Goal: Task Accomplishment & Management: Use online tool/utility

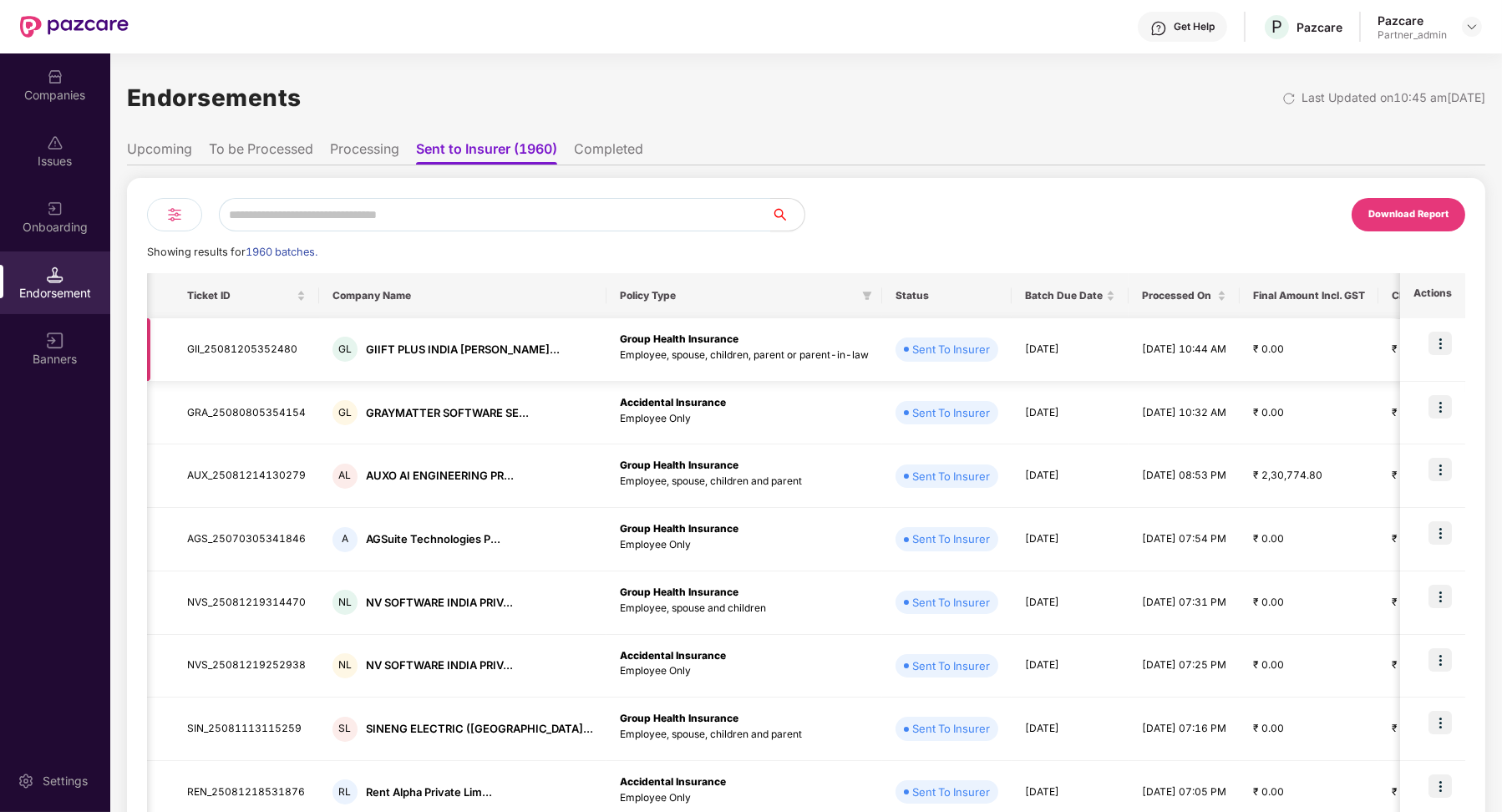
scroll to position [0, 965]
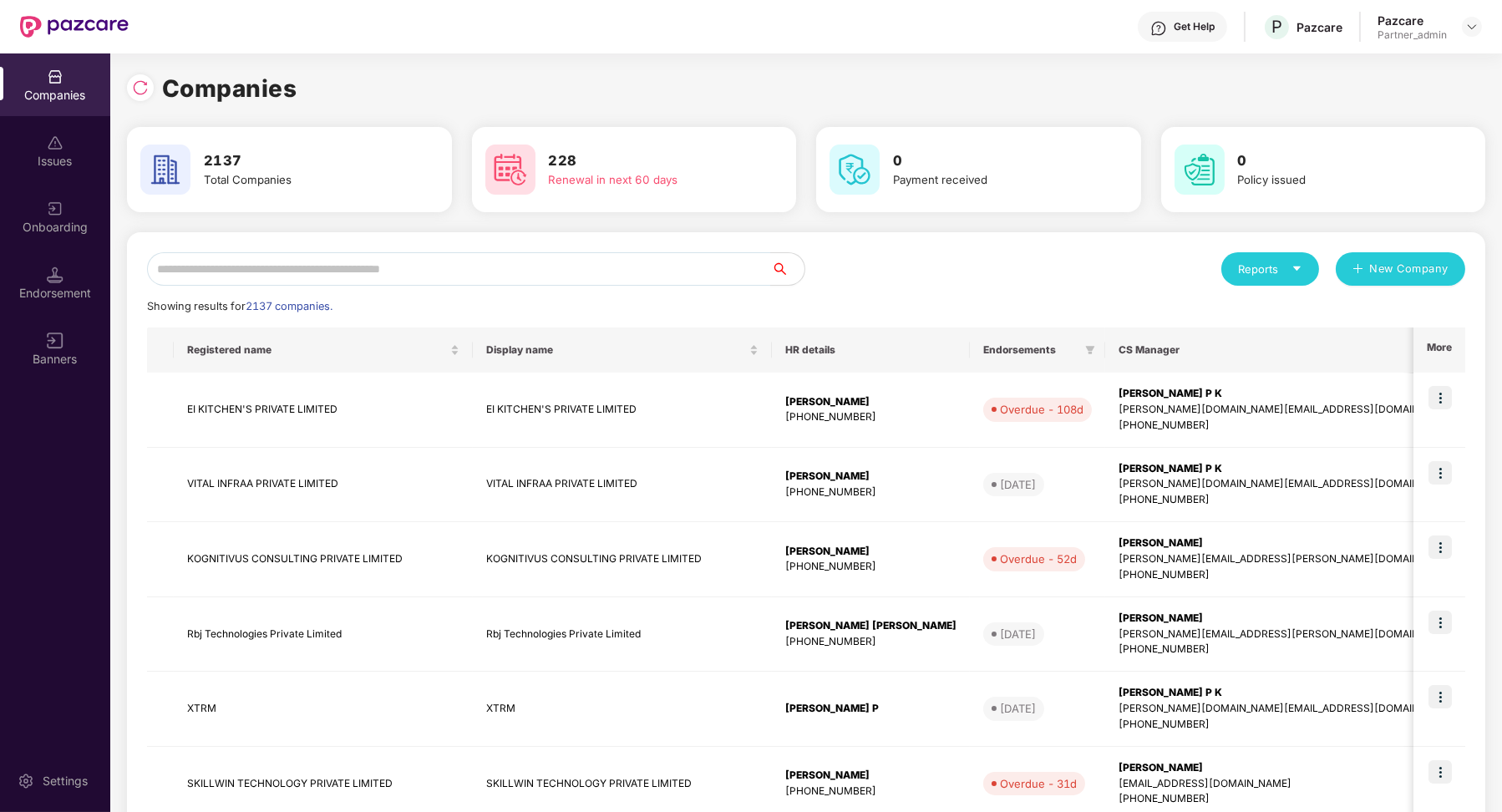
scroll to position [0, 1]
click at [69, 283] on div "Endorsement" at bounding box center [55, 283] width 110 height 63
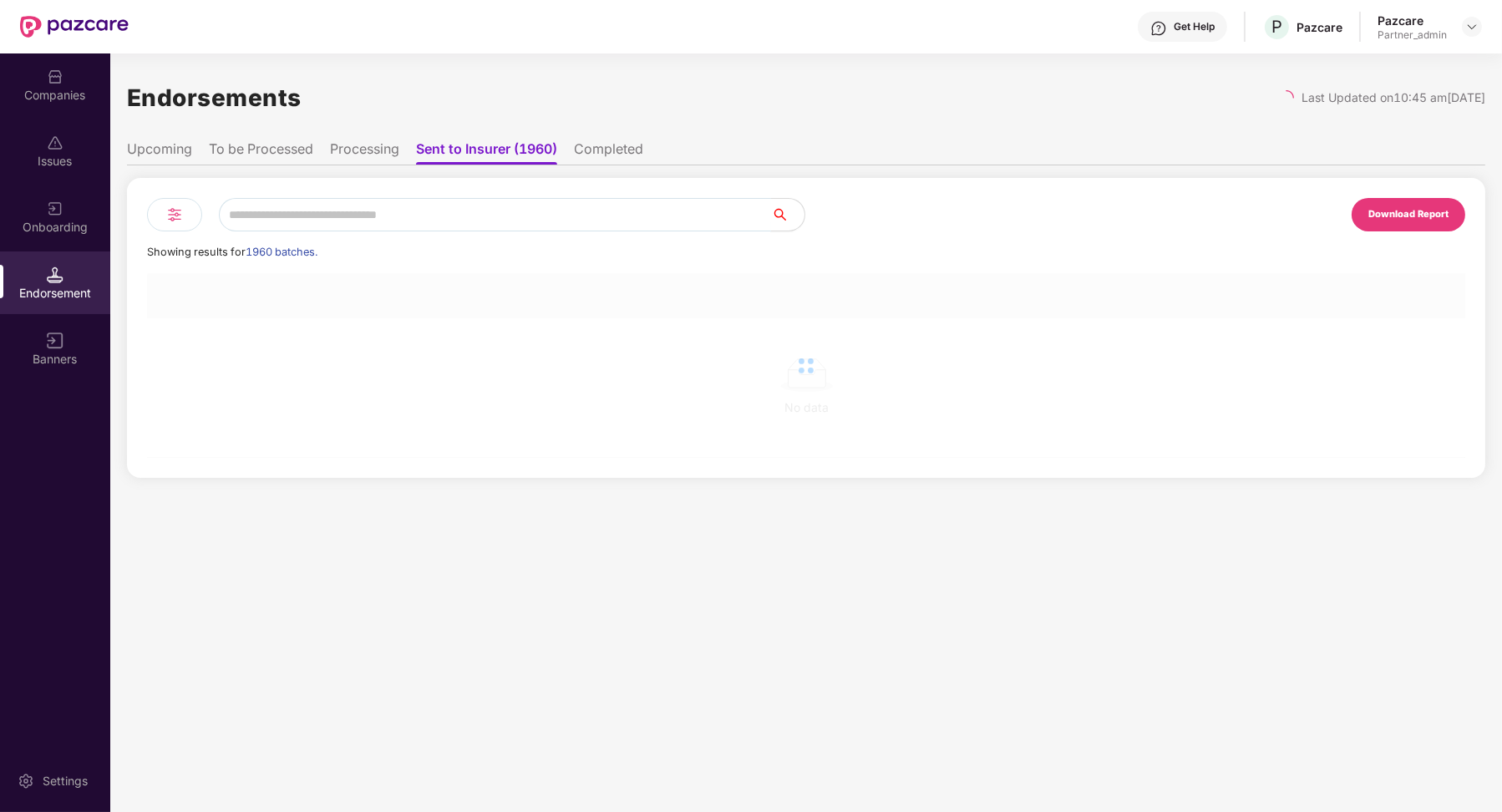
click at [285, 207] on input "text" at bounding box center [495, 214] width 552 height 33
paste input "**********"
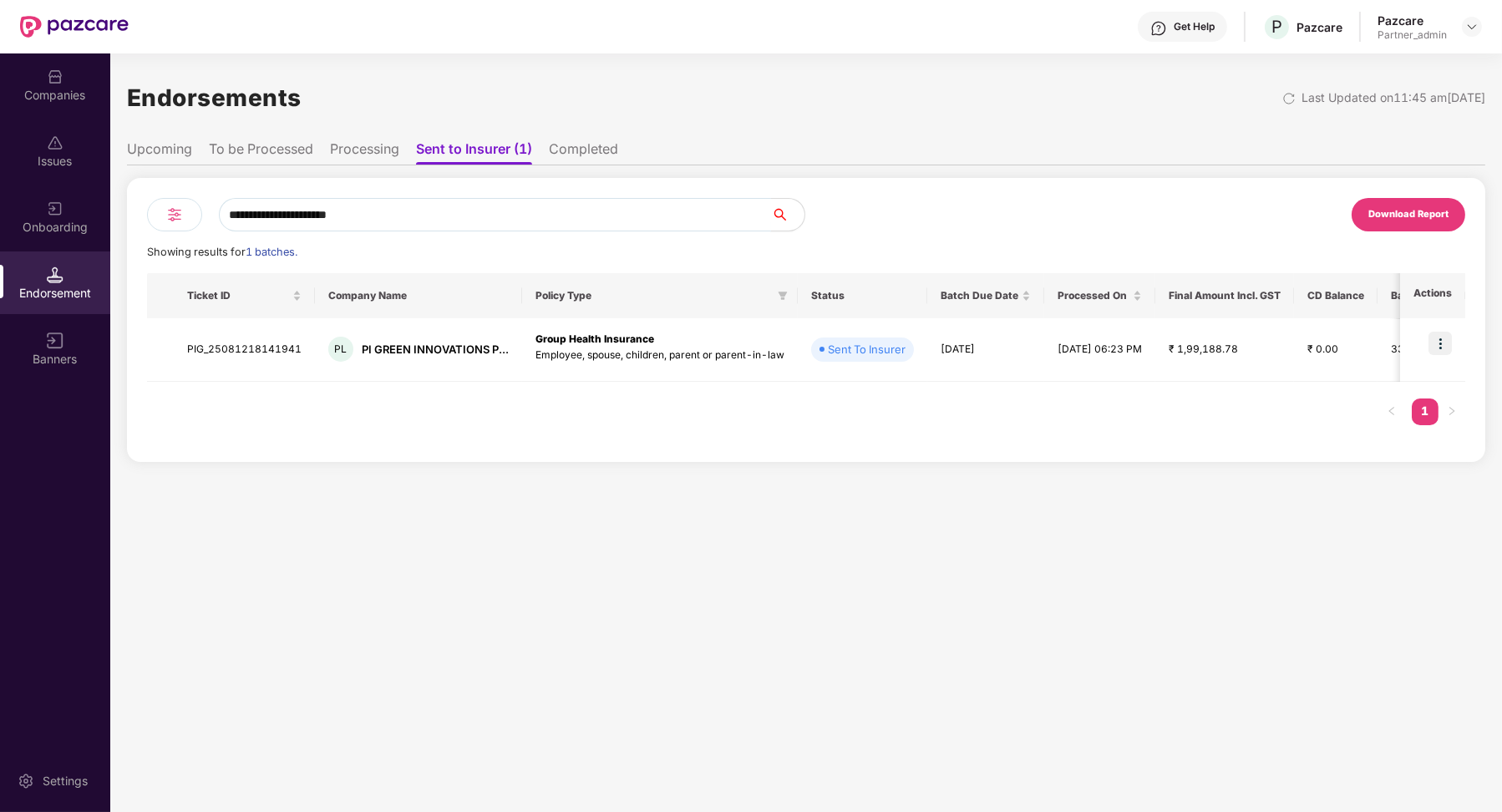
type input "**********"
click at [271, 160] on li "To be Processed" at bounding box center [260, 152] width 105 height 24
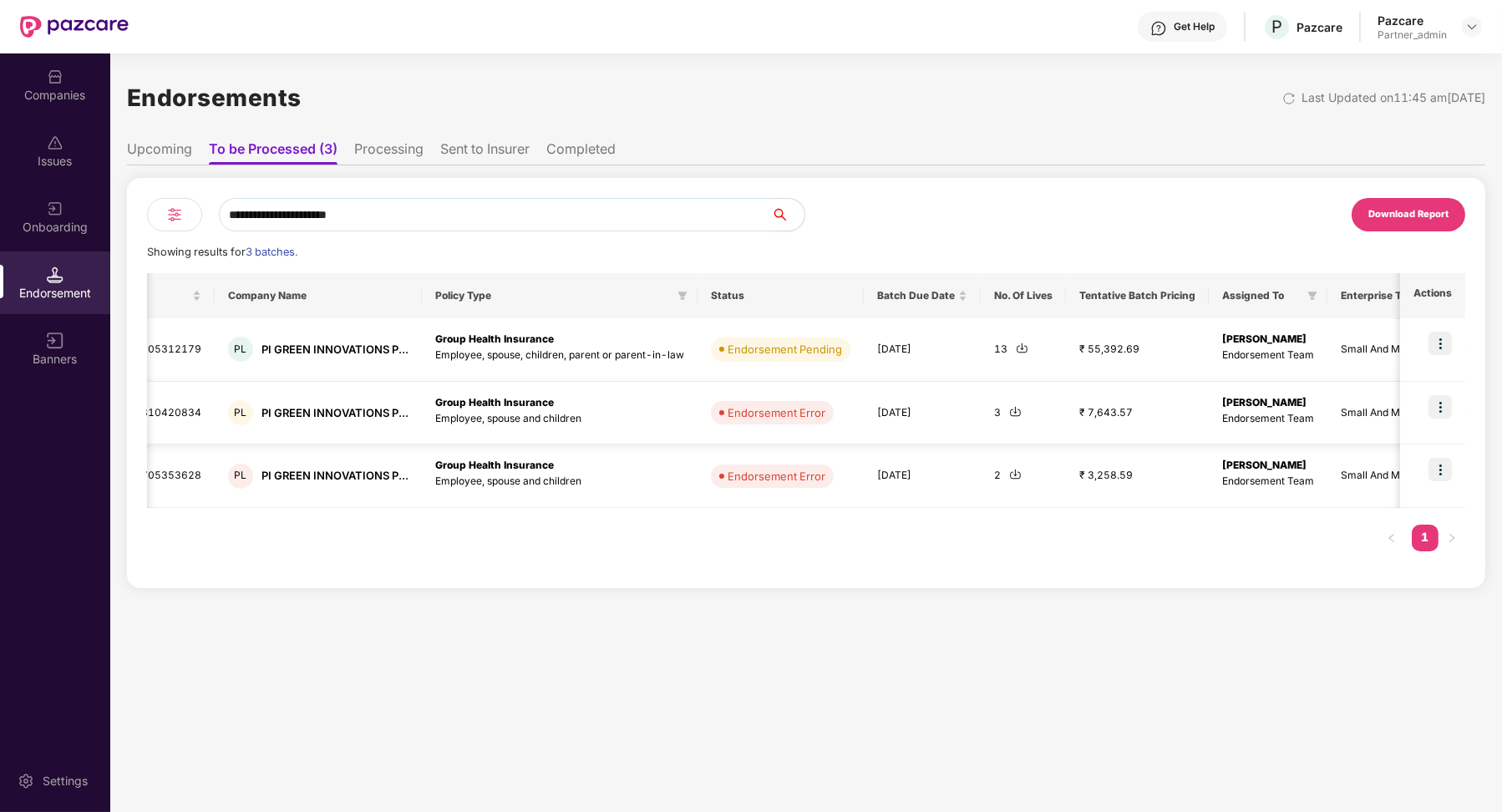
scroll to position [0, 0]
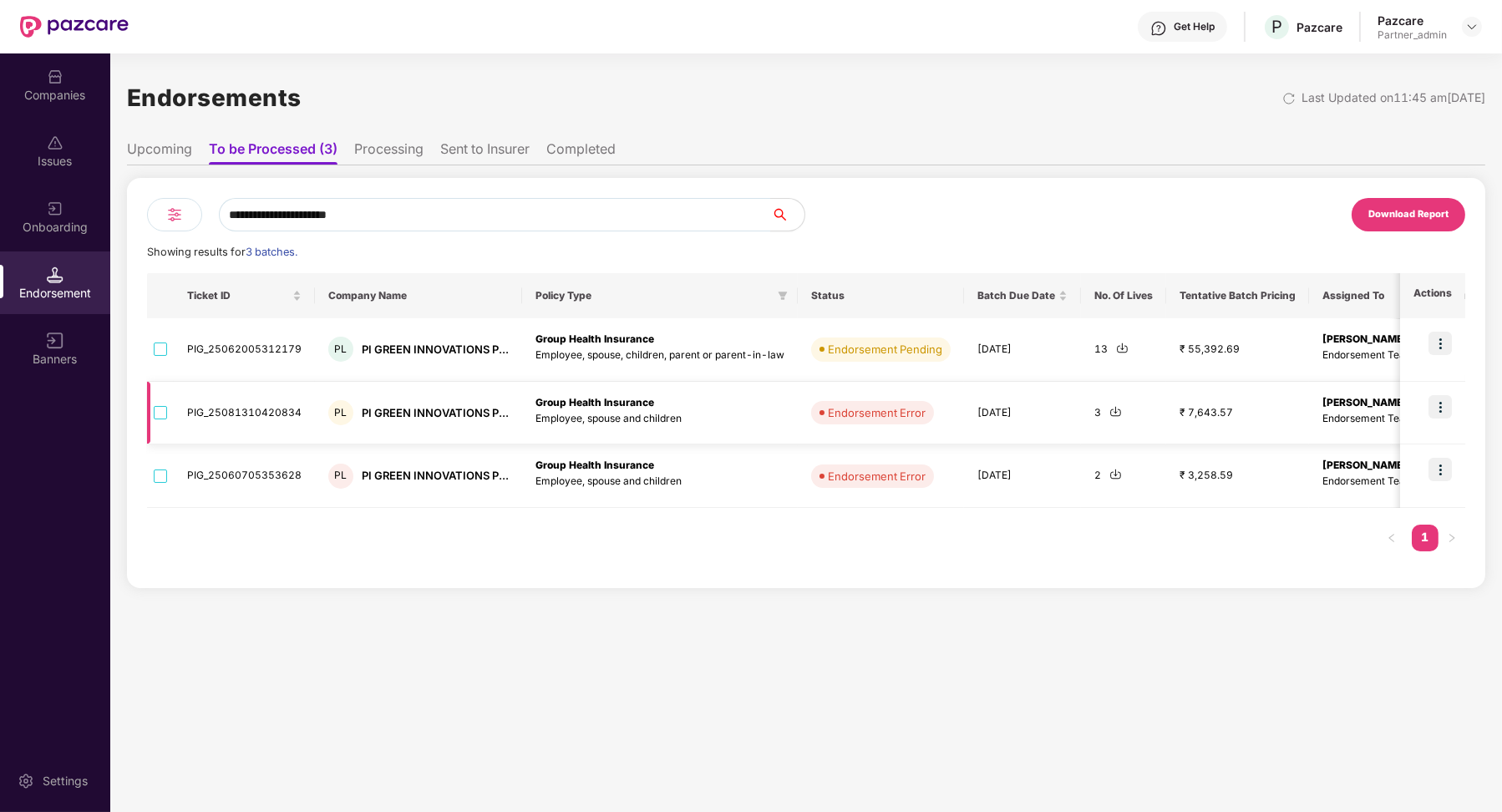
click at [1440, 408] on img at bounding box center [1440, 407] width 23 height 23
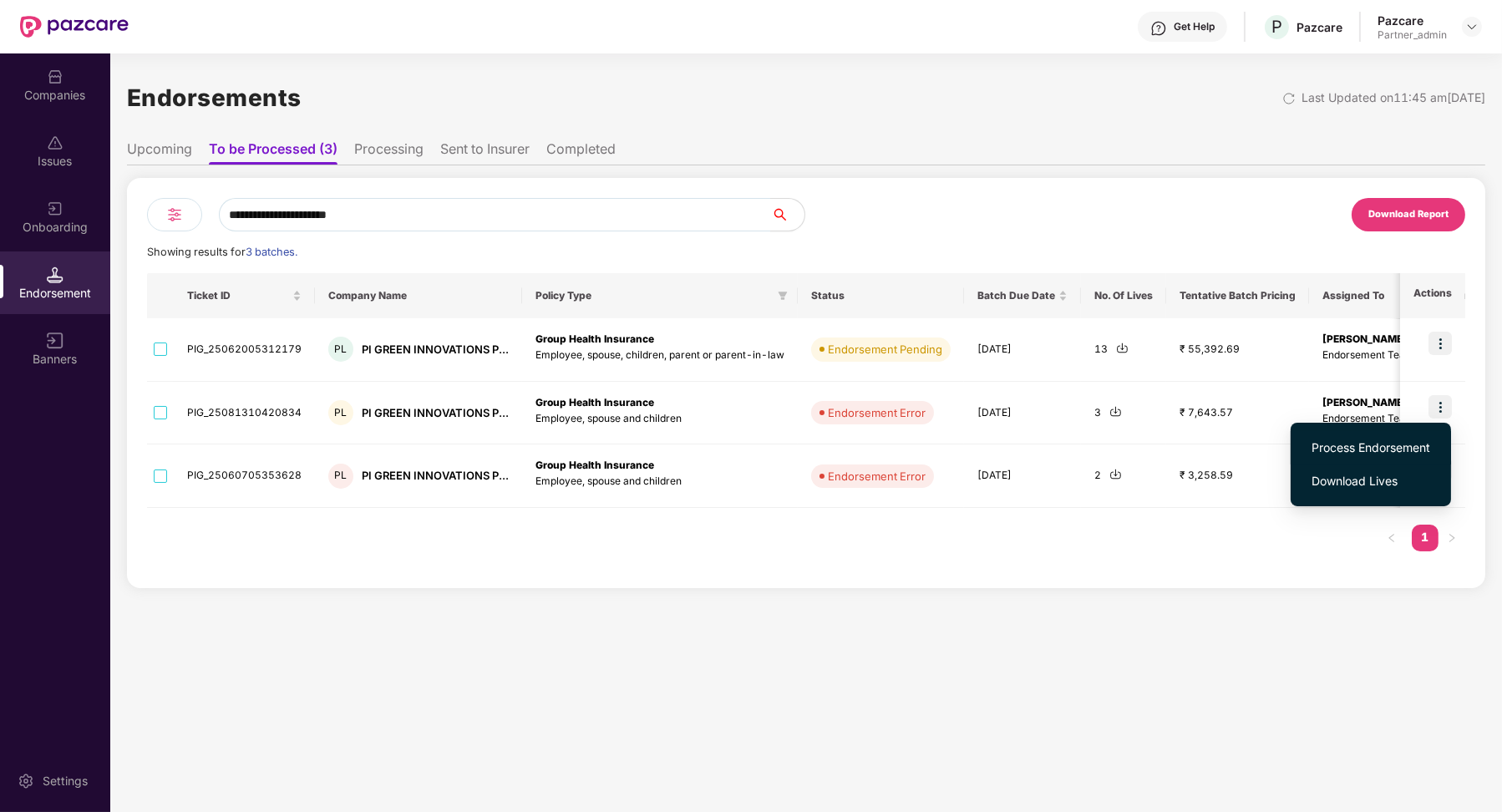
click at [1373, 452] on span "Process Endorsement" at bounding box center [1370, 447] width 119 height 19
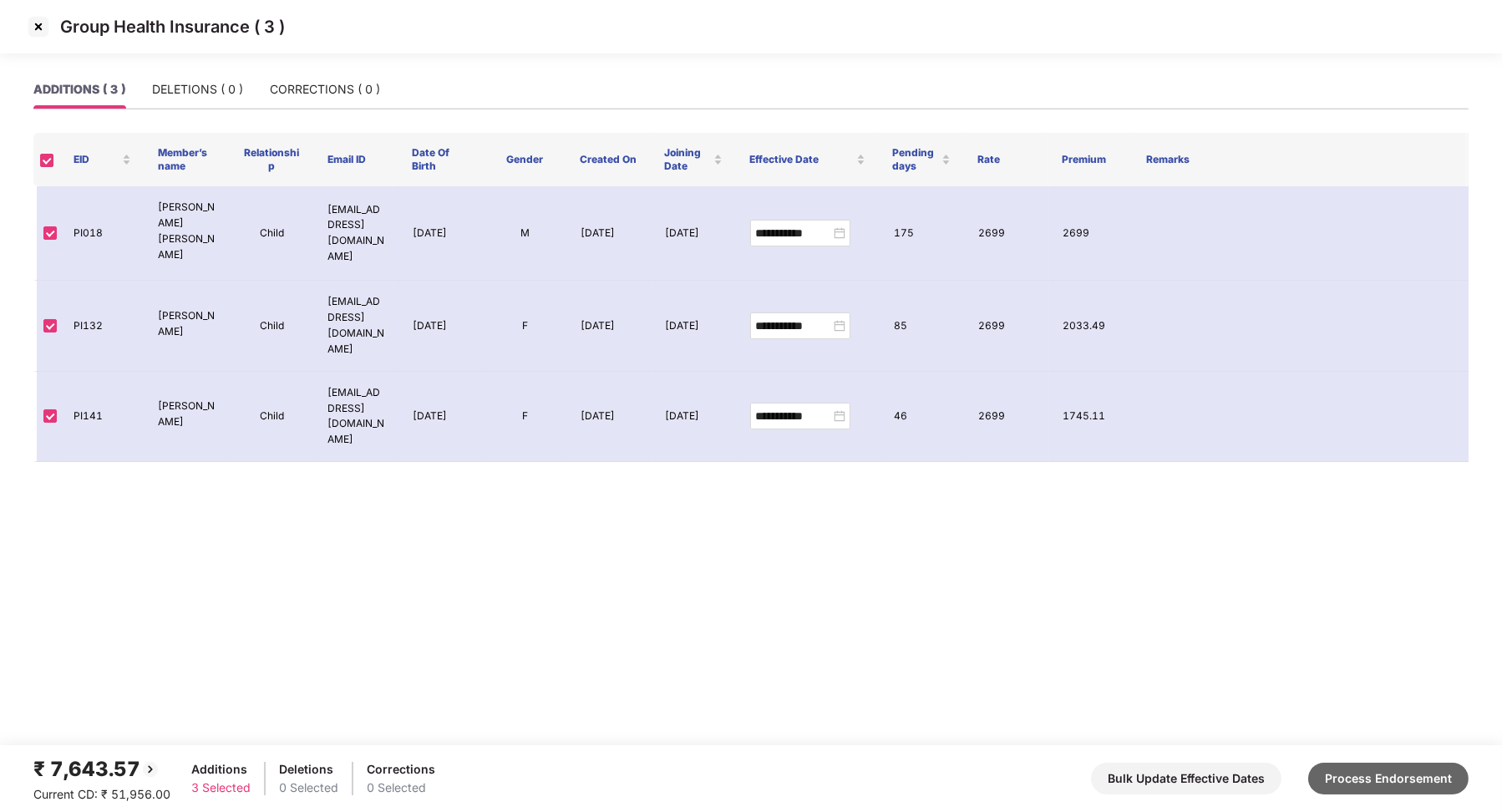
click at [1393, 771] on button "Process Endorsement" at bounding box center [1387, 777] width 160 height 31
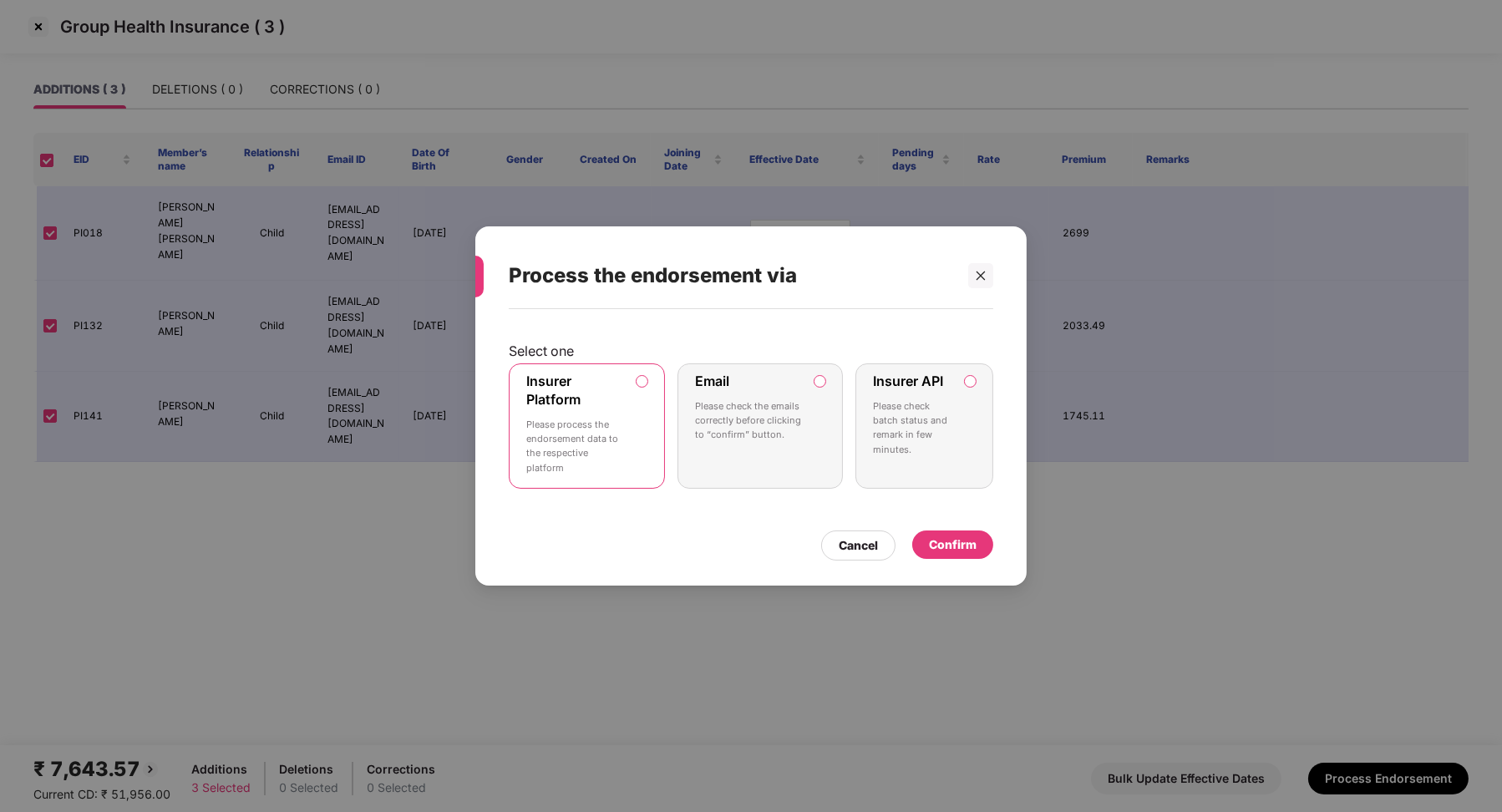
click at [355, 111] on div "Process the endorsement via Select one Insurer Platform Please process the endo…" at bounding box center [751, 406] width 1502 height 812
click at [835, 537] on div "Cancel" at bounding box center [858, 546] width 74 height 30
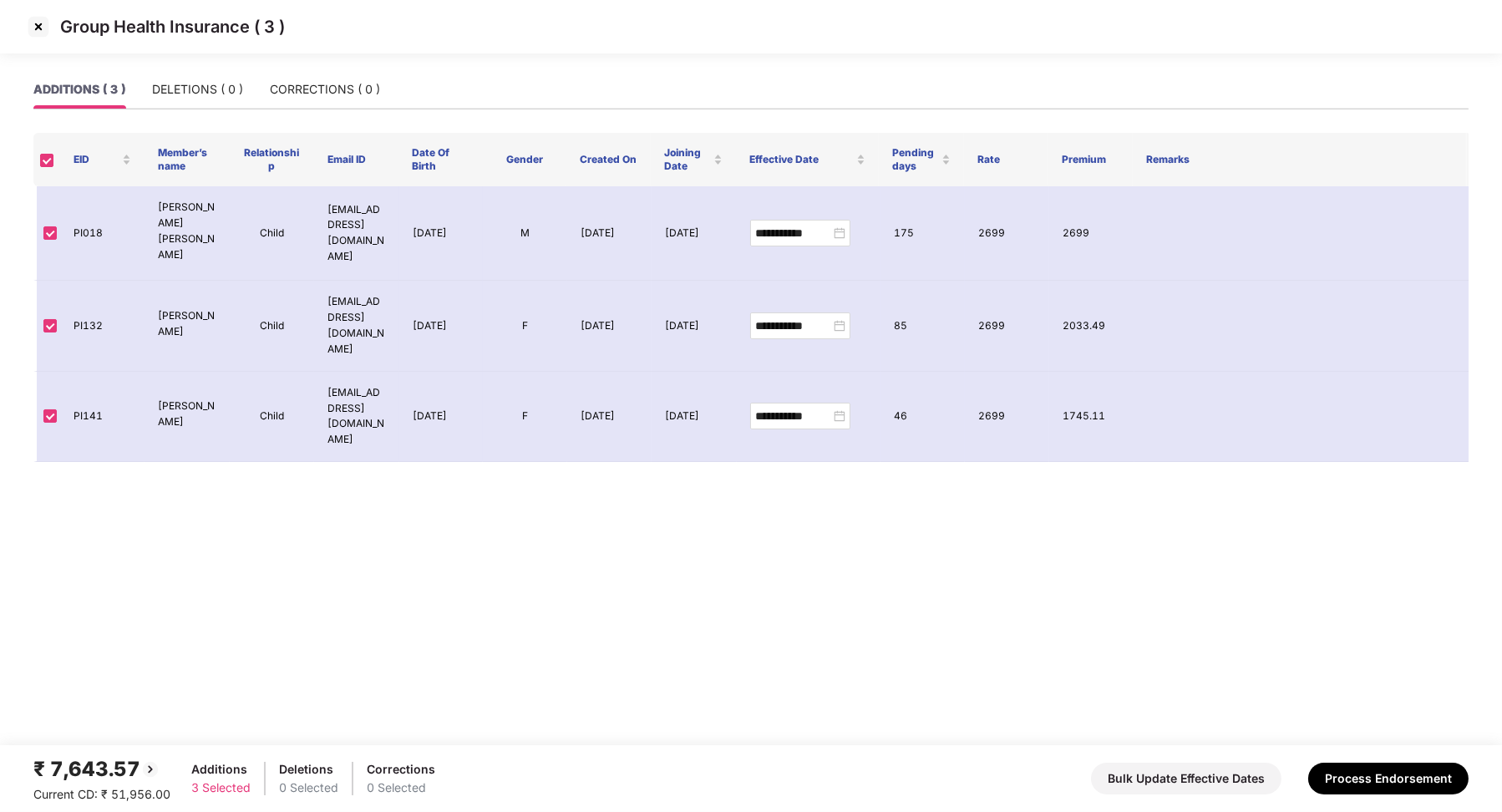
click at [31, 30] on img at bounding box center [38, 27] width 27 height 27
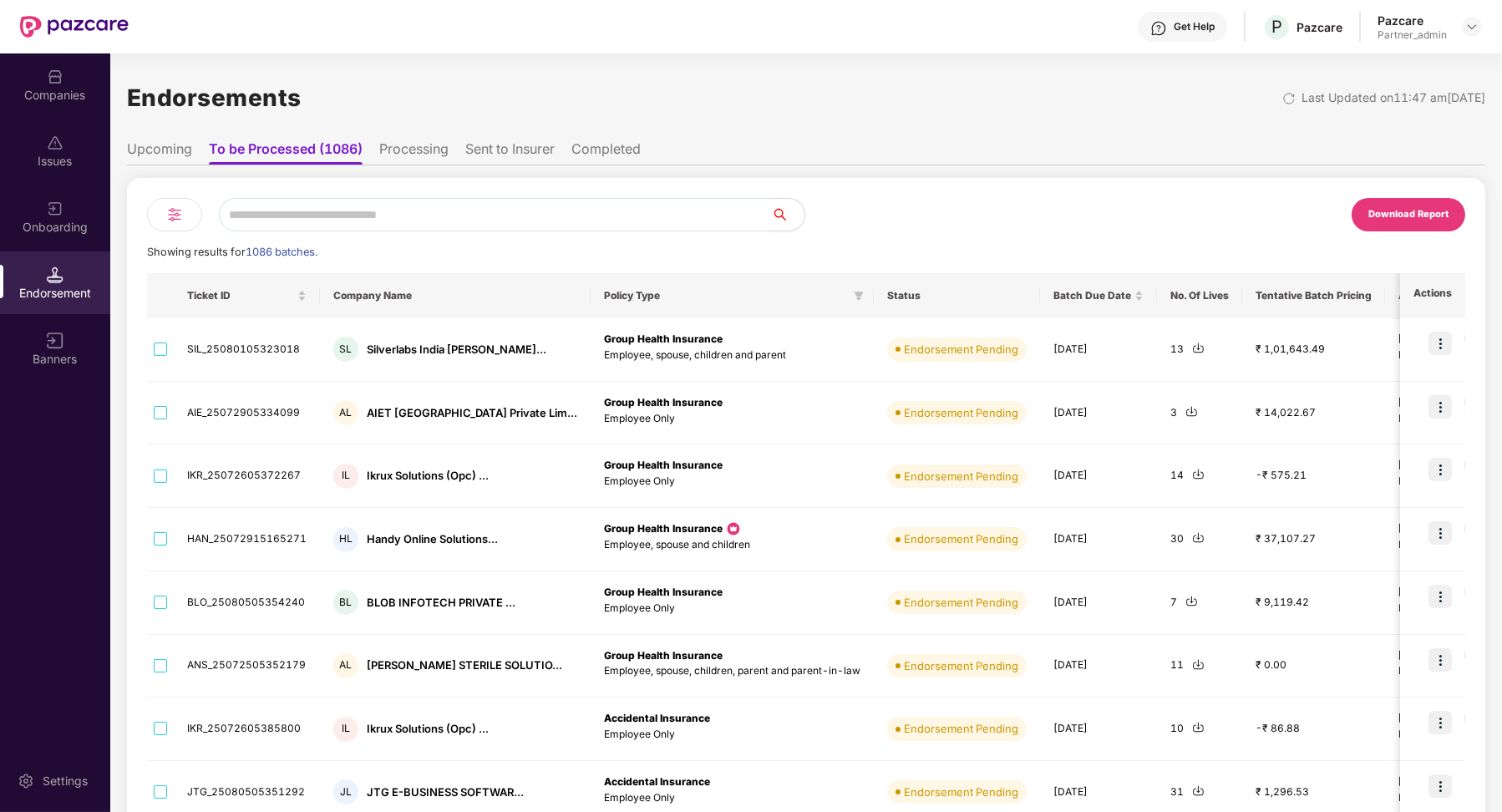
click at [174, 205] on img at bounding box center [174, 215] width 20 height 20
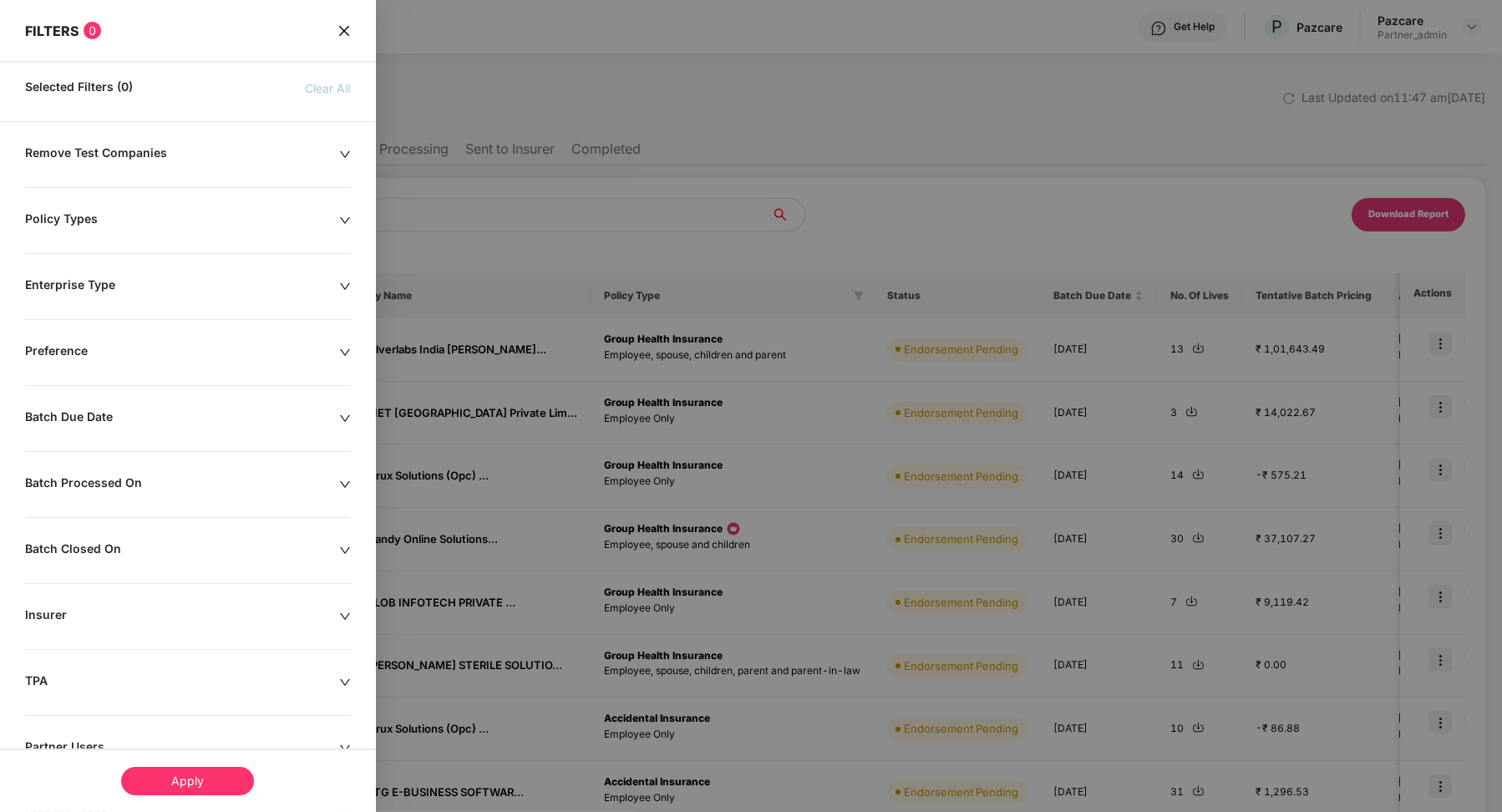
scroll to position [121, 0]
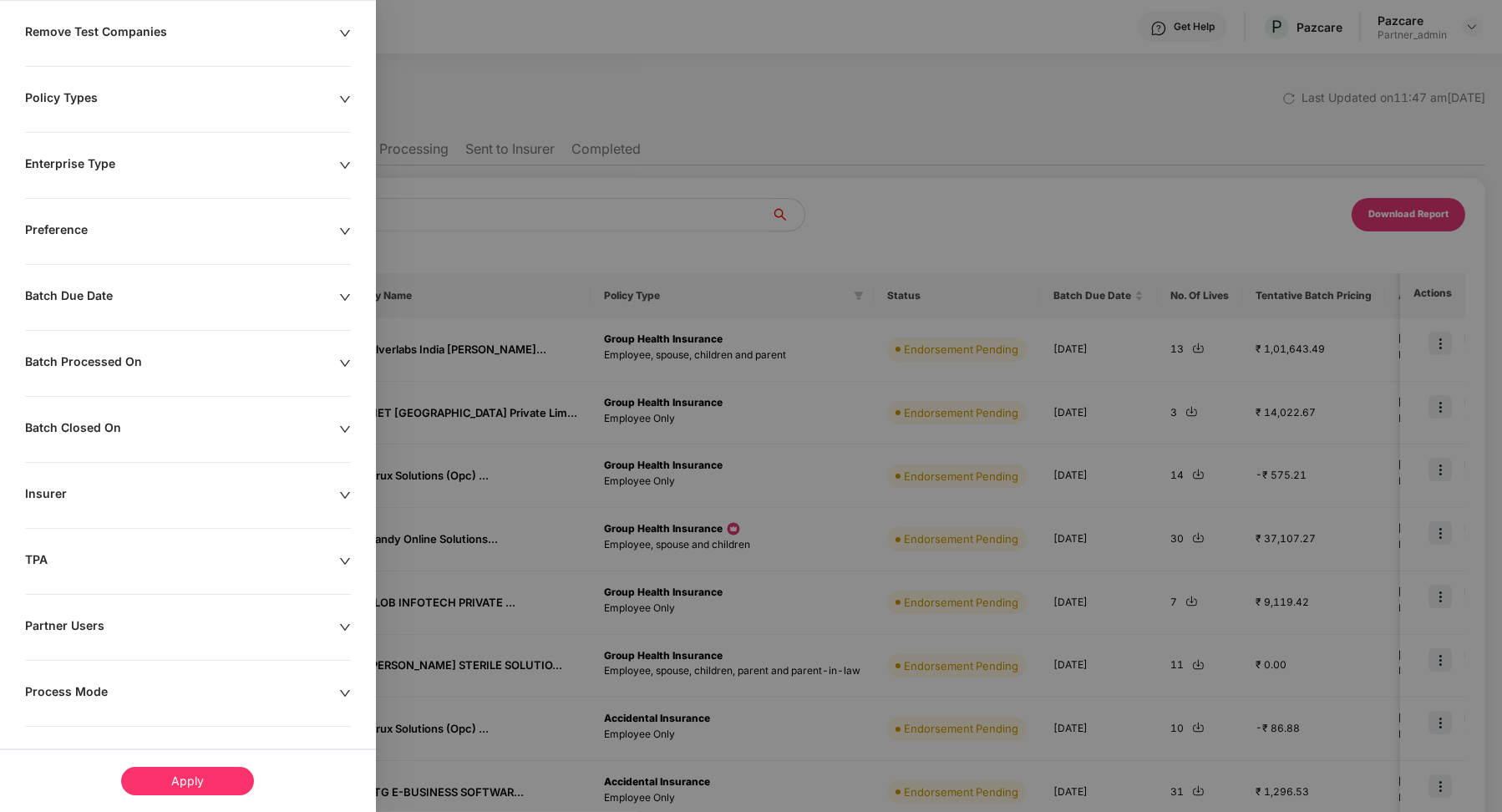
click at [86, 685] on div "Process Mode" at bounding box center [182, 693] width 314 height 19
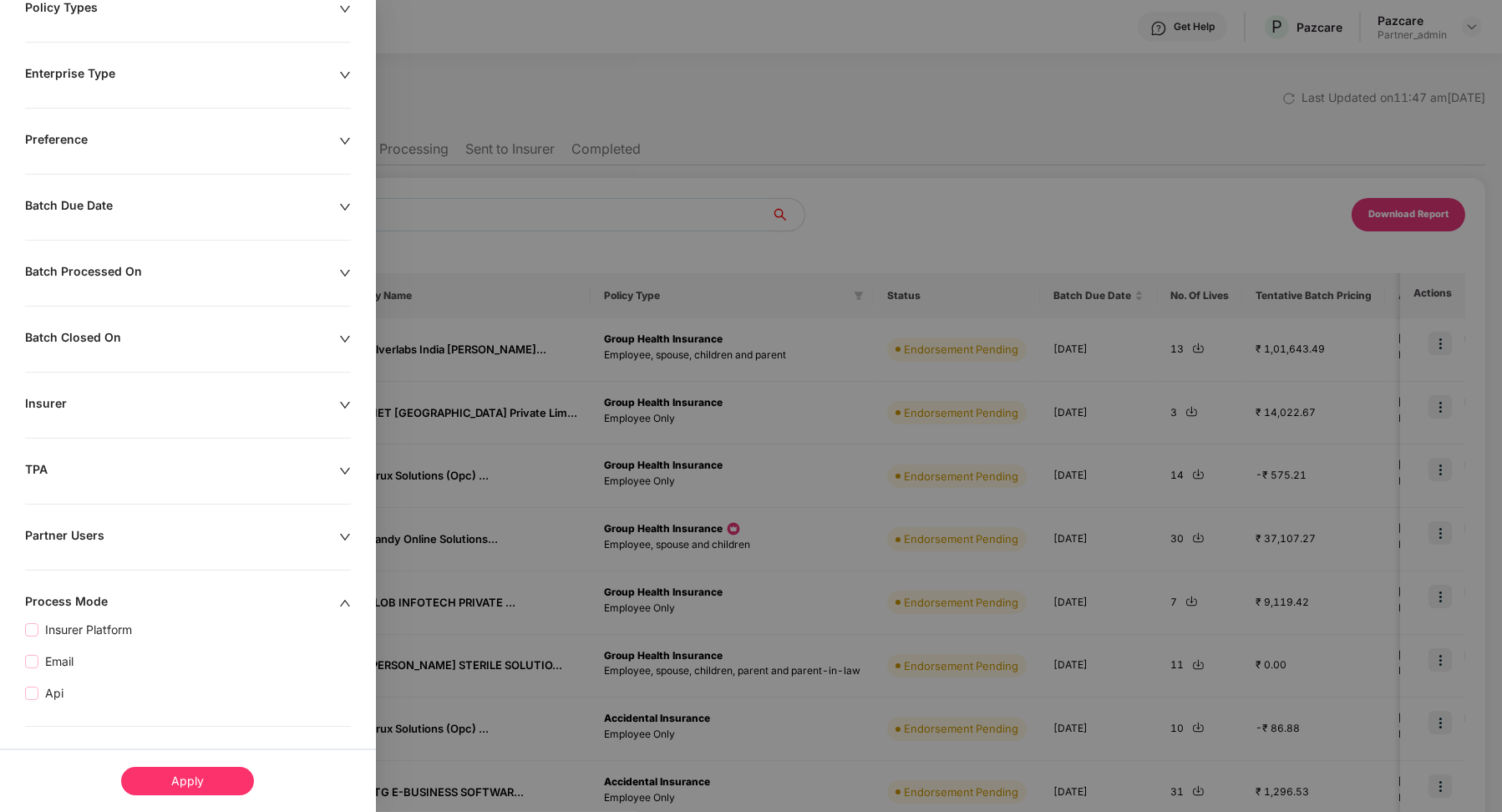
drag, startPoint x: 51, startPoint y: 687, endPoint x: 81, endPoint y: 705, distance: 35.0
click at [51, 687] on span "Api" at bounding box center [54, 693] width 31 height 19
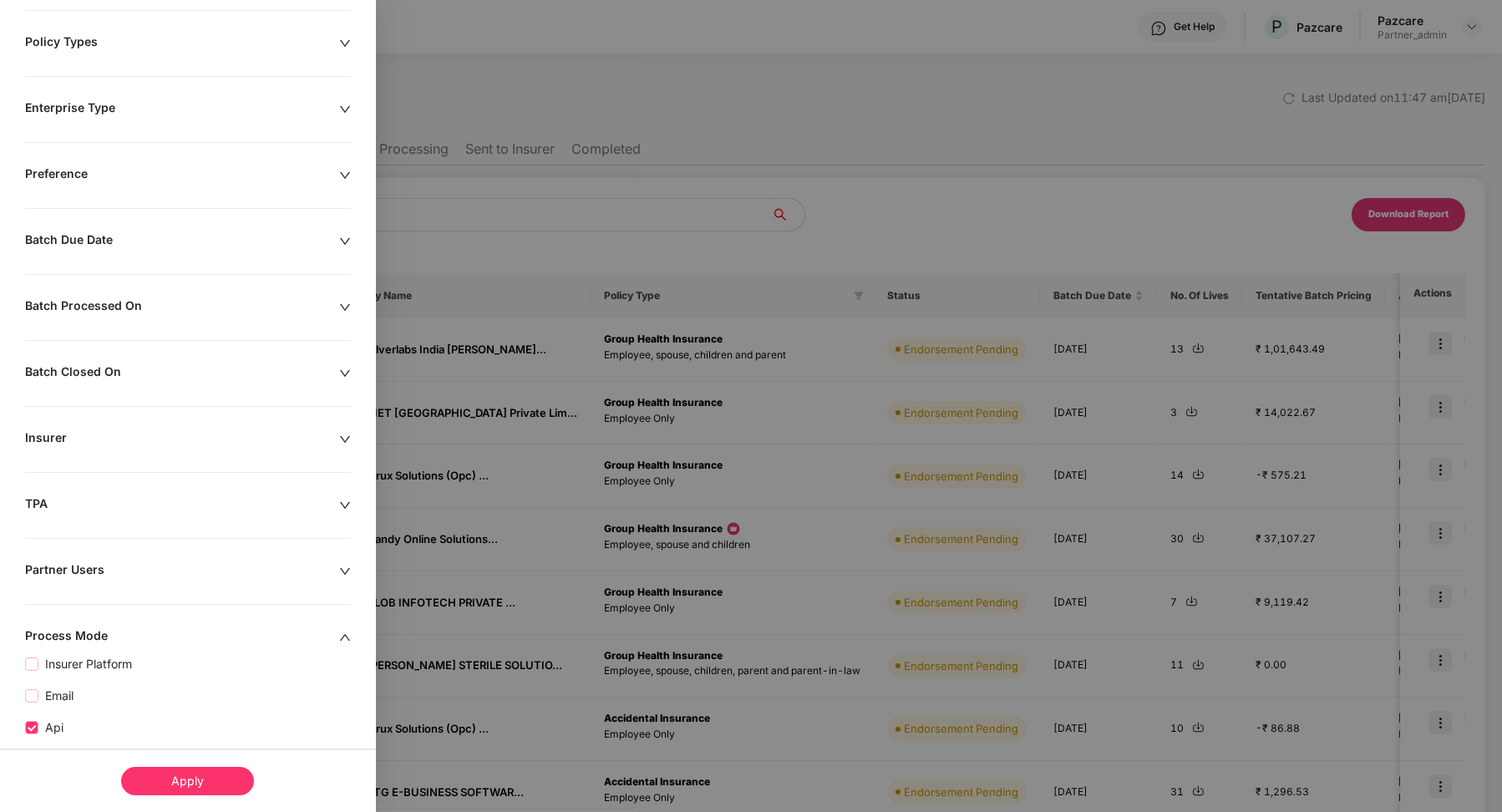
scroll to position [246, 0]
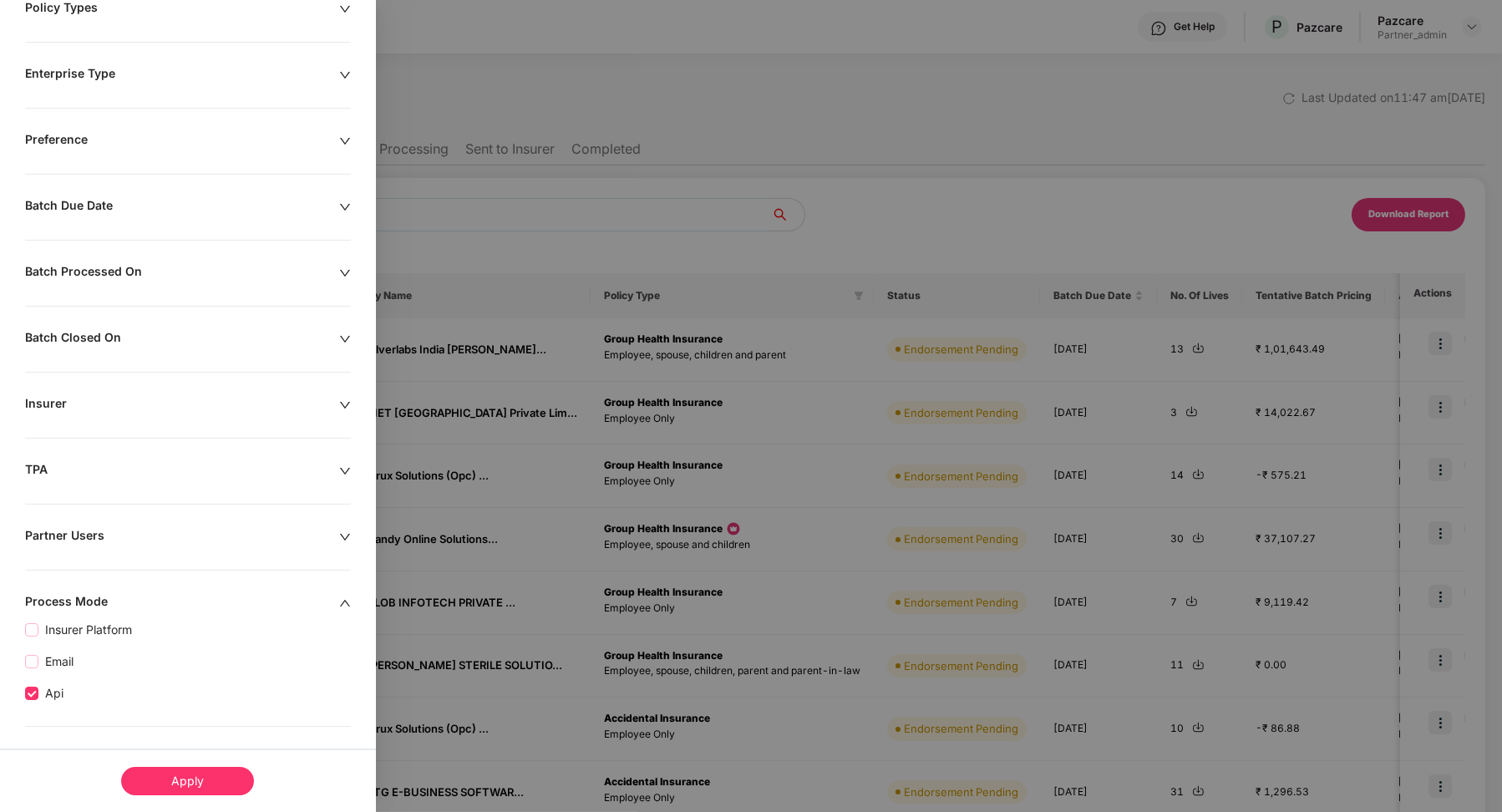
click at [180, 784] on div "Apply" at bounding box center [187, 781] width 132 height 29
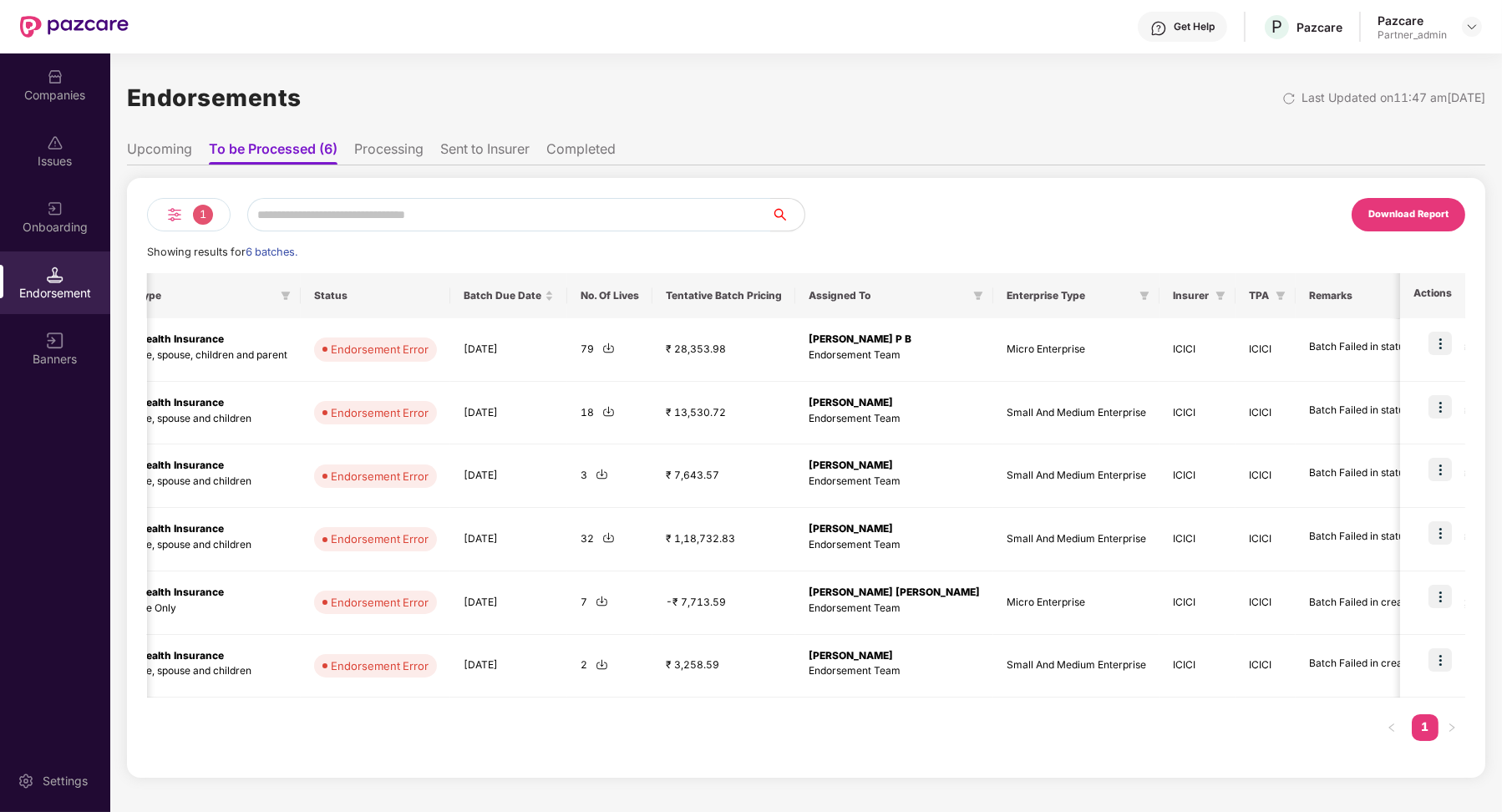
scroll to position [0, 594]
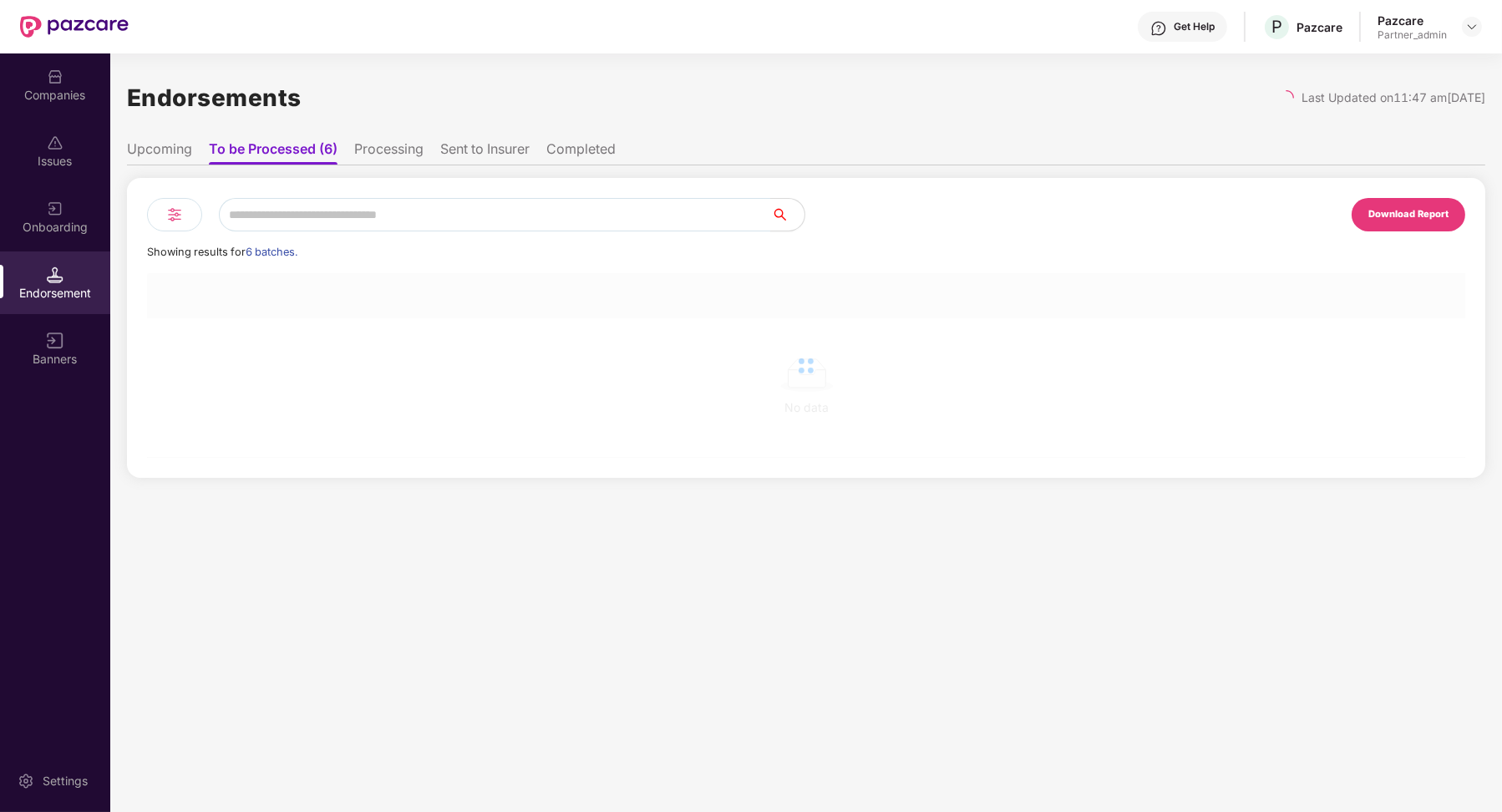
scroll to position [0, 1]
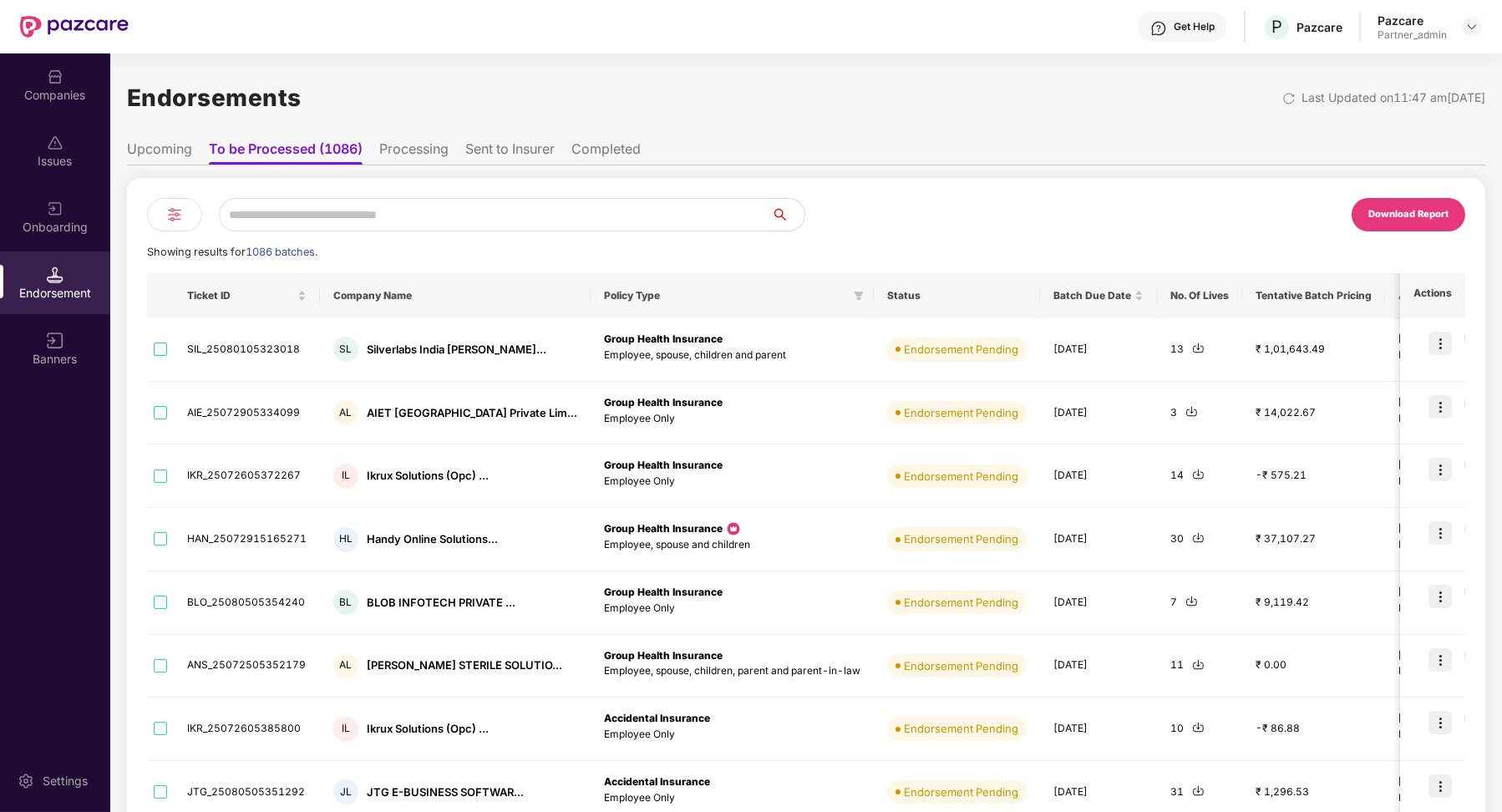
click at [178, 158] on li "Upcoming" at bounding box center [159, 152] width 65 height 24
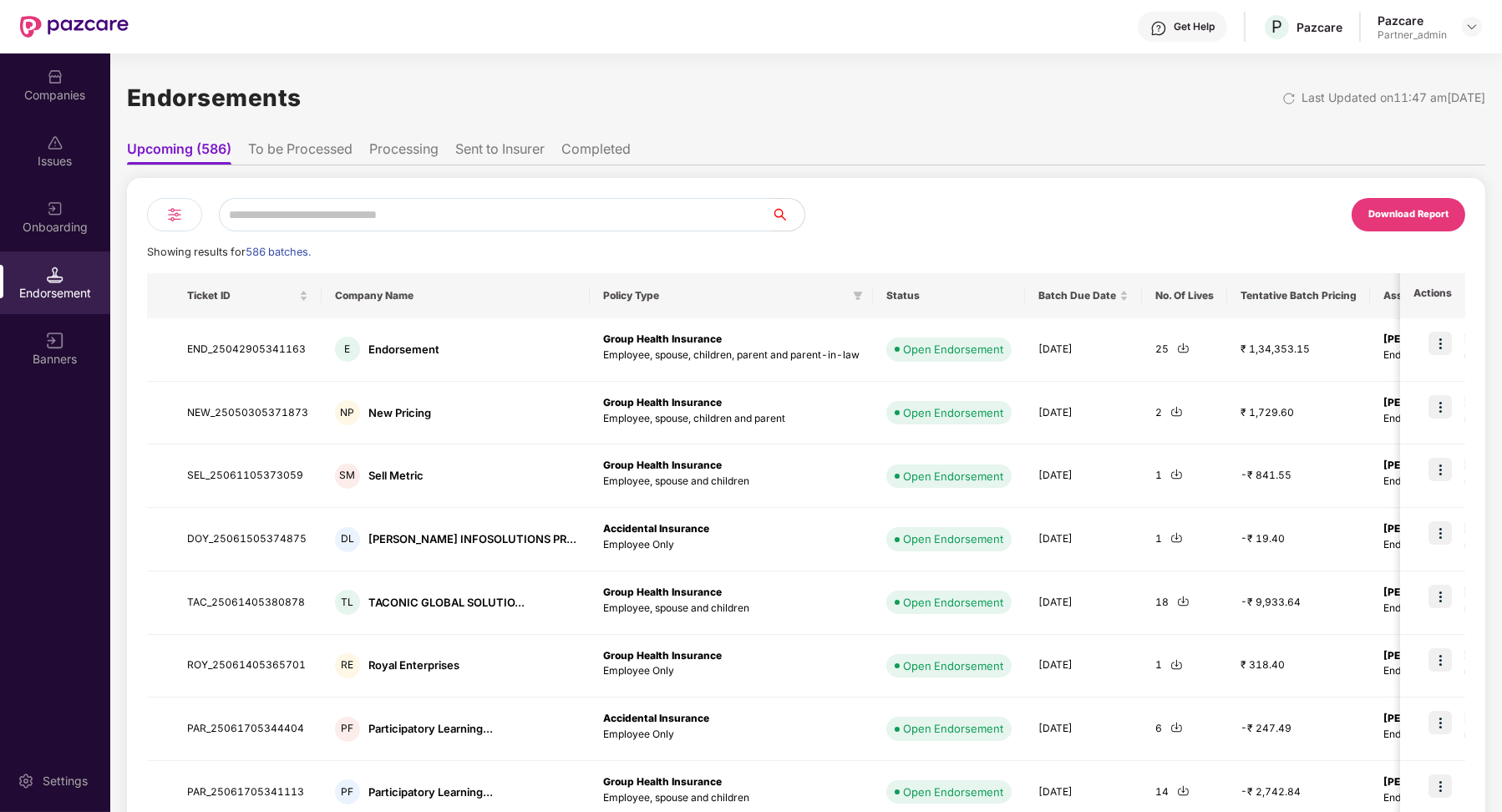
click at [176, 223] on img at bounding box center [174, 215] width 20 height 20
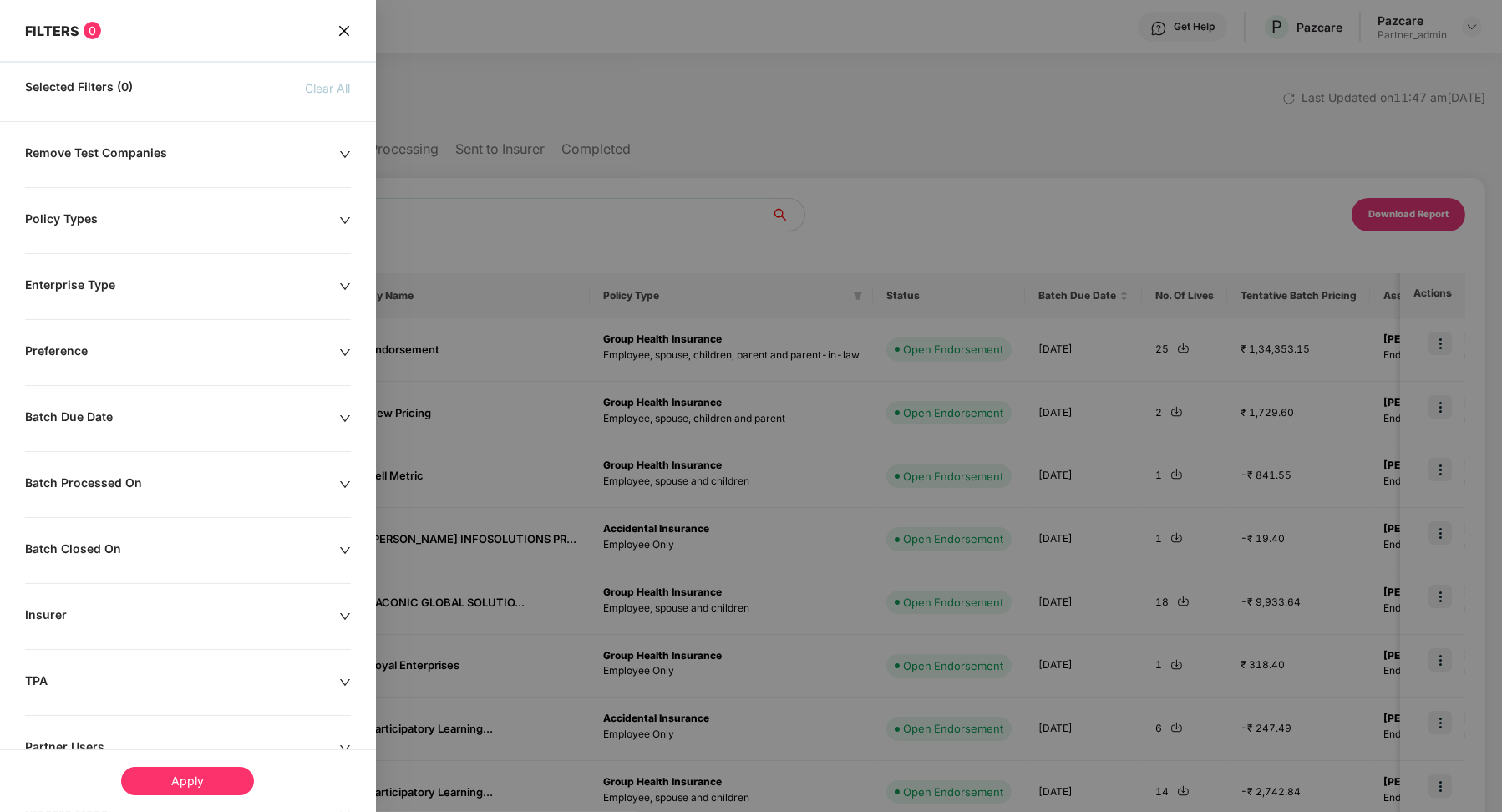
scroll to position [121, 0]
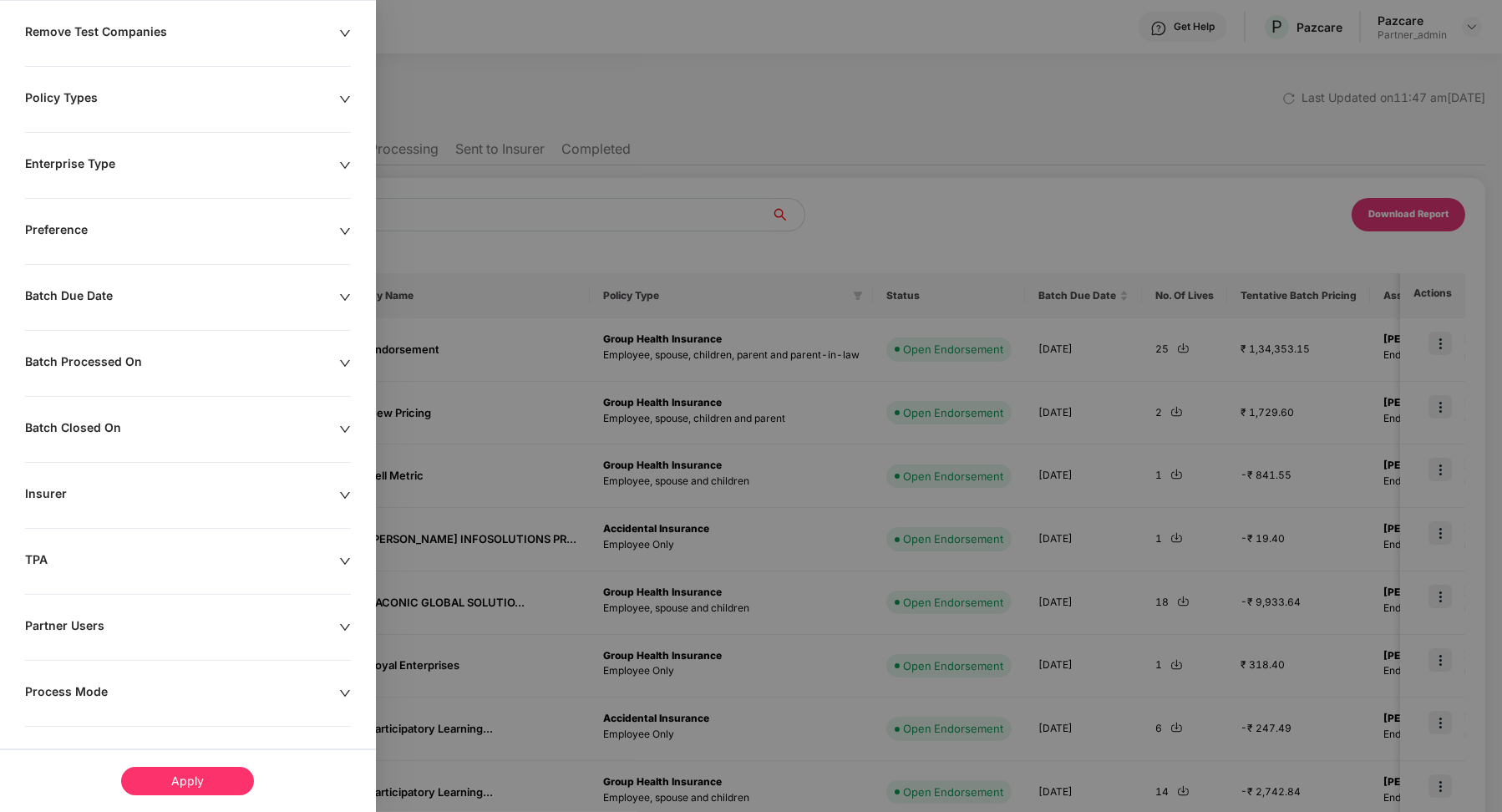
click at [84, 689] on div "Process Mode" at bounding box center [182, 693] width 314 height 19
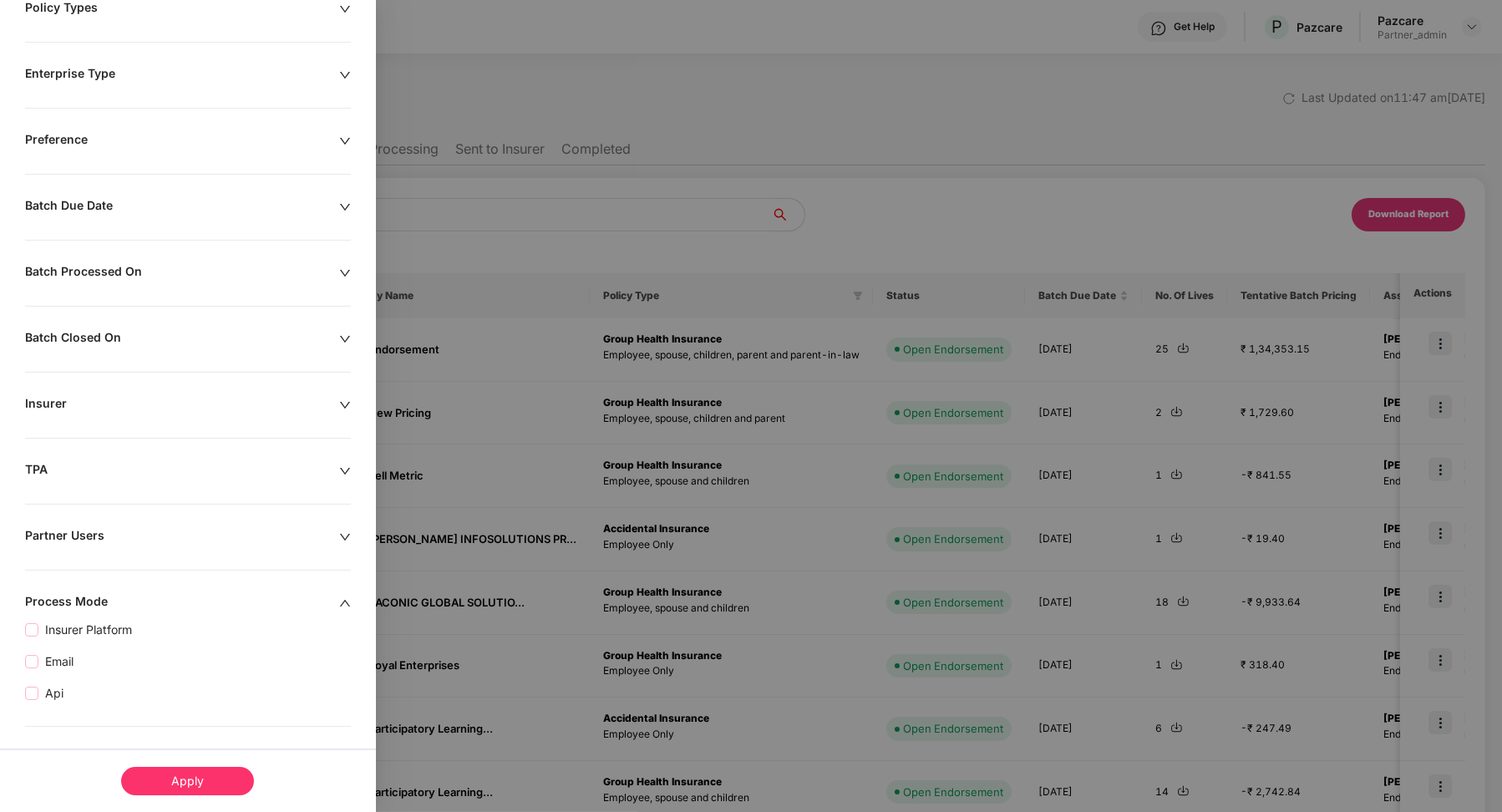
click at [57, 699] on div "Remove Test Companies Policy Types Enterprise Type Preference Batch Due Date Ba…" at bounding box center [188, 375] width 376 height 883
click at [56, 699] on div "Remove Test Companies Policy Types Enterprise Type Preference Batch Due Date Ba…" at bounding box center [188, 375] width 376 height 883
click at [56, 684] on span "Api" at bounding box center [54, 693] width 31 height 19
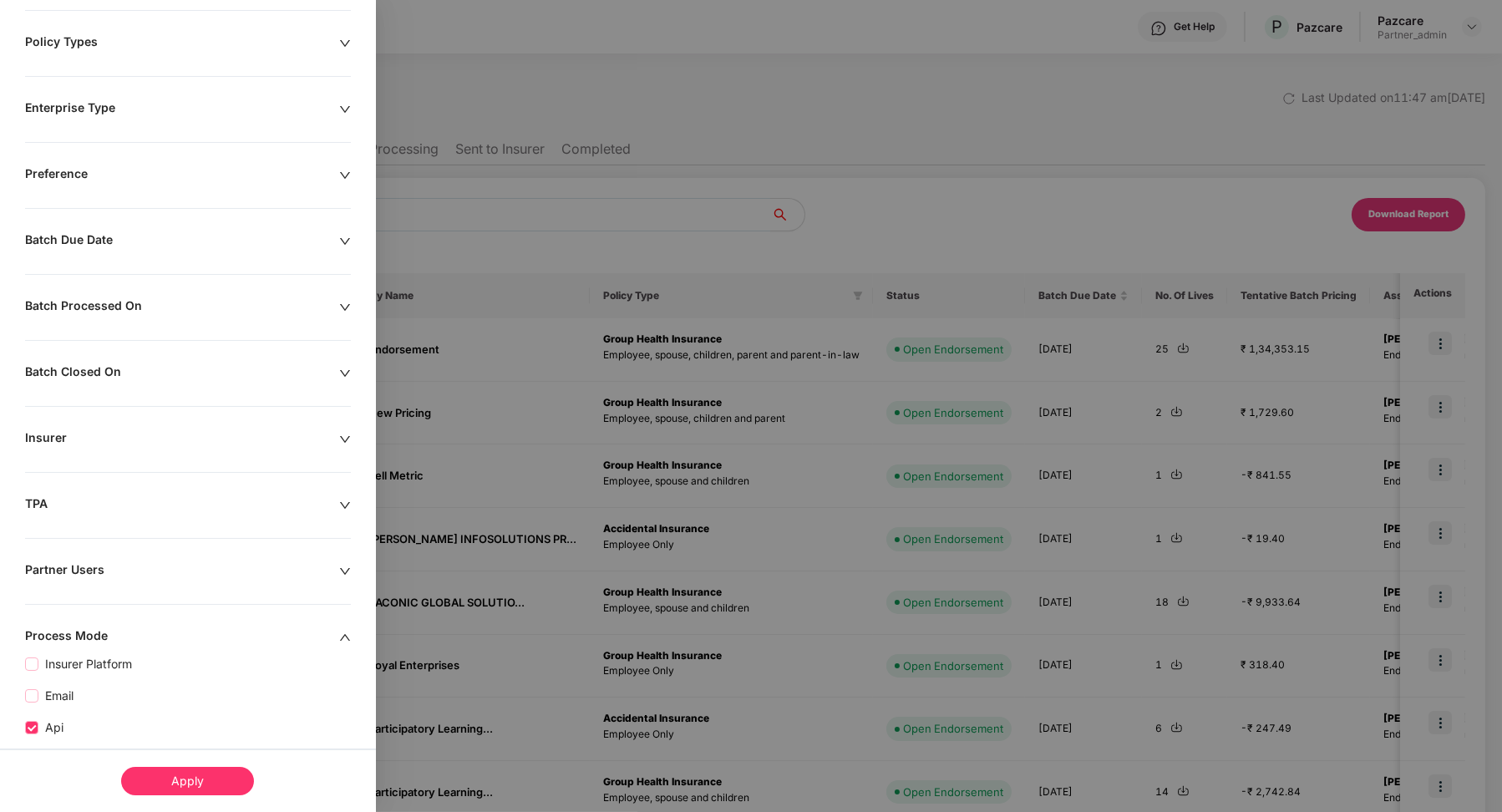
scroll to position [246, 0]
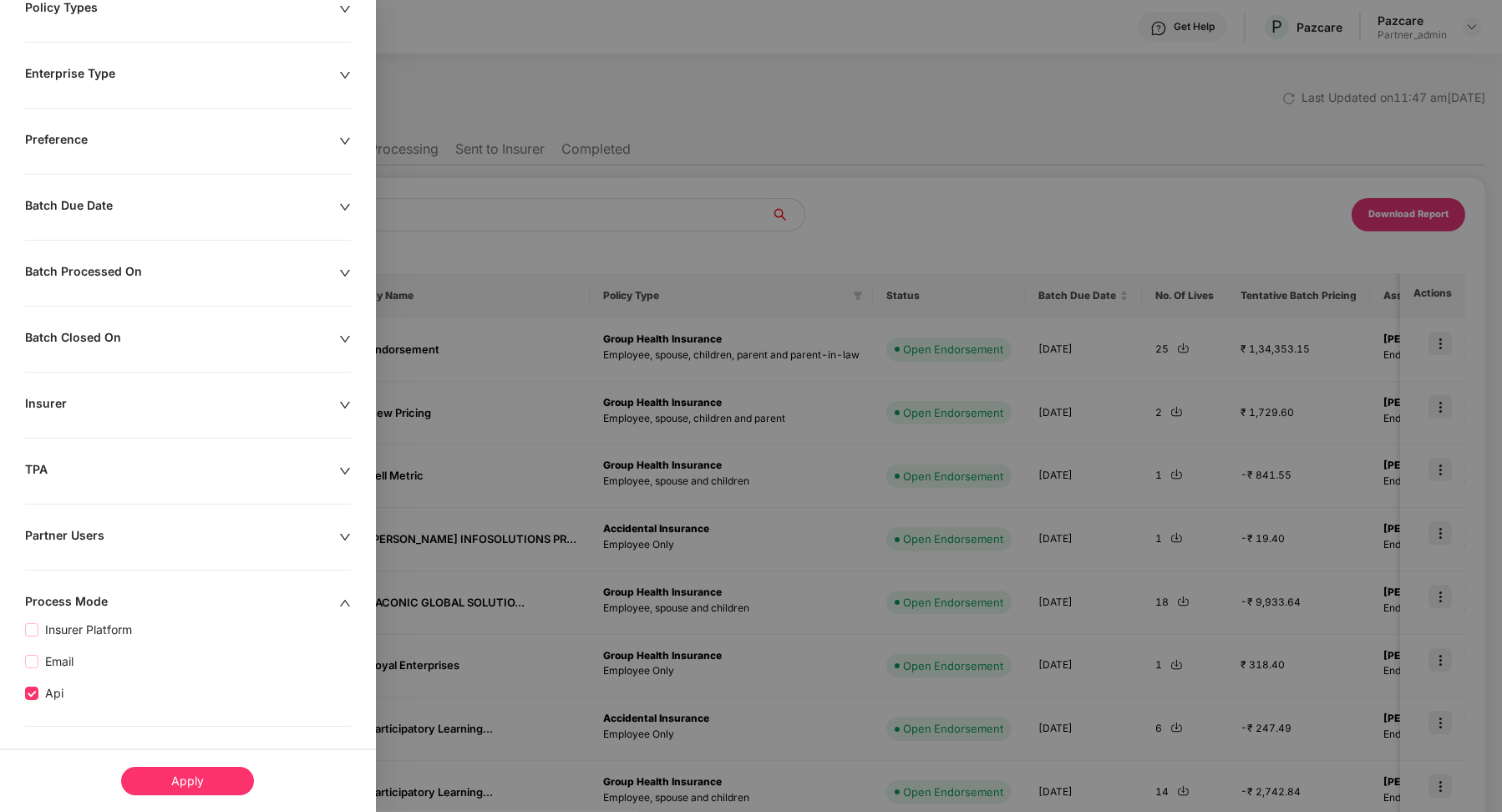
click at [196, 787] on div "Apply" at bounding box center [187, 781] width 132 height 29
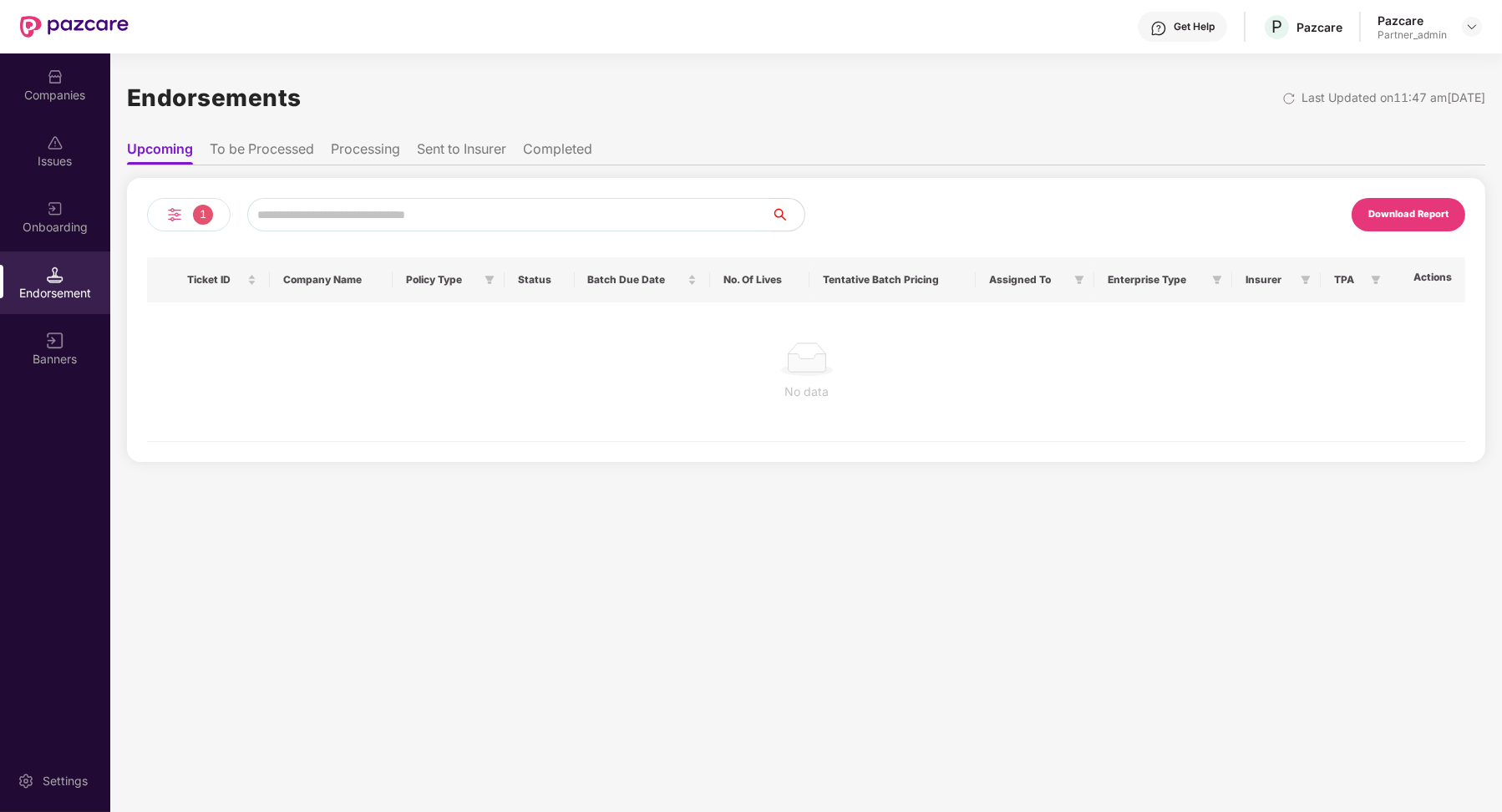
click at [271, 158] on li "To be Processed" at bounding box center [261, 152] width 105 height 24
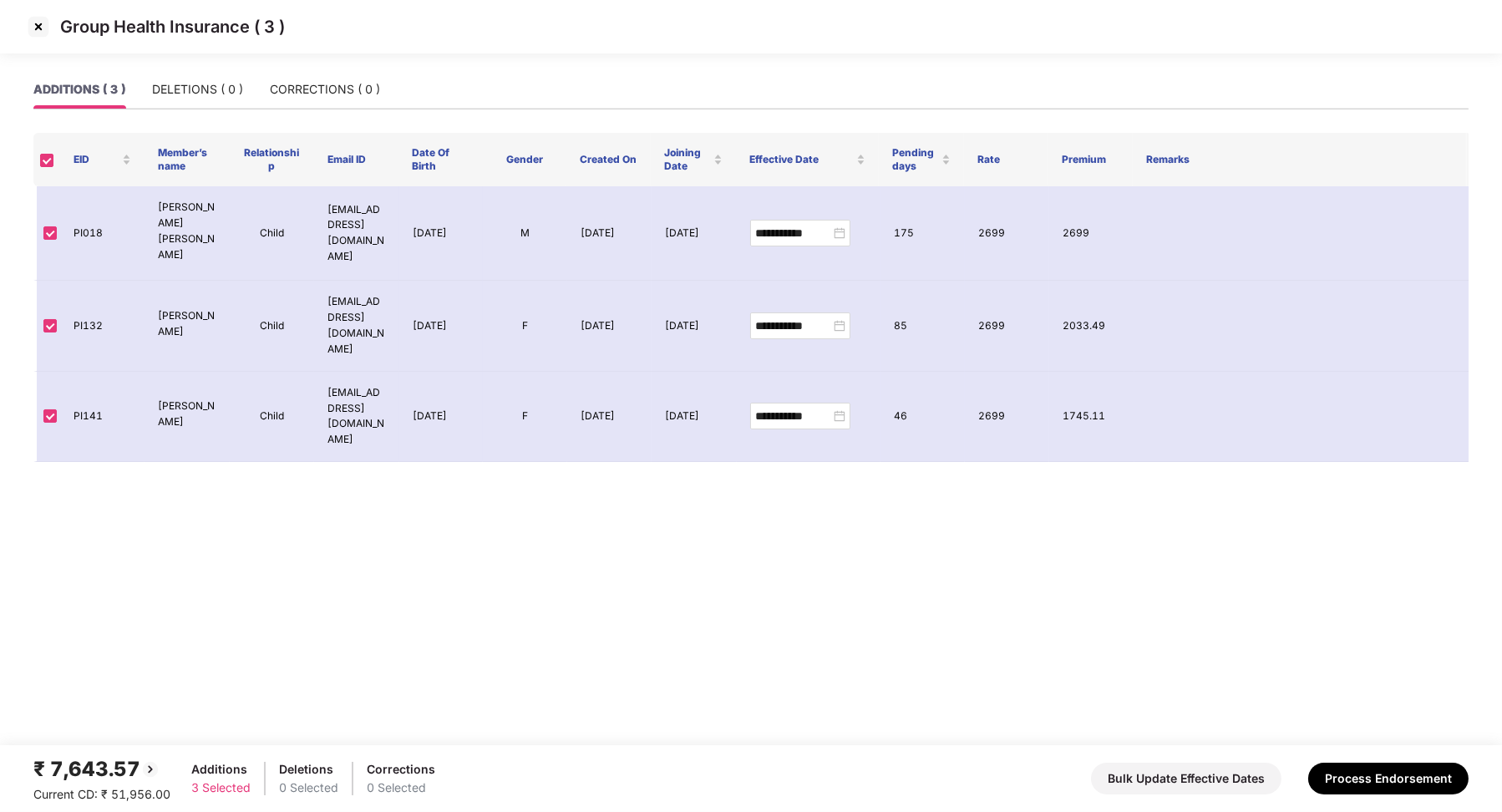
click at [37, 16] on img at bounding box center [38, 27] width 27 height 27
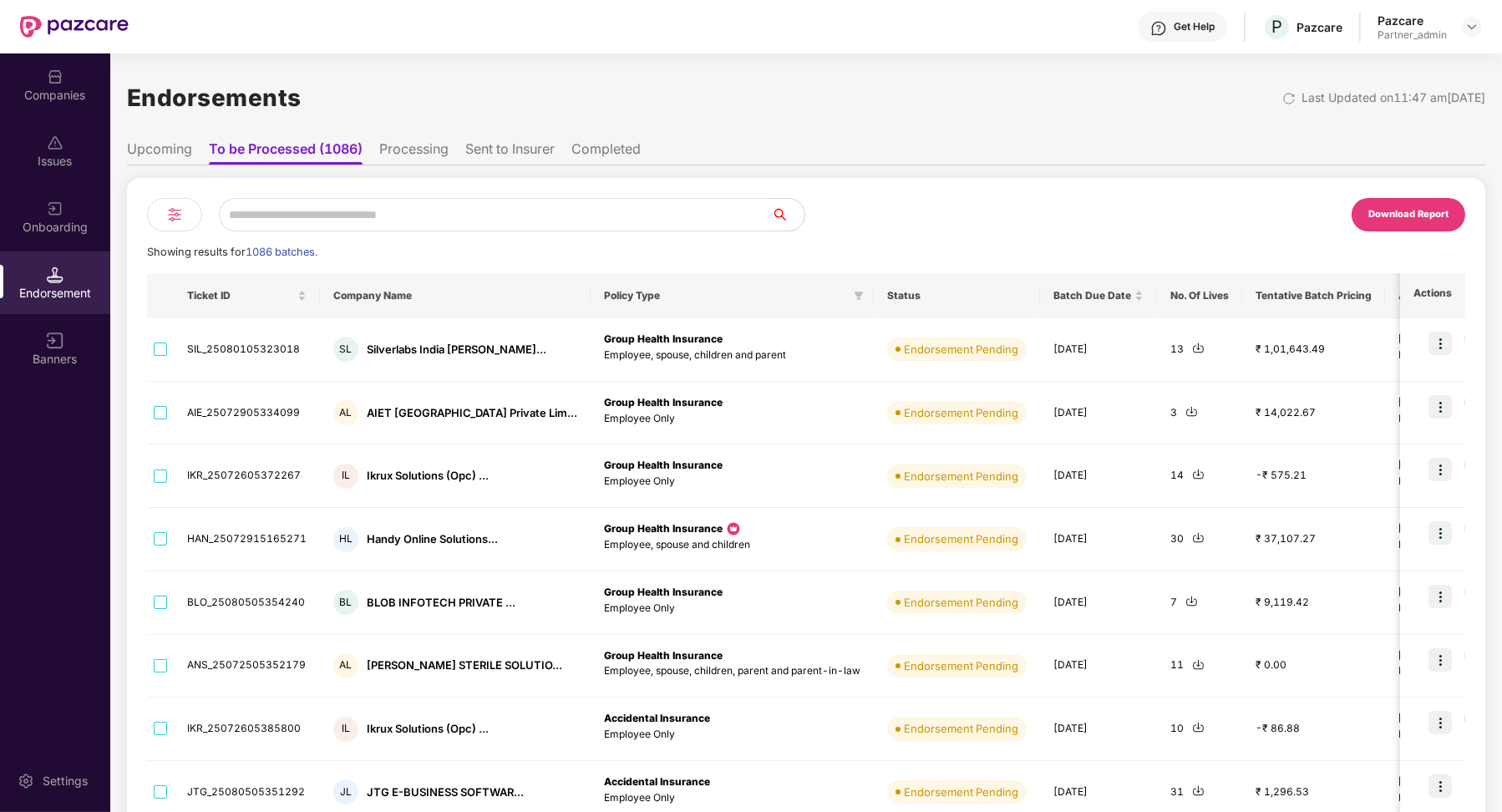
click at [165, 207] on img at bounding box center [174, 215] width 20 height 20
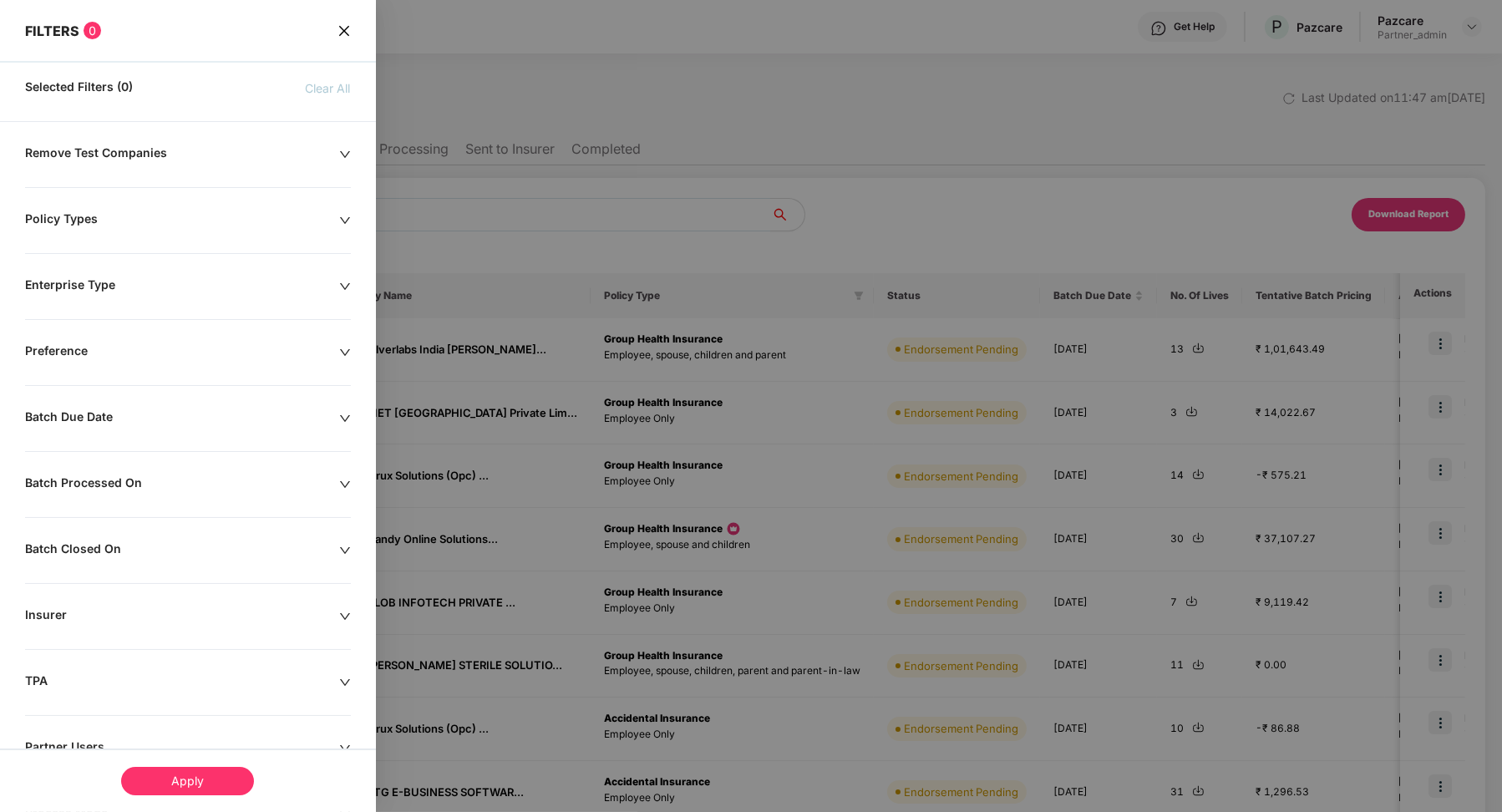
scroll to position [121, 0]
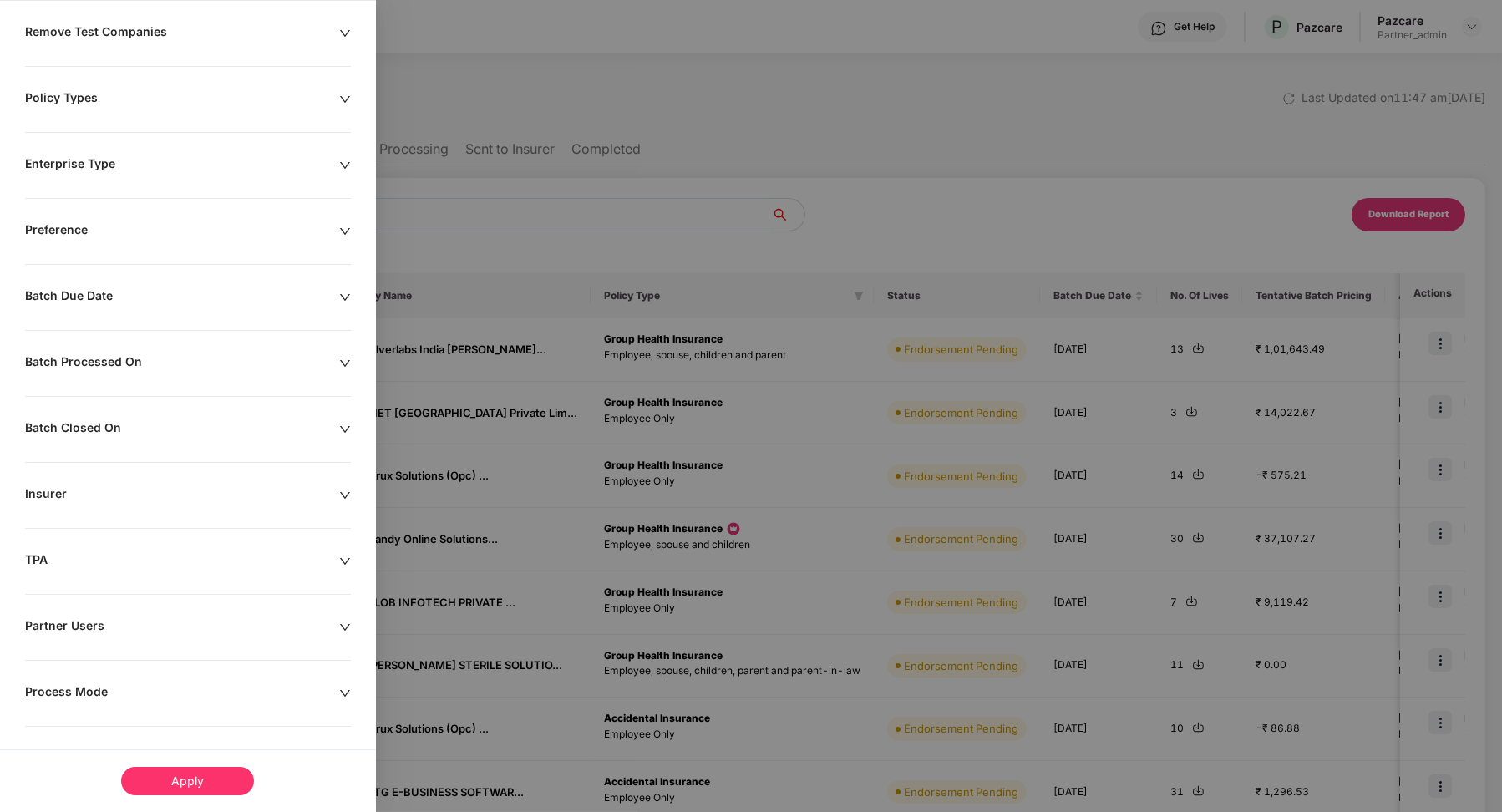
click at [82, 684] on div "Process Mode" at bounding box center [182, 693] width 314 height 19
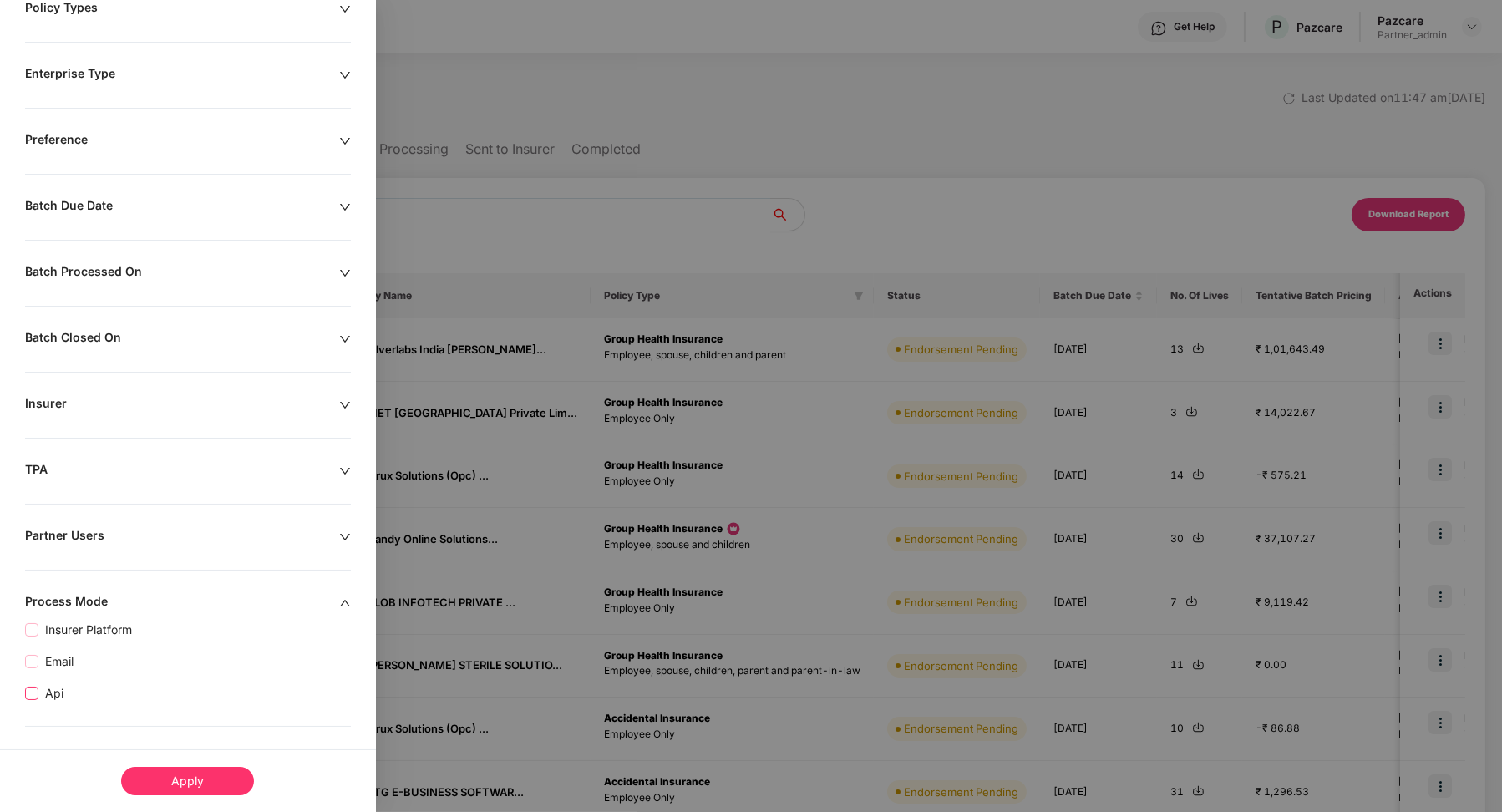
click at [47, 686] on span "Api" at bounding box center [54, 693] width 31 height 19
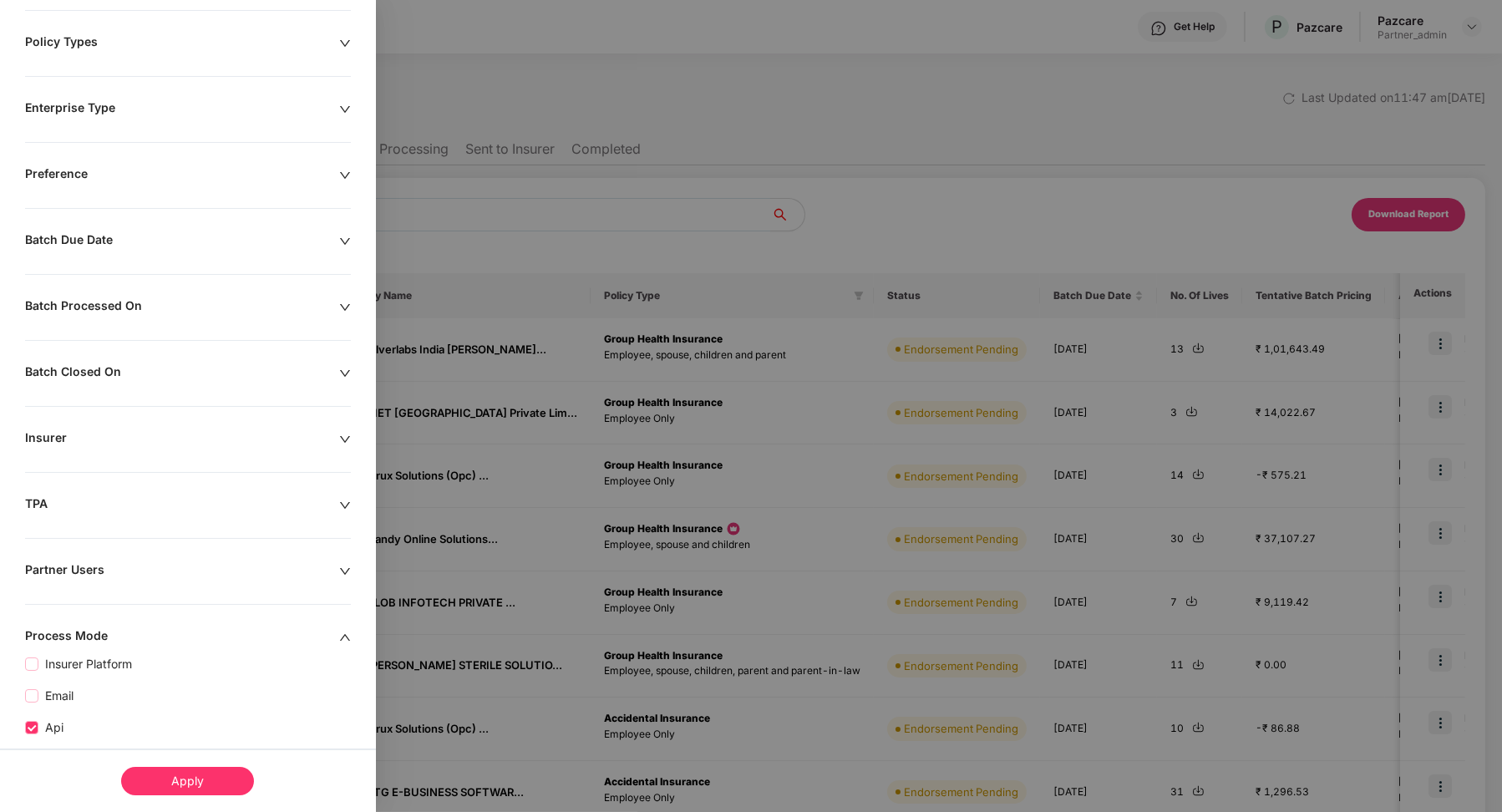
scroll to position [246, 0]
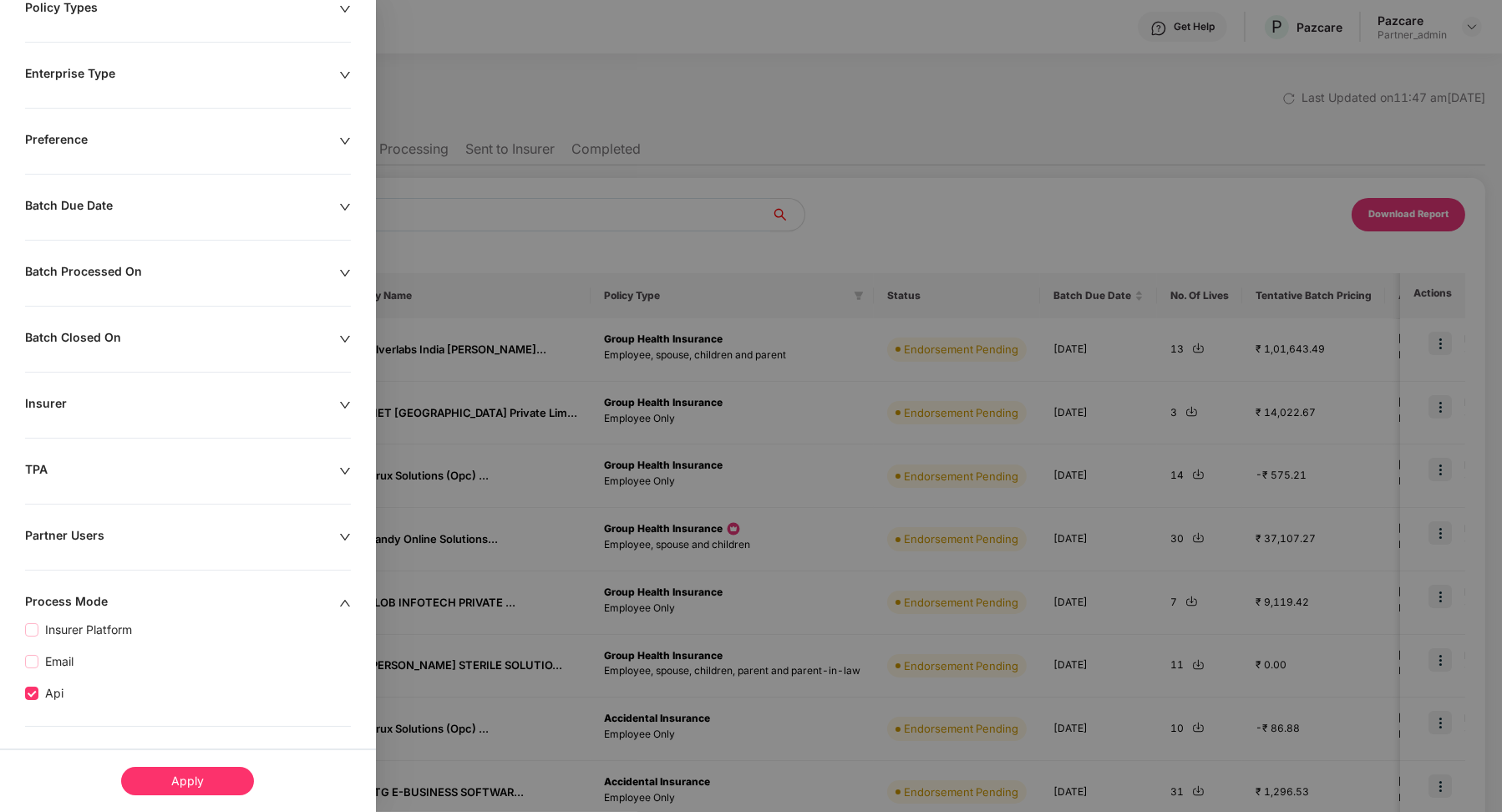
click at [162, 775] on div "Apply" at bounding box center [187, 781] width 132 height 29
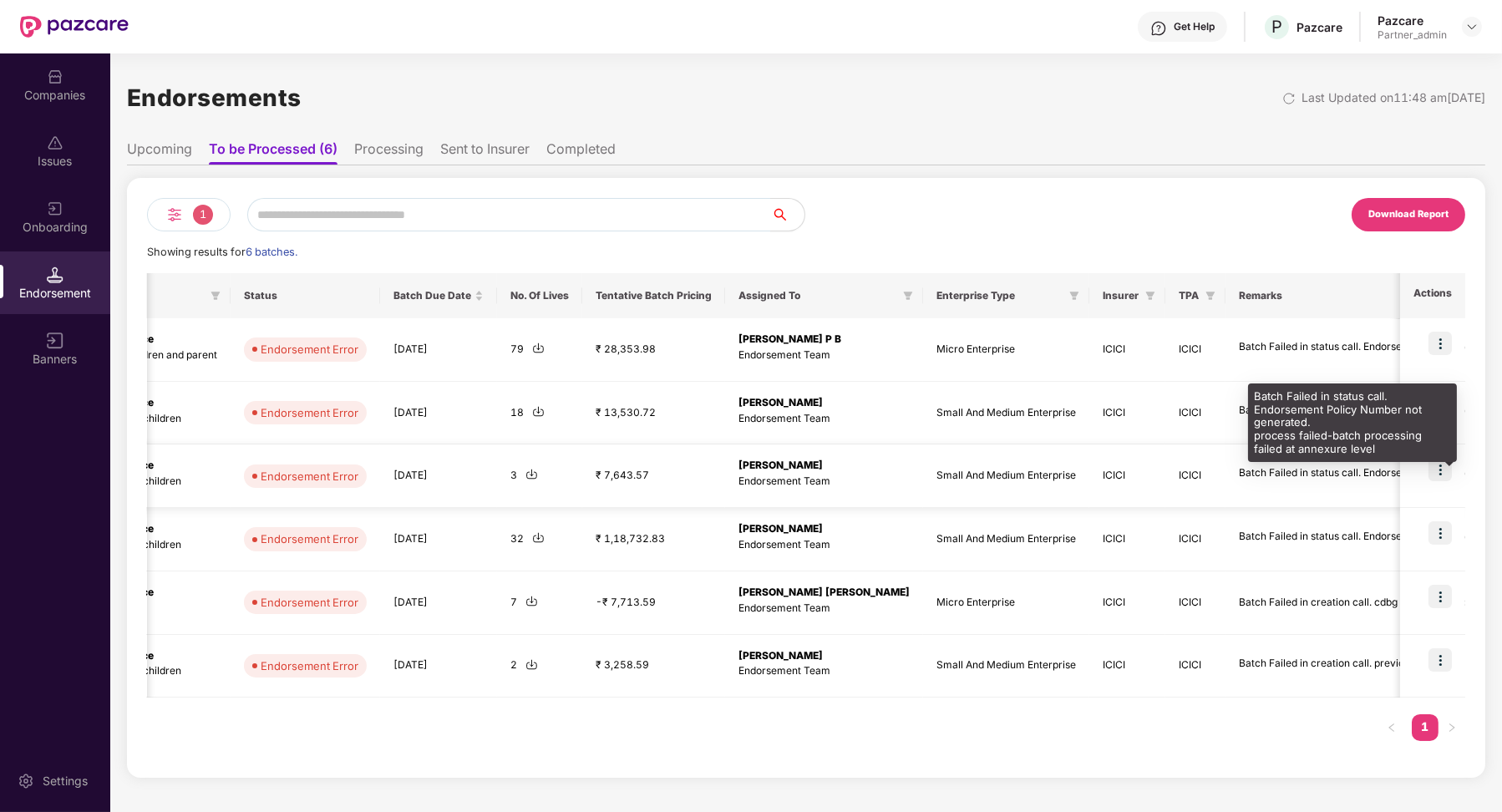
scroll to position [0, 573]
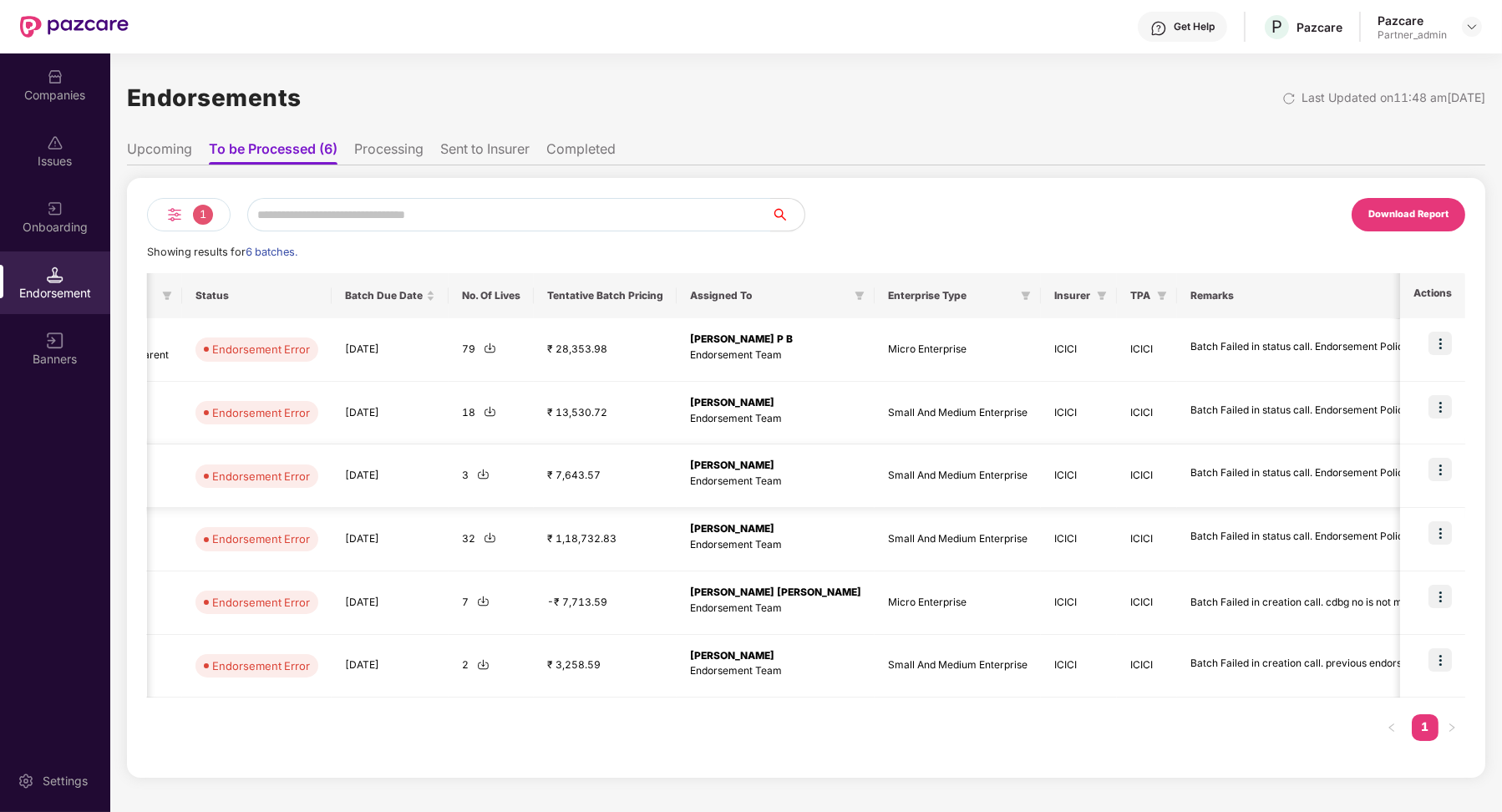
click at [1440, 469] on img at bounding box center [1440, 469] width 23 height 23
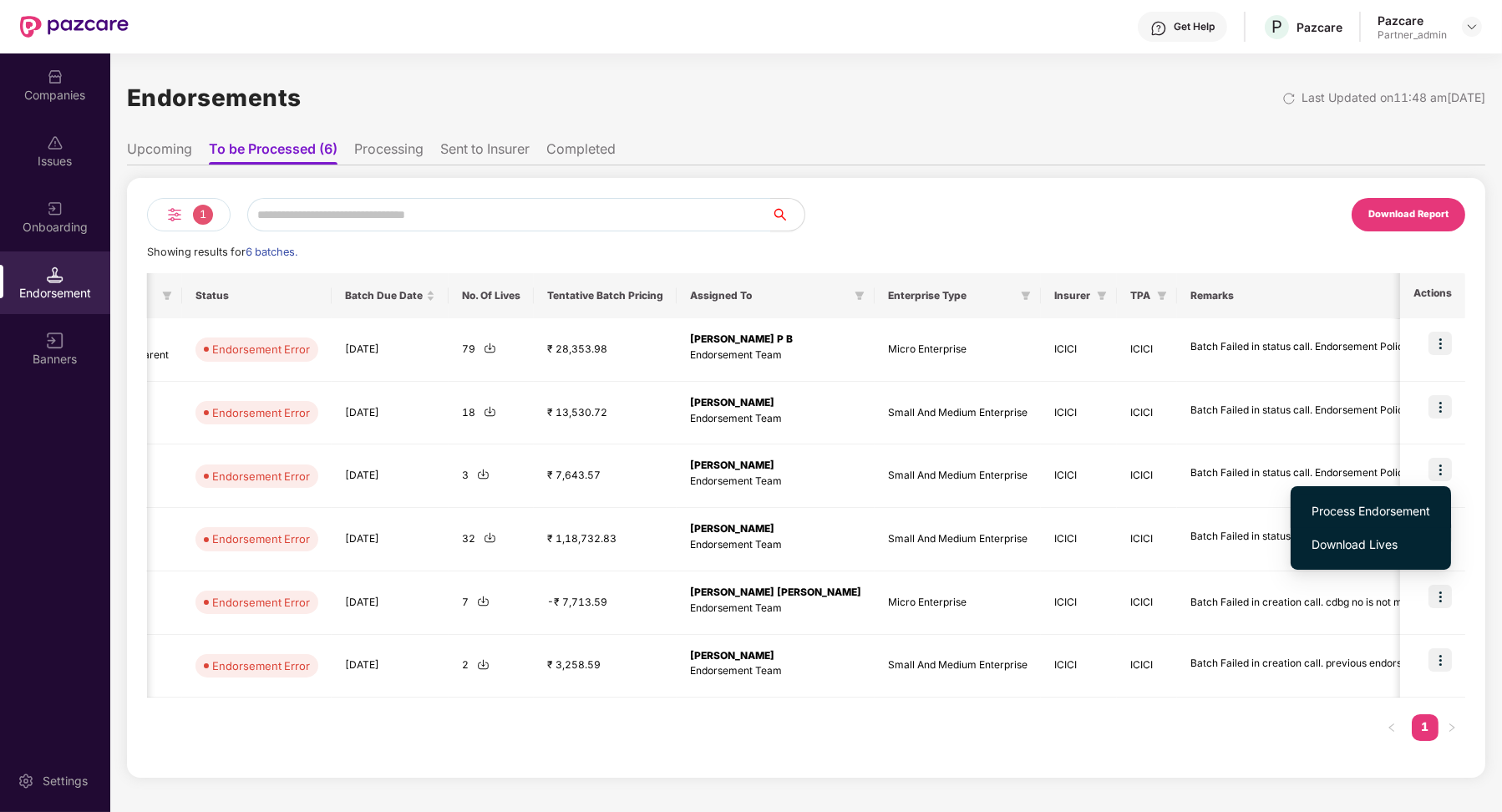
click at [1386, 513] on span "Process Endorsement" at bounding box center [1370, 511] width 119 height 19
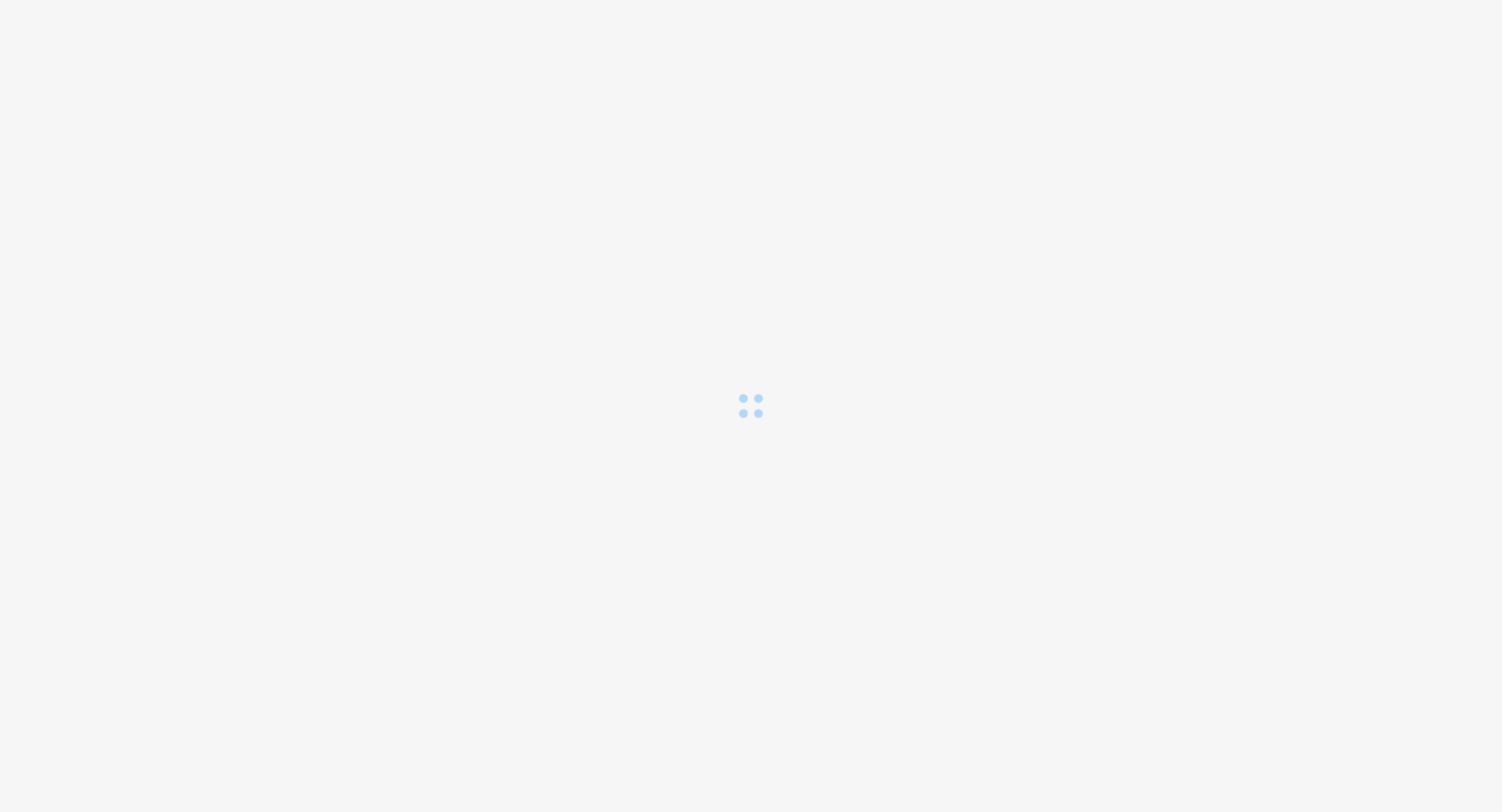
scroll to position [0, 0]
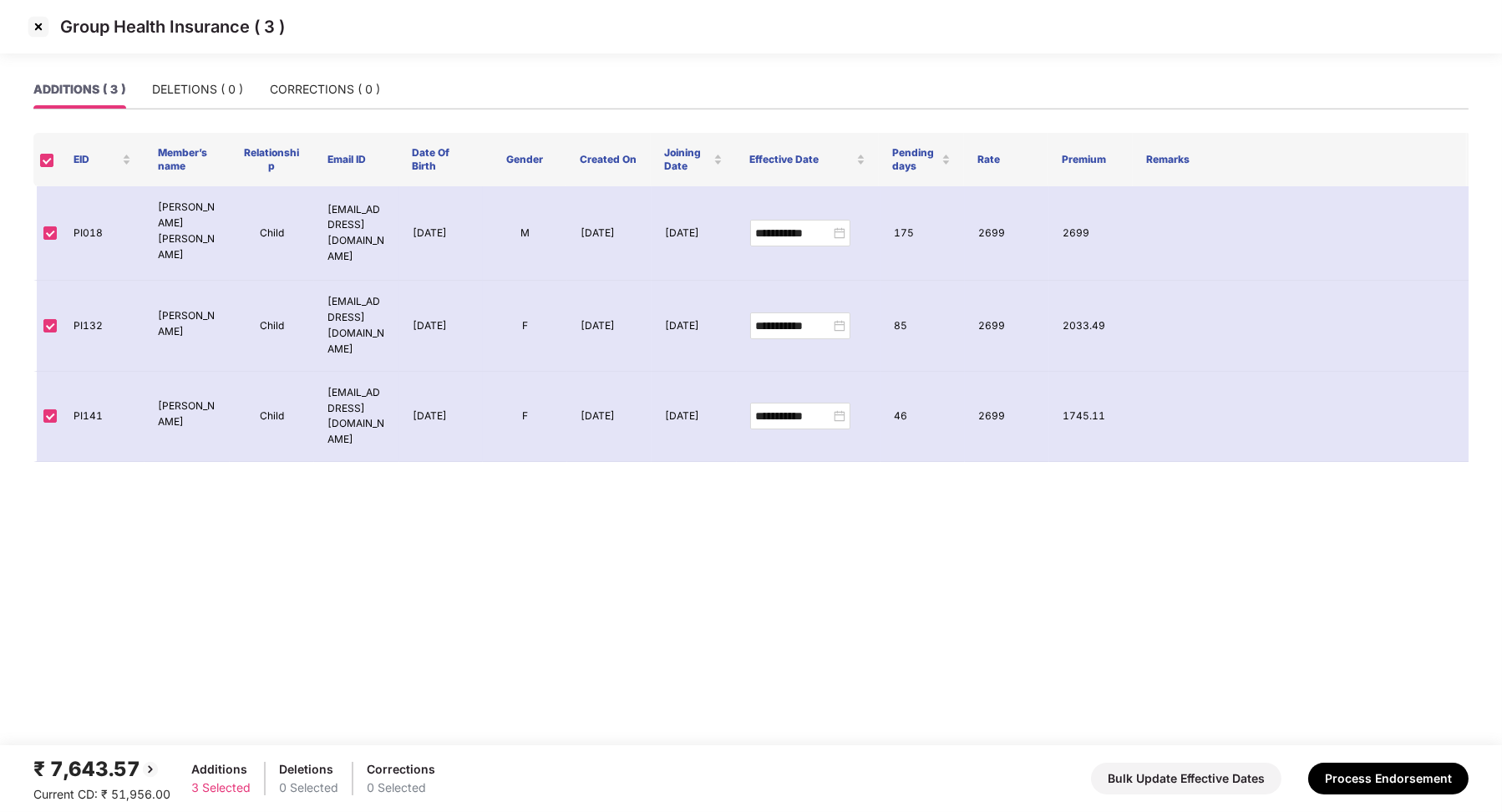
click at [40, 18] on img at bounding box center [38, 27] width 27 height 27
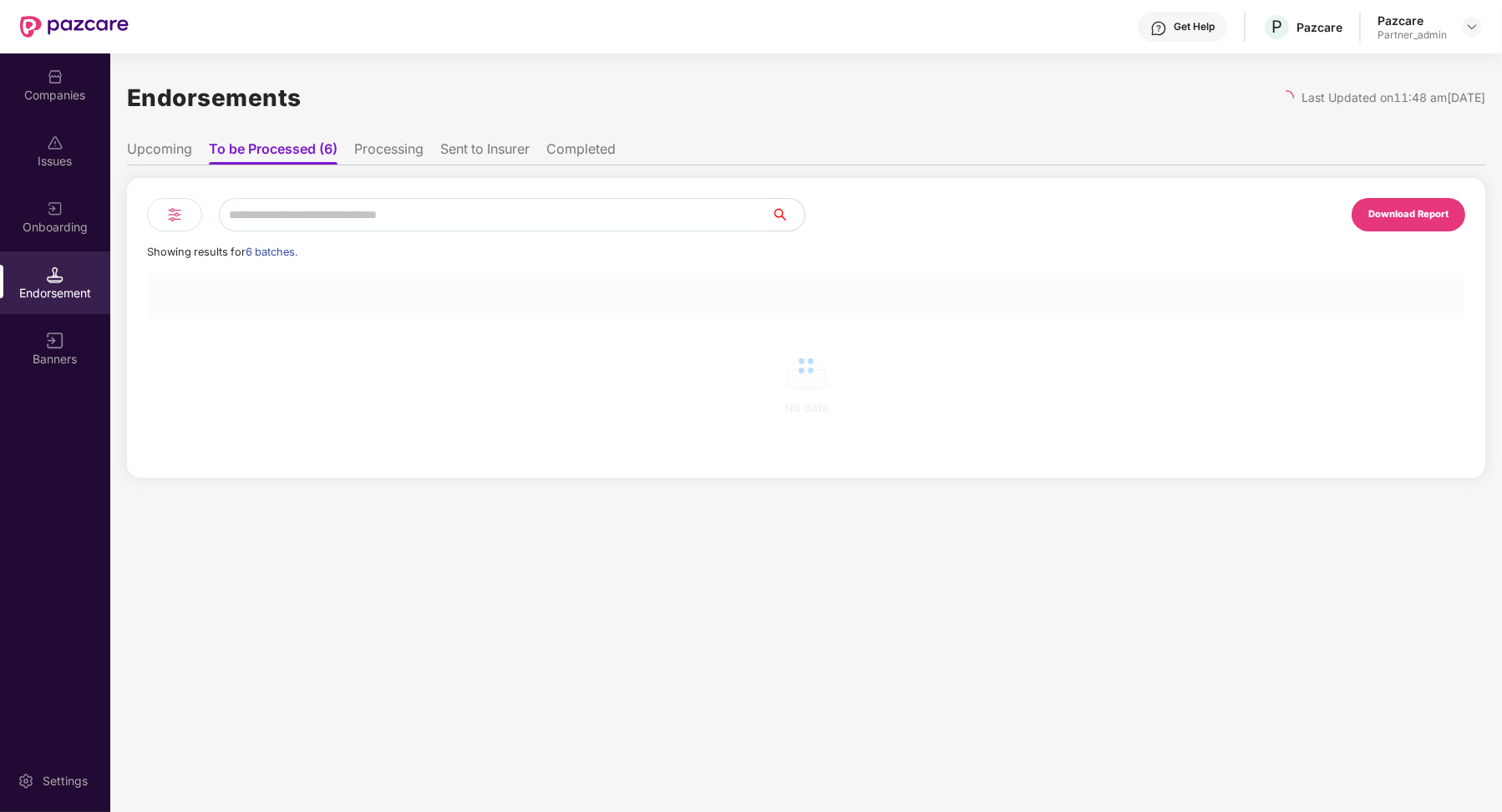
scroll to position [0, 1]
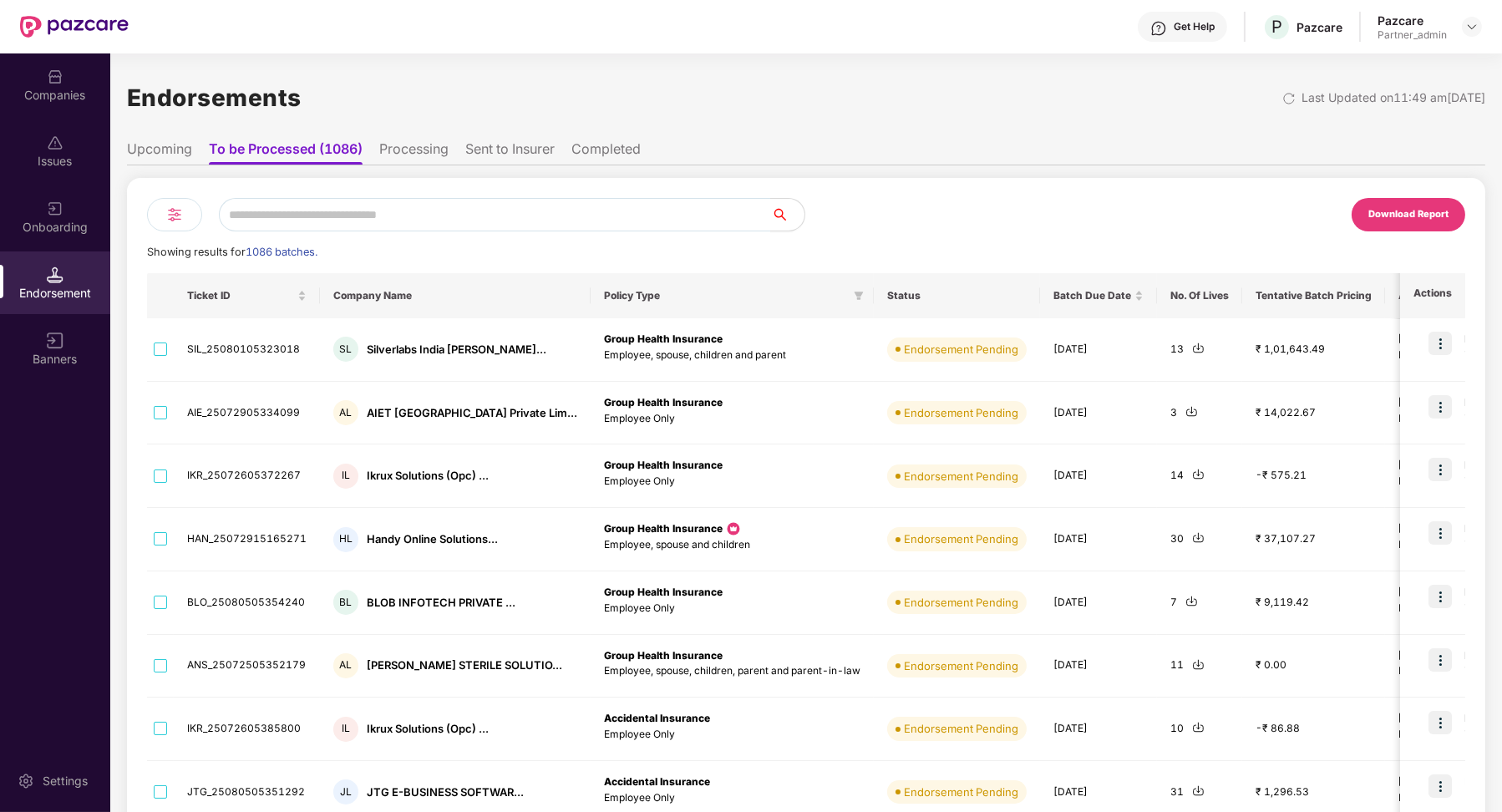
click at [165, 215] on img at bounding box center [174, 215] width 20 height 20
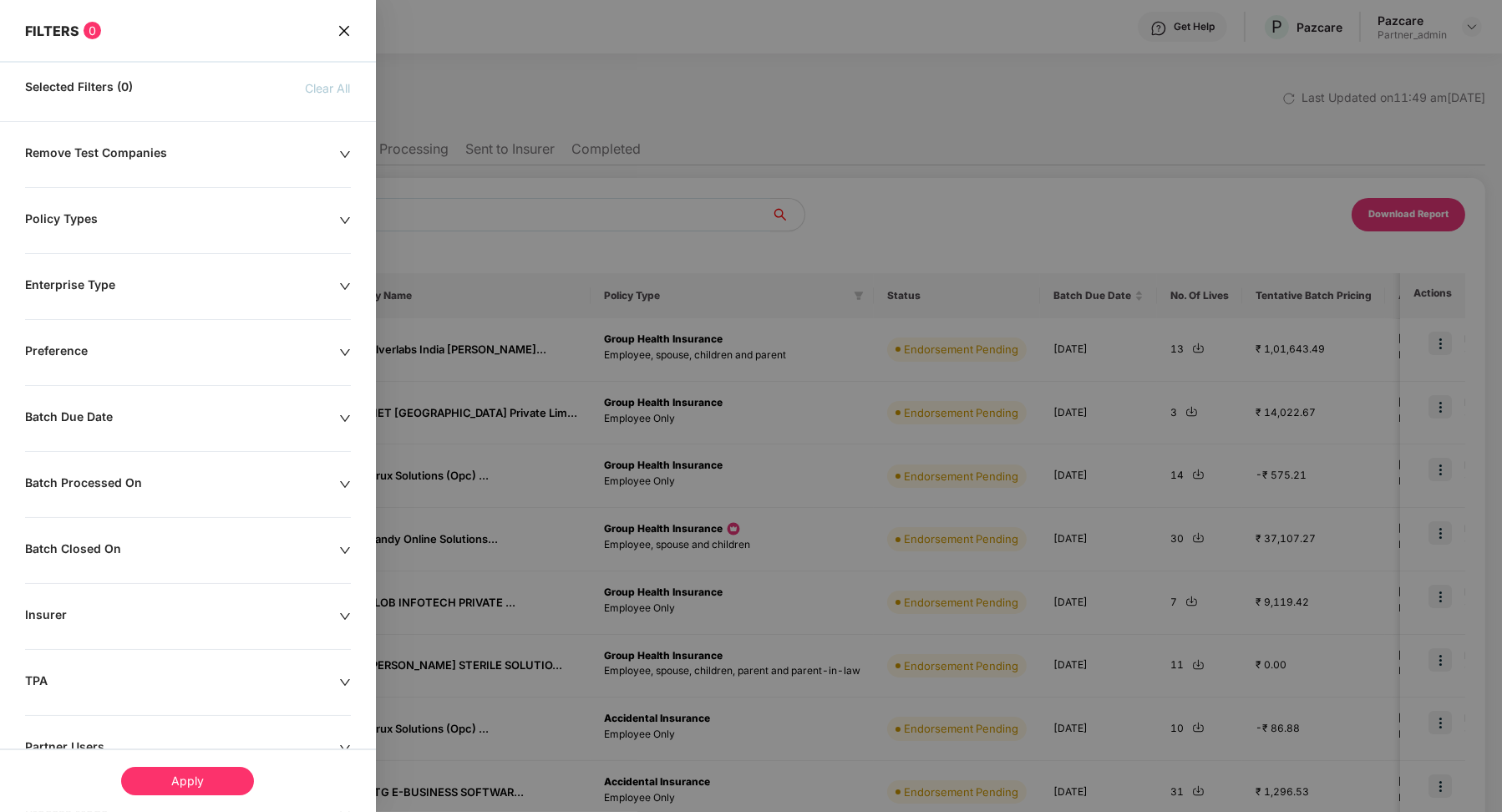
scroll to position [121, 0]
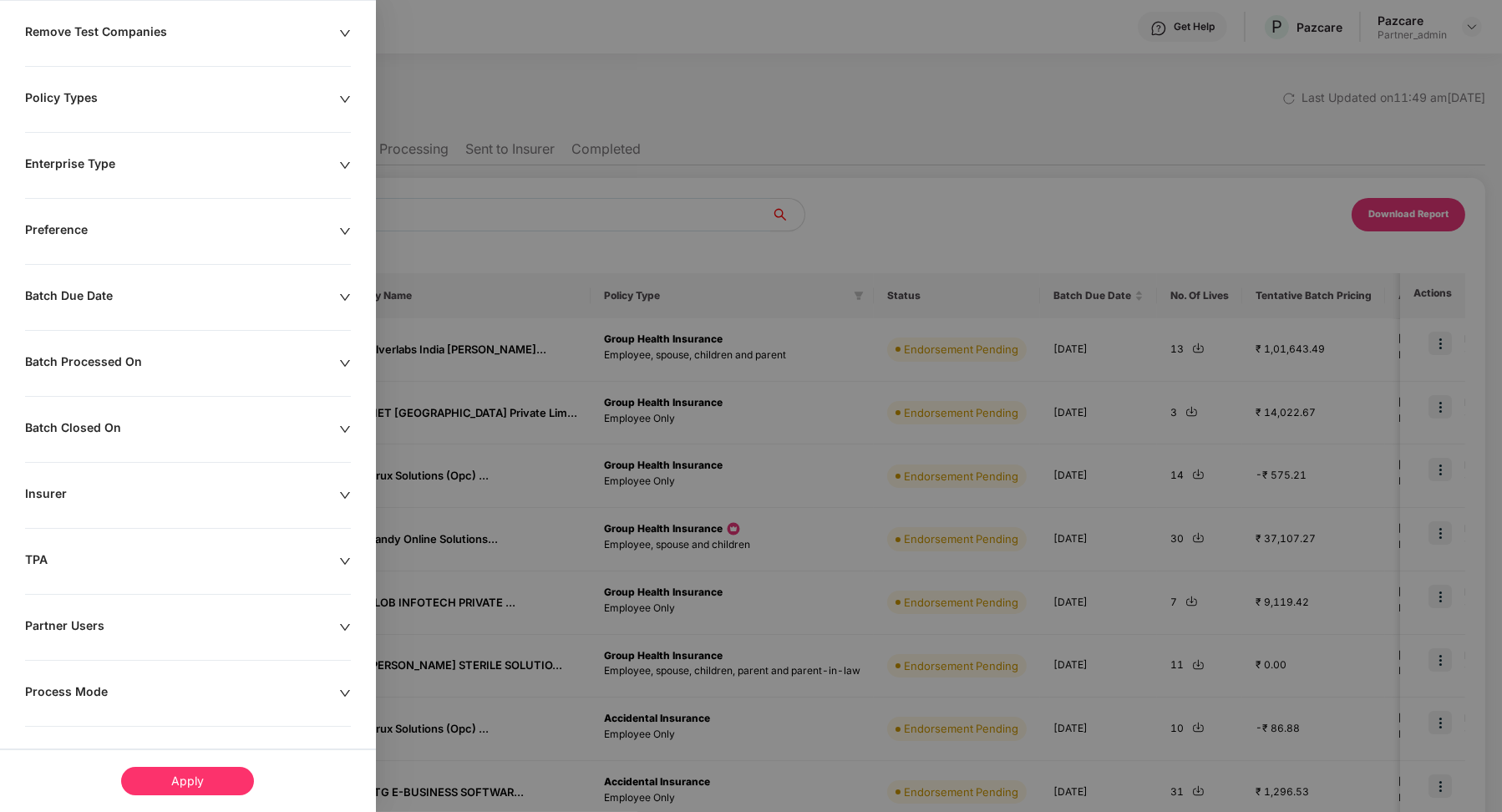
click at [75, 689] on div "Process Mode" at bounding box center [182, 693] width 314 height 19
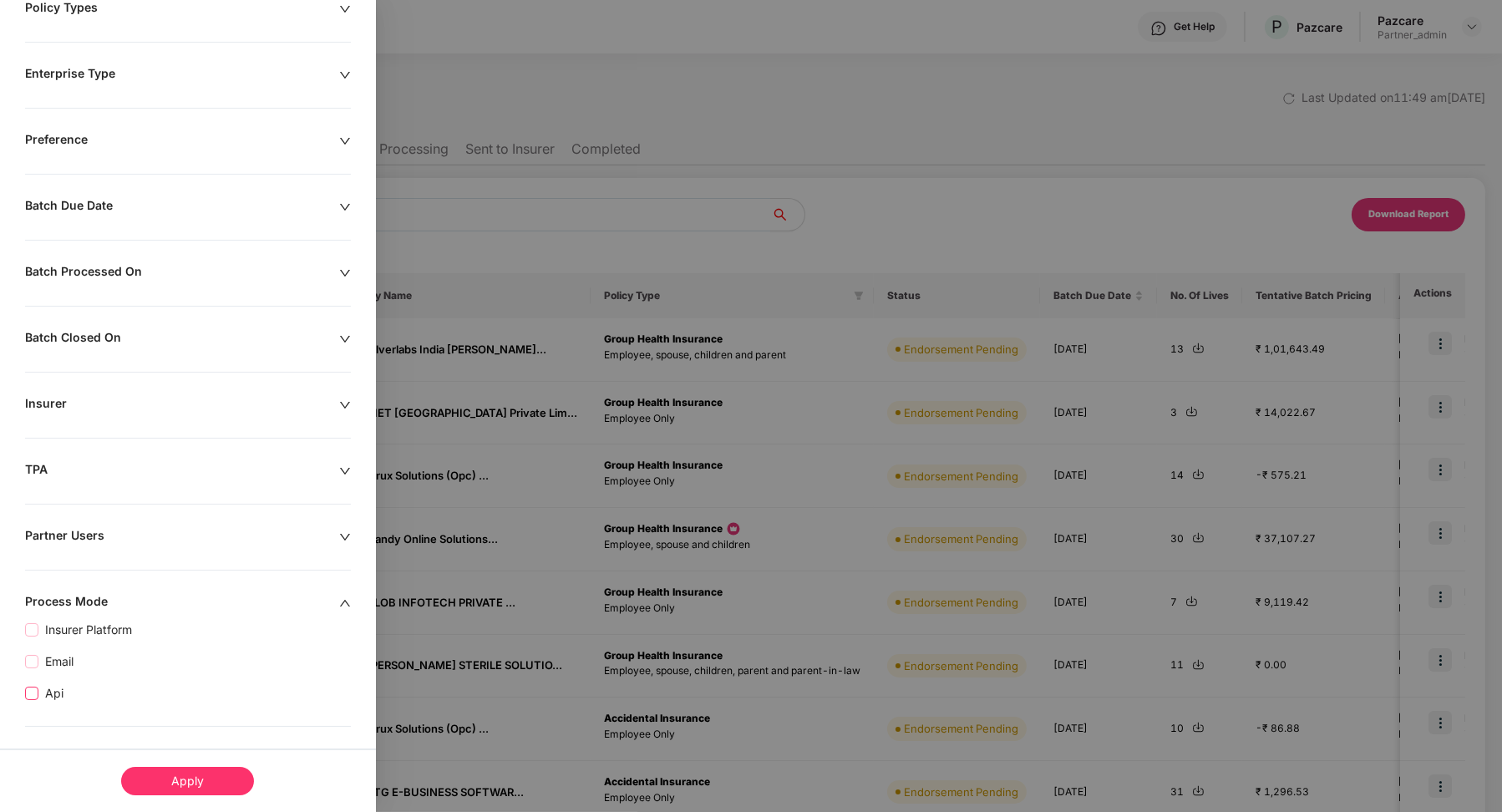
click at [67, 692] on span "Api" at bounding box center [54, 693] width 31 height 19
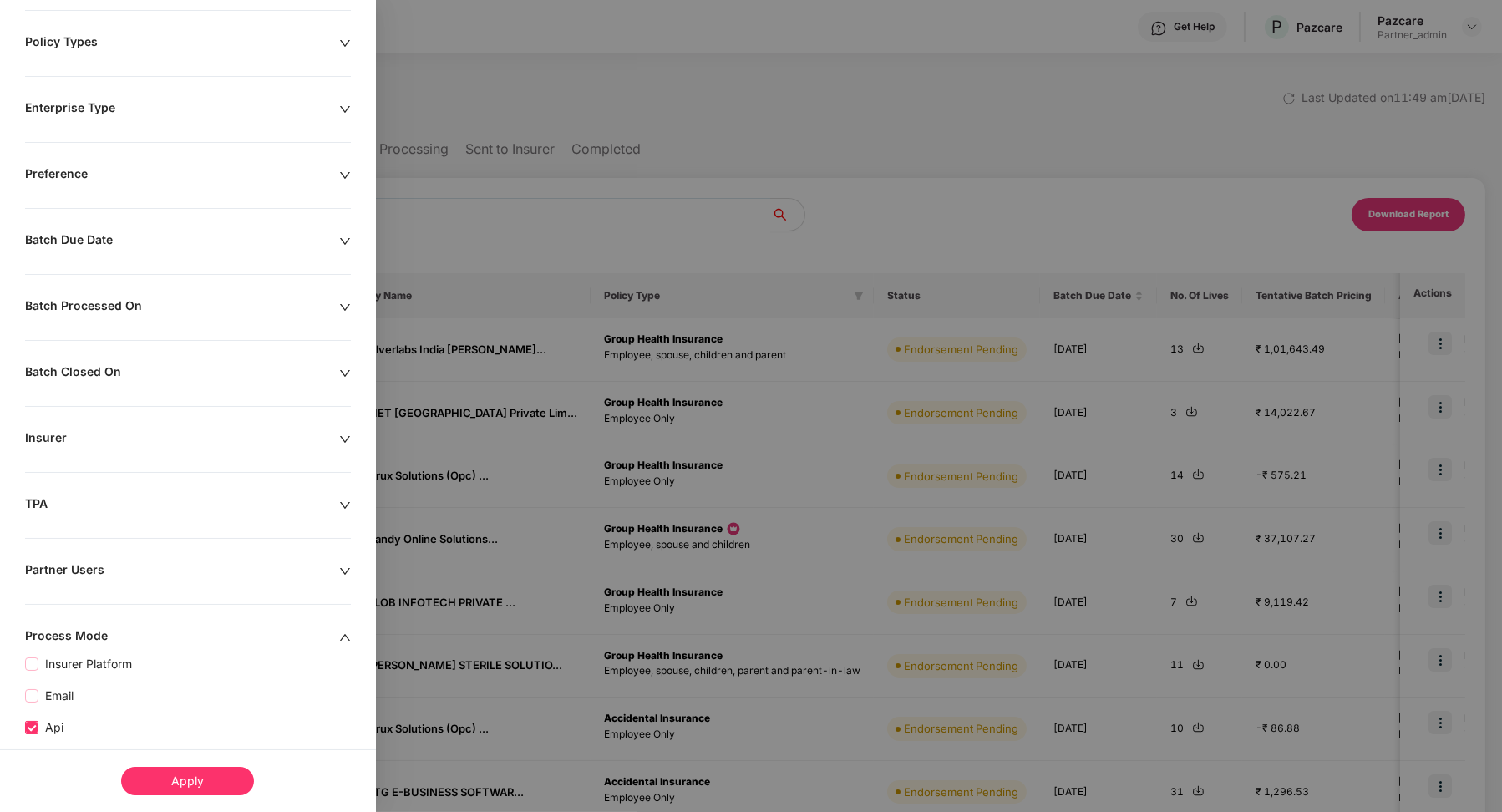
scroll to position [246, 0]
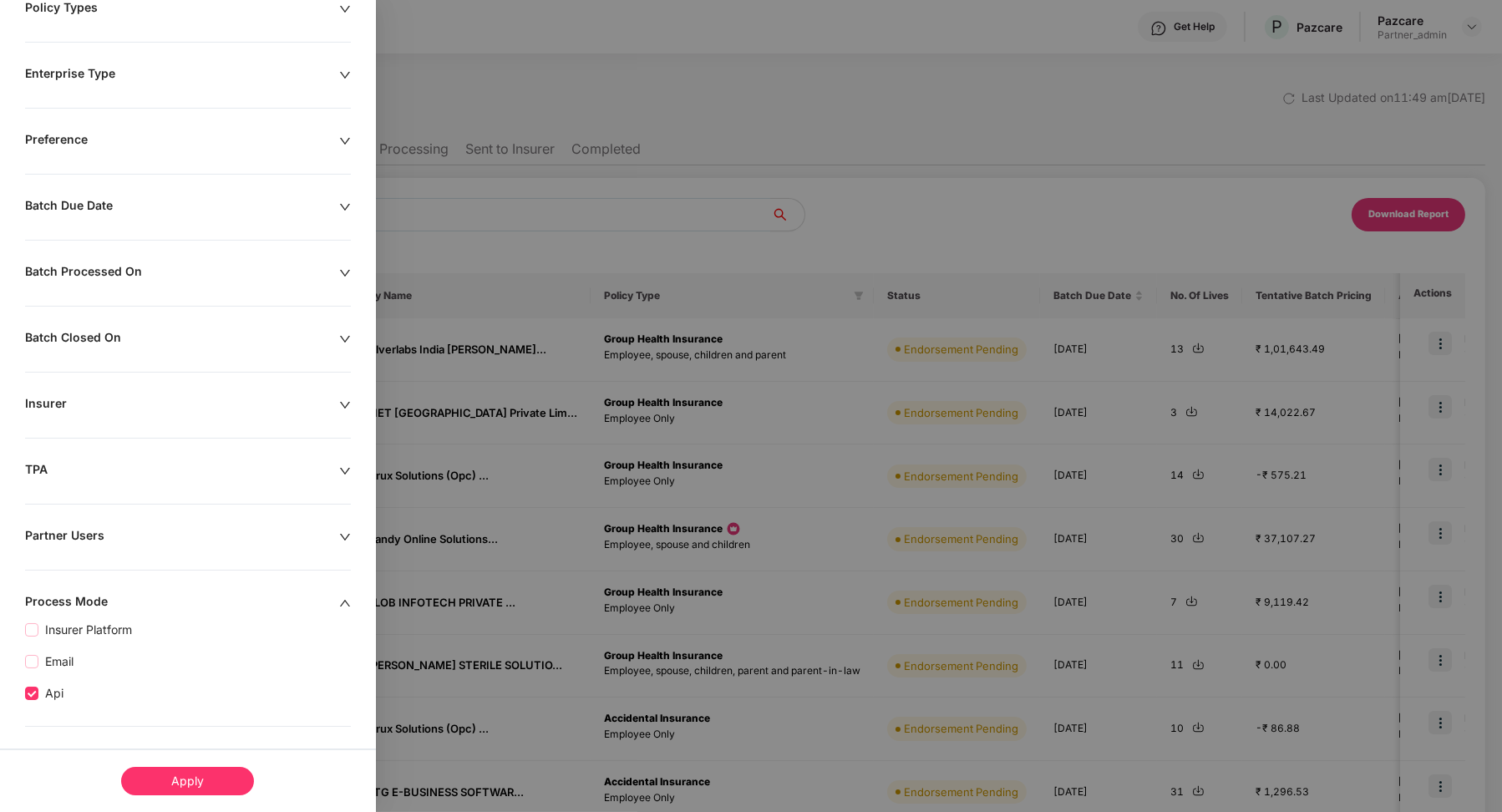
click at [204, 781] on div "Apply" at bounding box center [187, 781] width 132 height 29
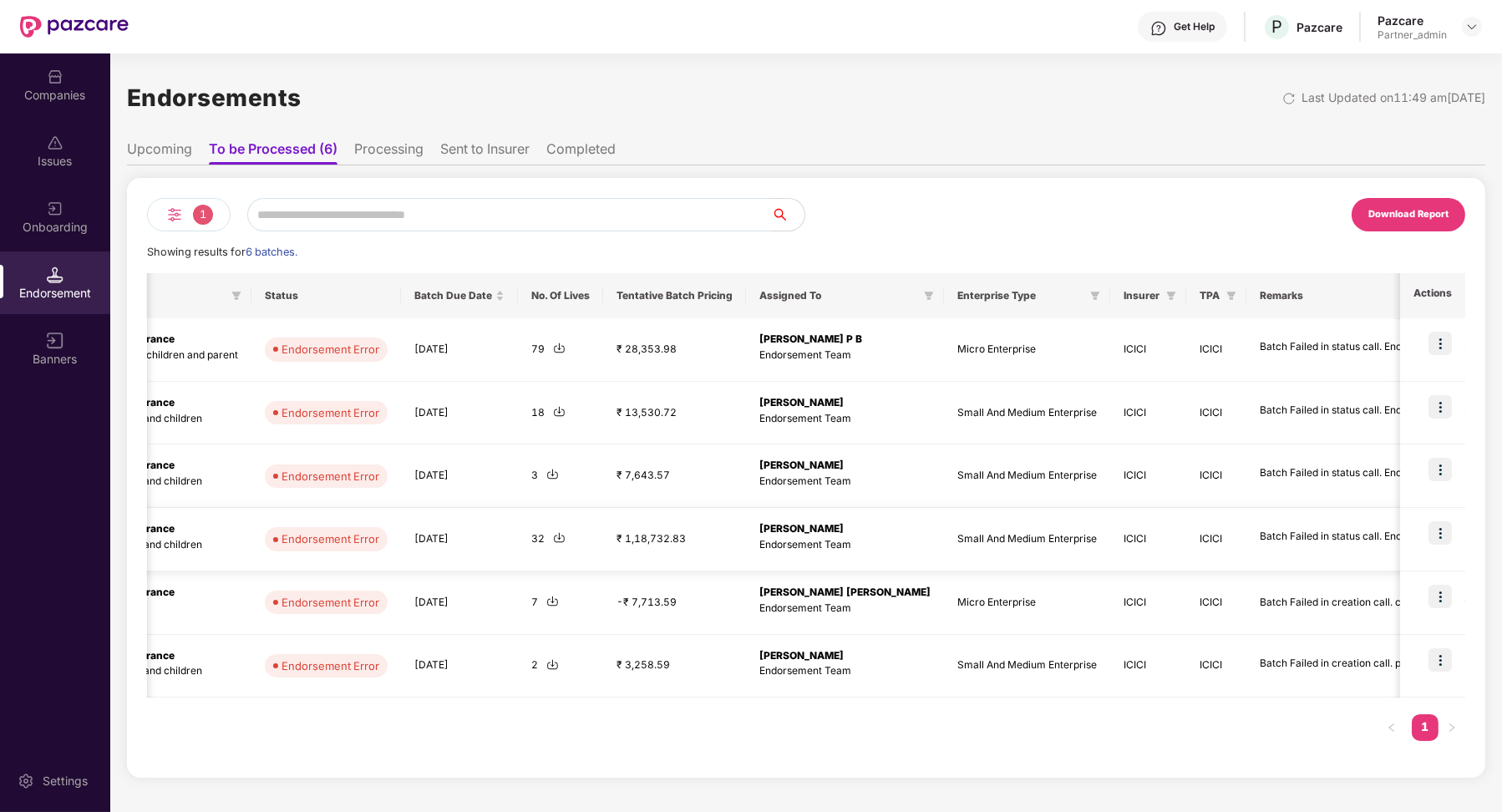
scroll to position [0, 594]
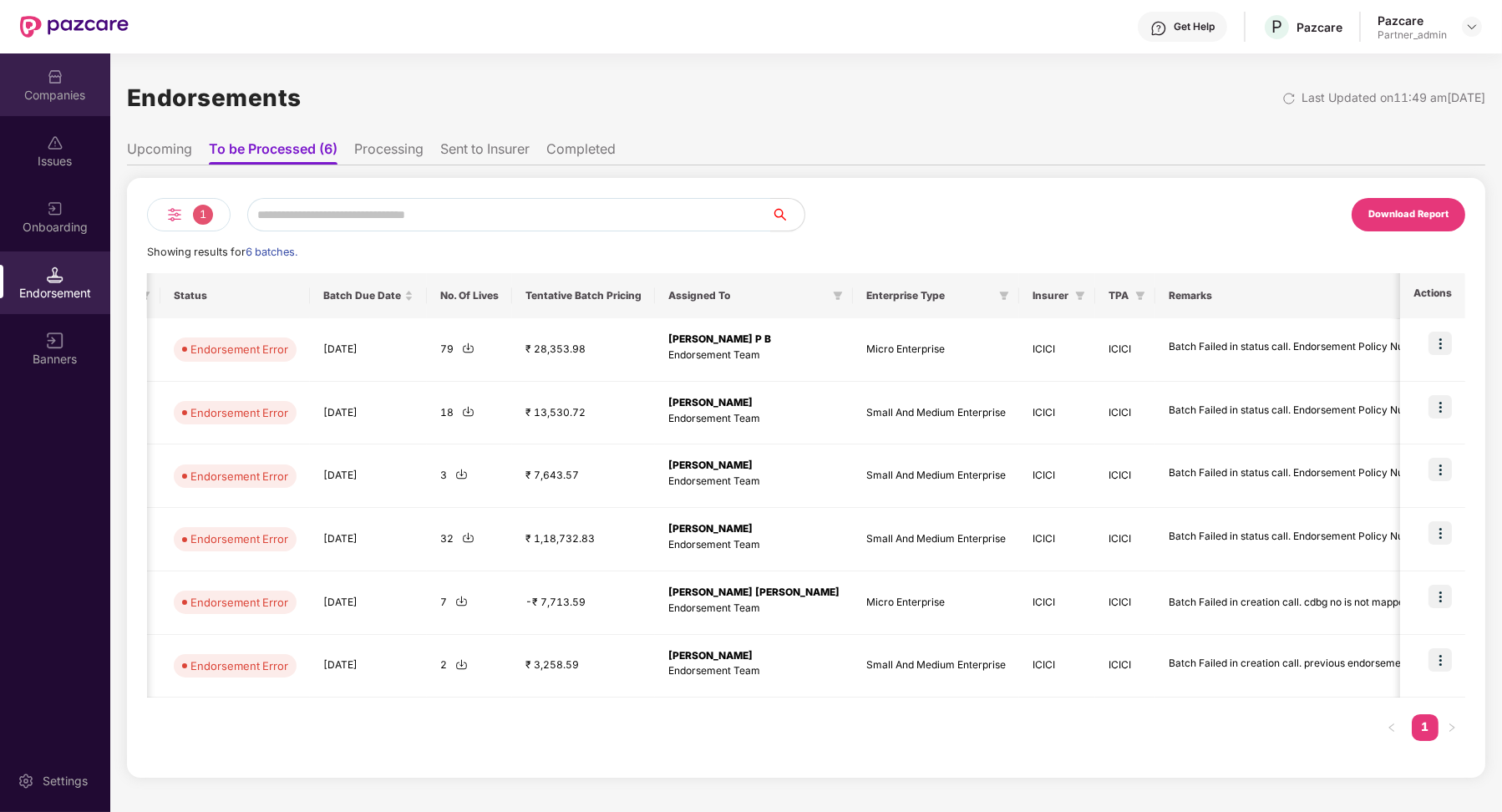
click at [51, 95] on div "Companies" at bounding box center [55, 95] width 110 height 17
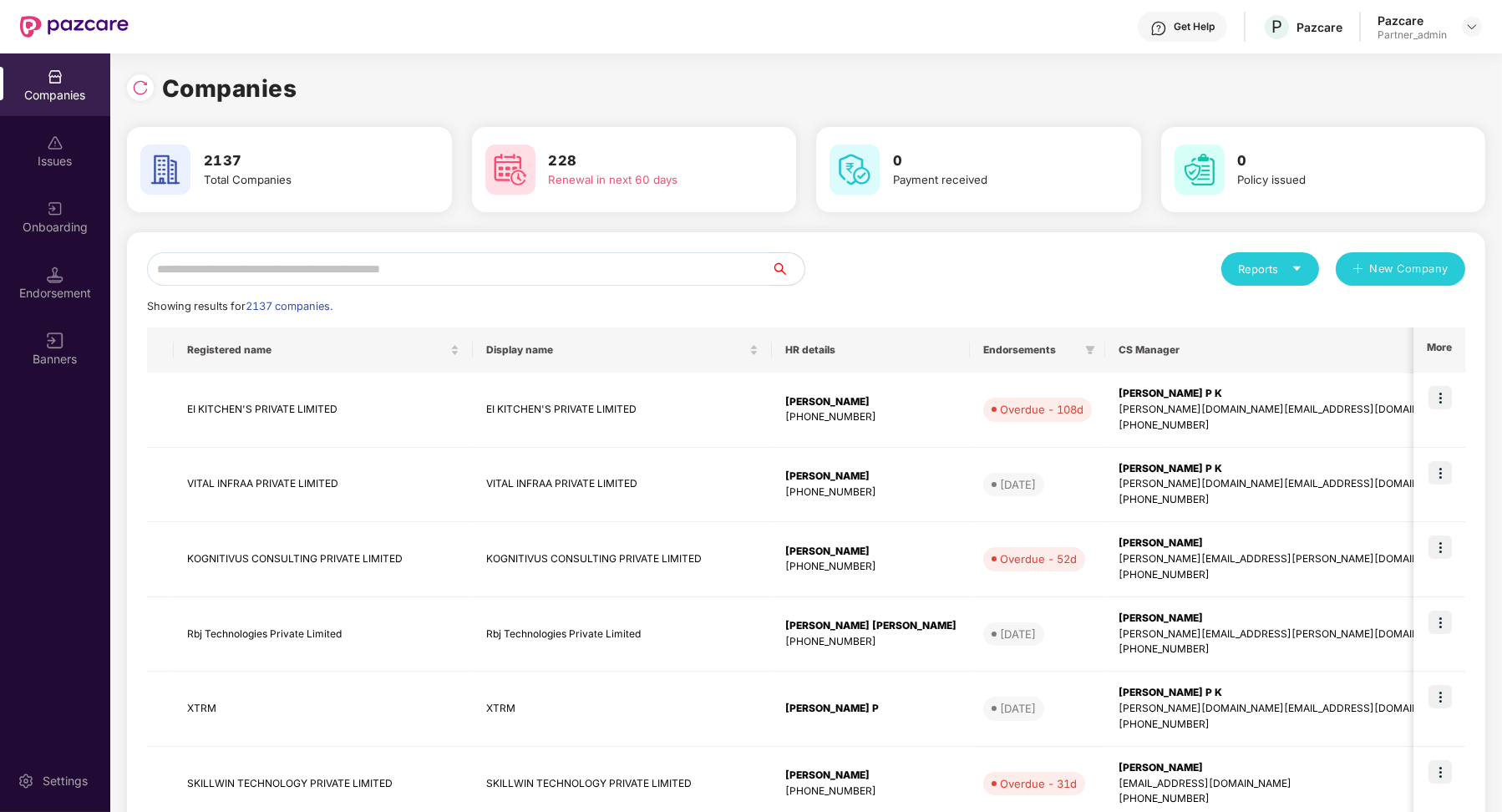
click at [296, 279] on input "text" at bounding box center [458, 268] width 624 height 33
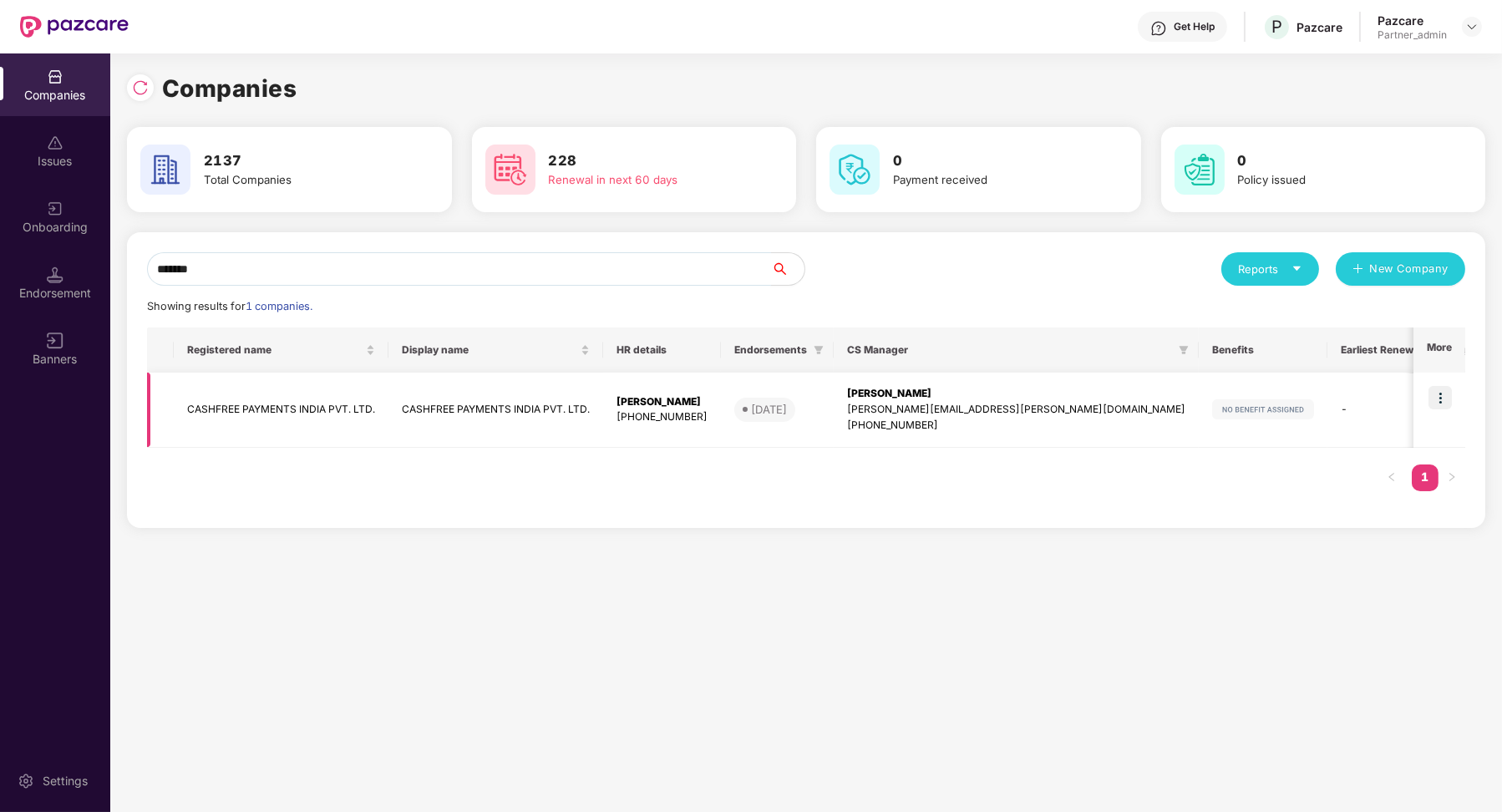
type input "*******"
click at [327, 401] on td "CASHFREE PAYMENTS INDIA PVT. LTD." at bounding box center [281, 410] width 215 height 75
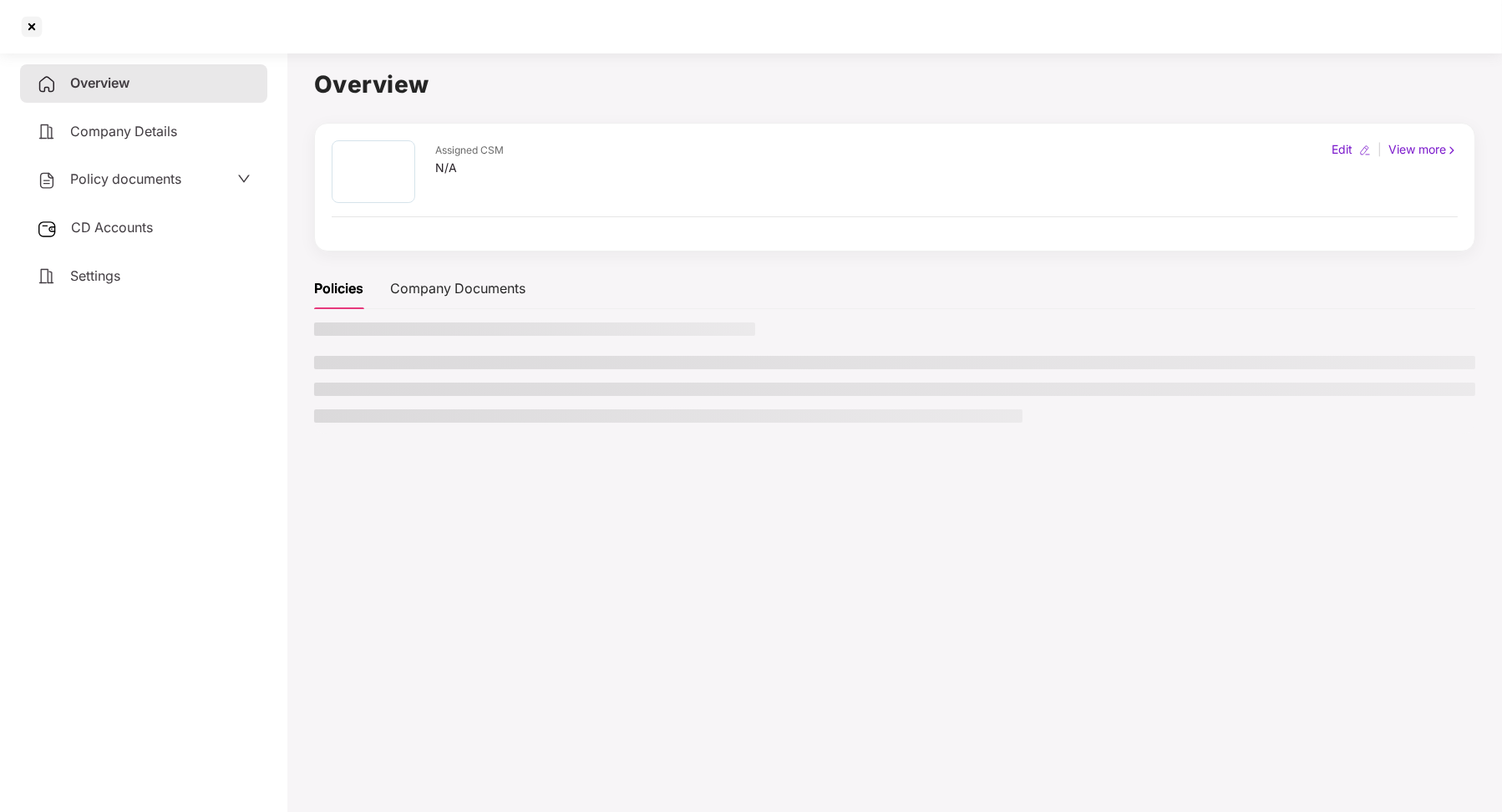
scroll to position [0, 0]
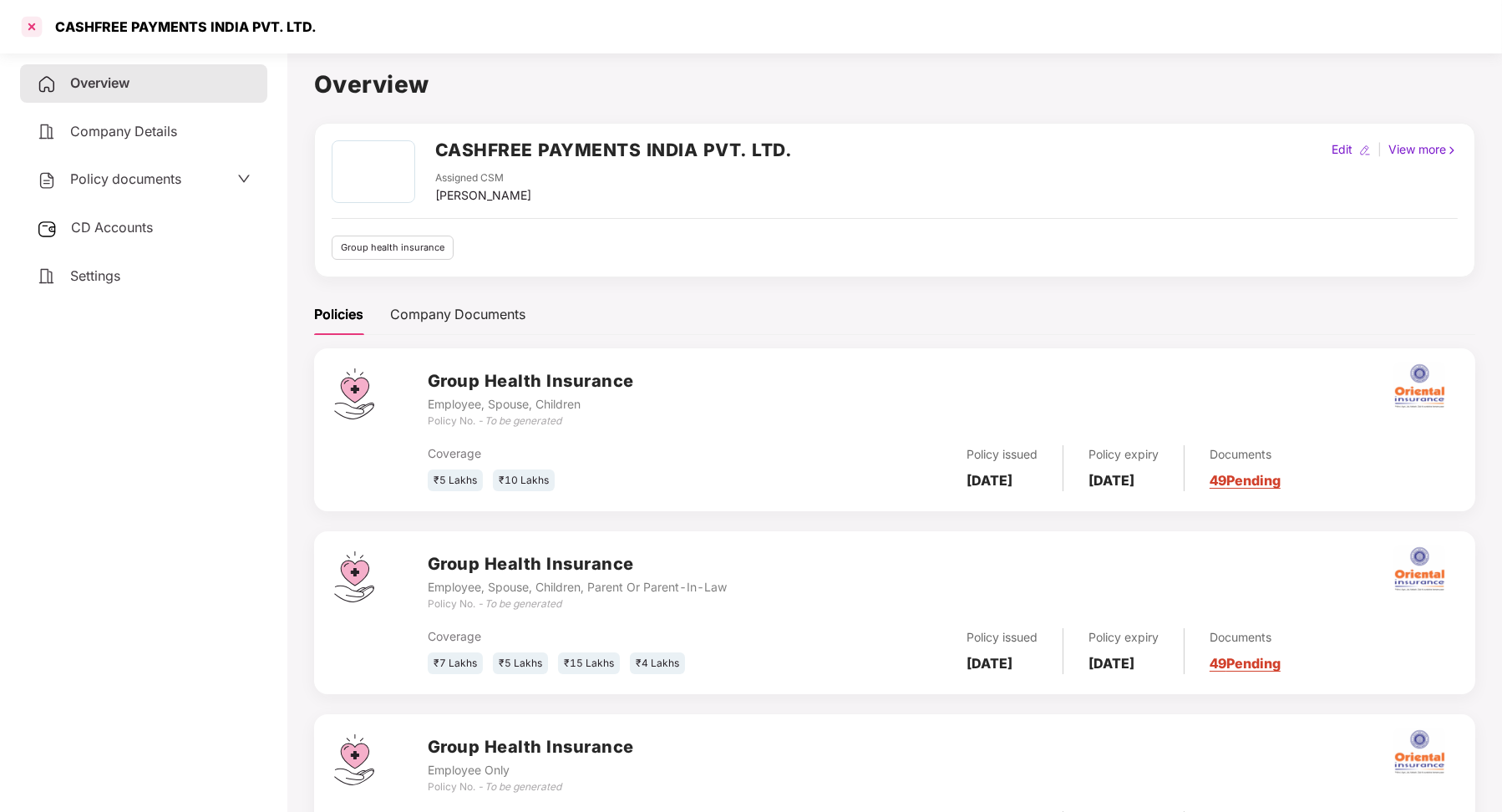
click at [30, 28] on div at bounding box center [32, 27] width 27 height 27
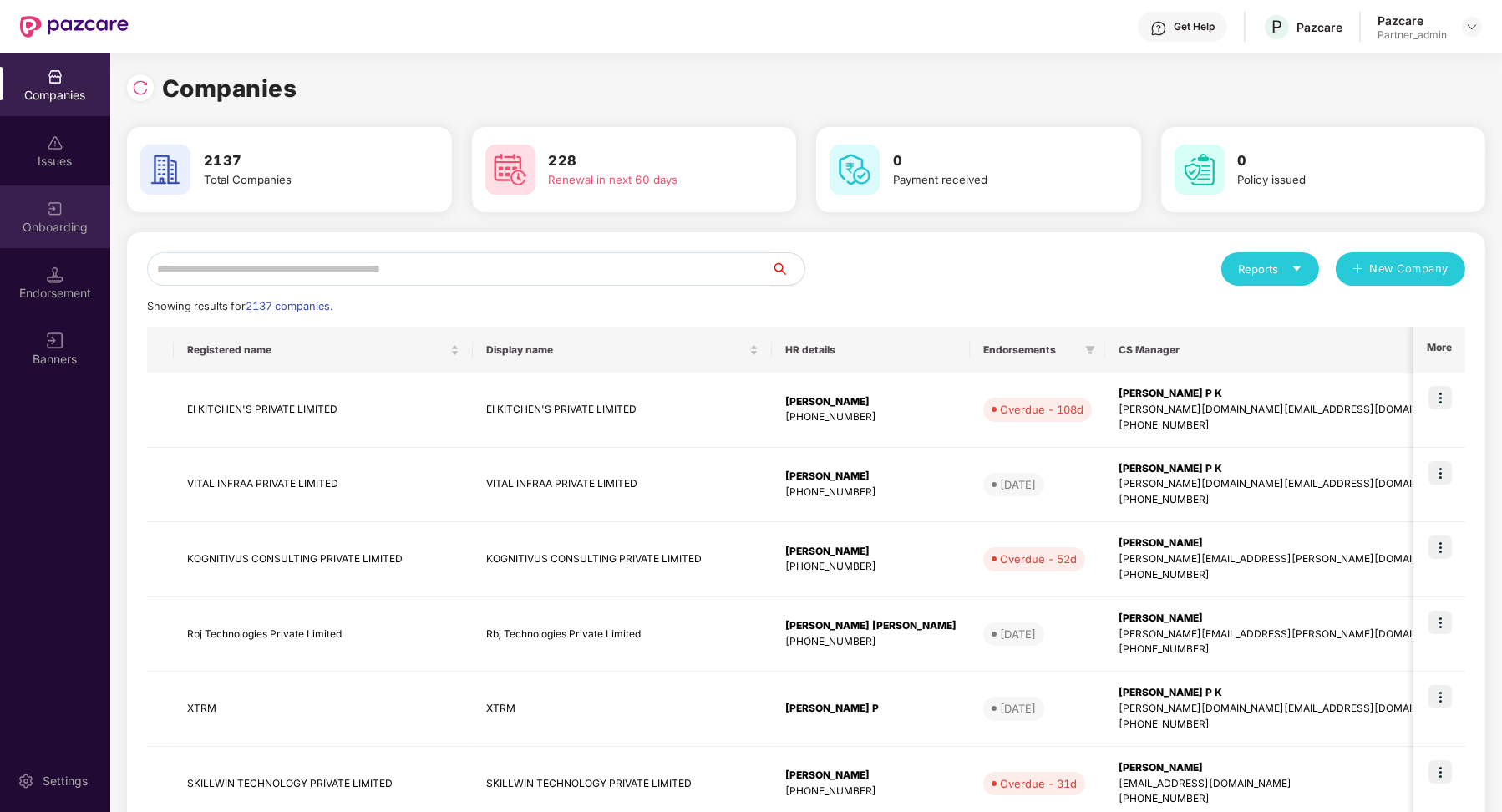
click at [82, 220] on div "Onboarding" at bounding box center [55, 227] width 110 height 17
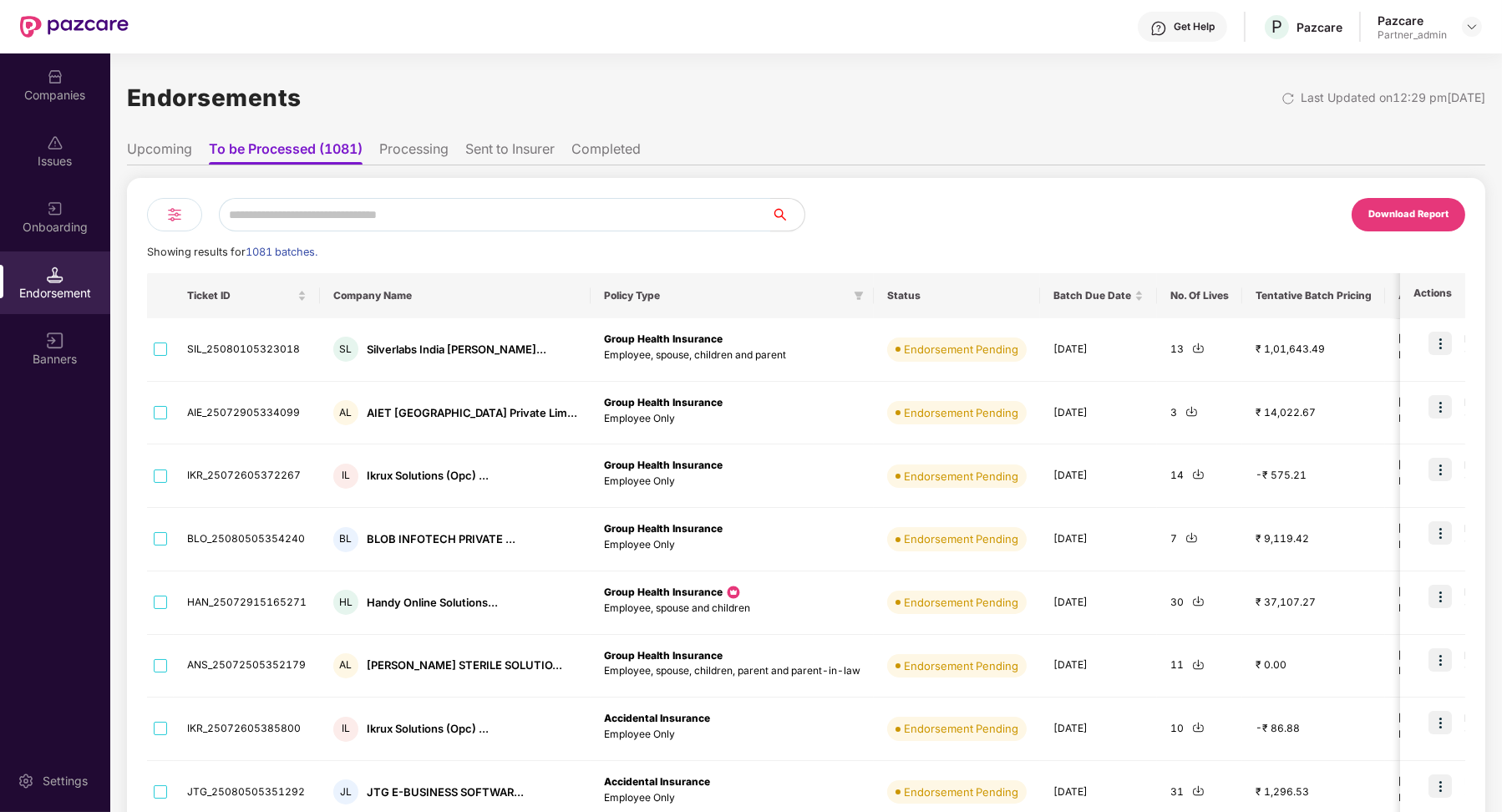
click at [412, 143] on li "Processing" at bounding box center [413, 152] width 69 height 24
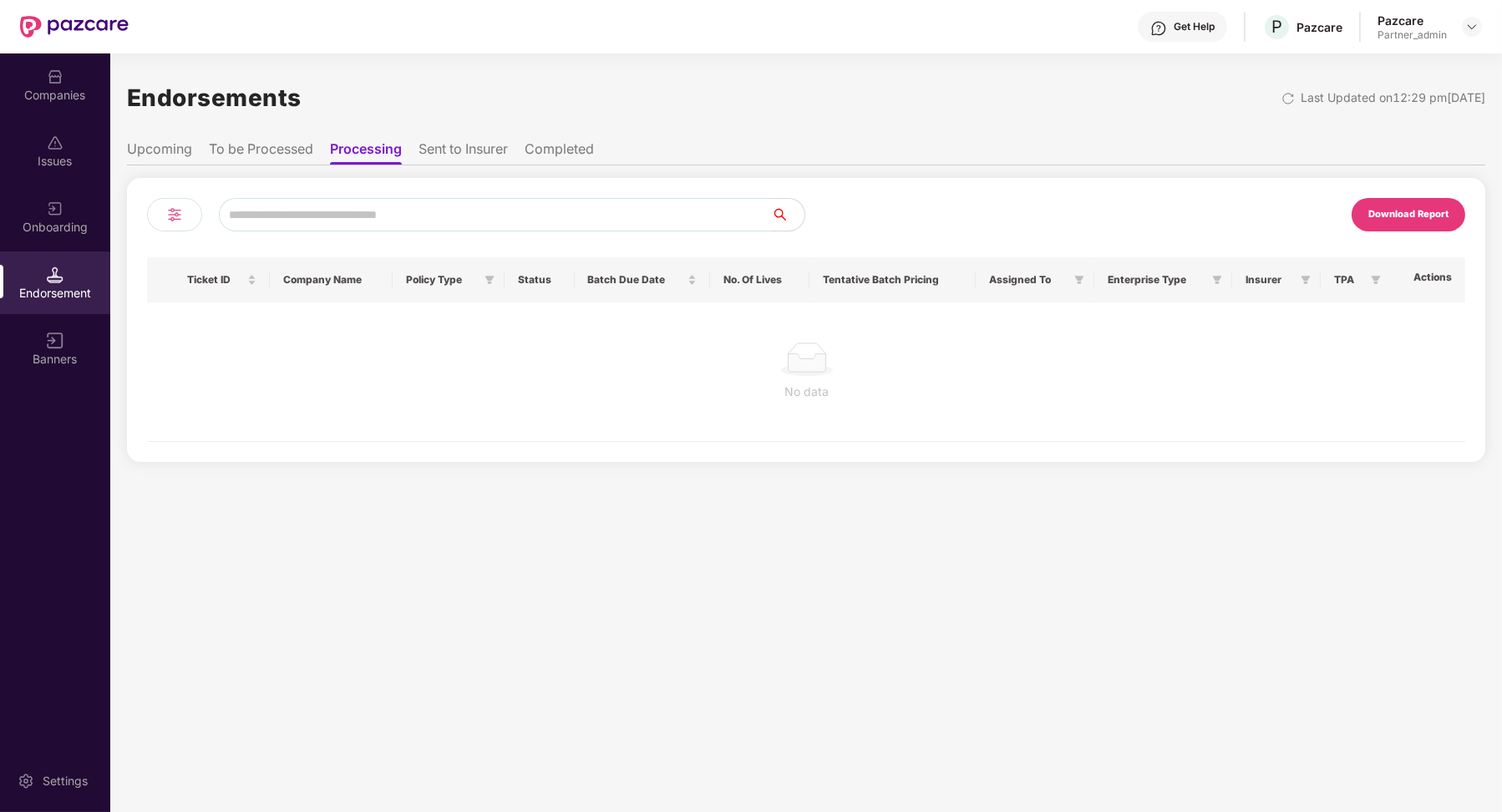
click at [280, 170] on div "Download Report Ticket ID Company Name Policy Type Status Batch Due Date No. Of…" at bounding box center [806, 313] width 1358 height 296
click at [276, 142] on li "To be Processed" at bounding box center [260, 152] width 105 height 24
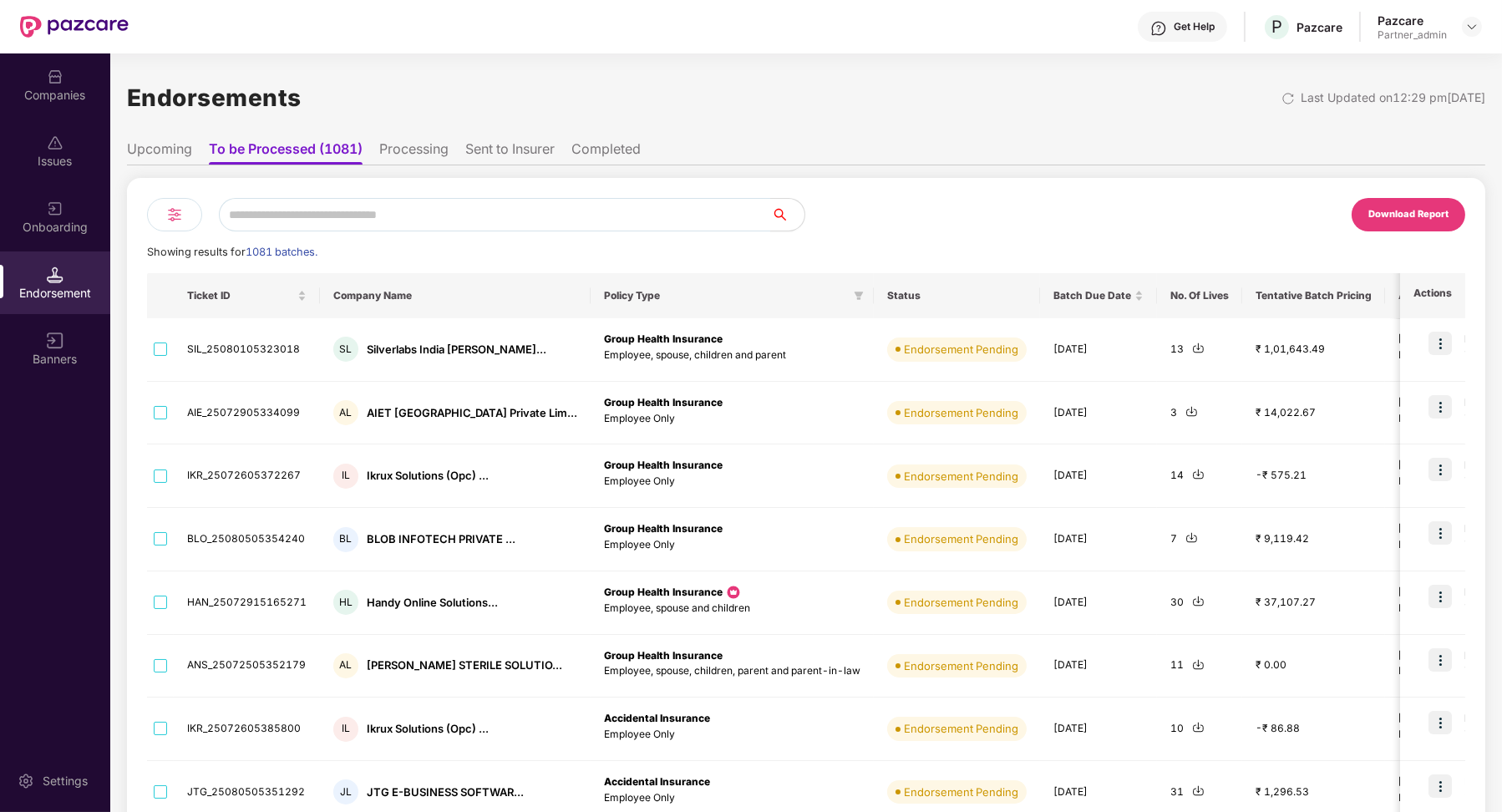
click at [170, 216] on img at bounding box center [174, 215] width 20 height 20
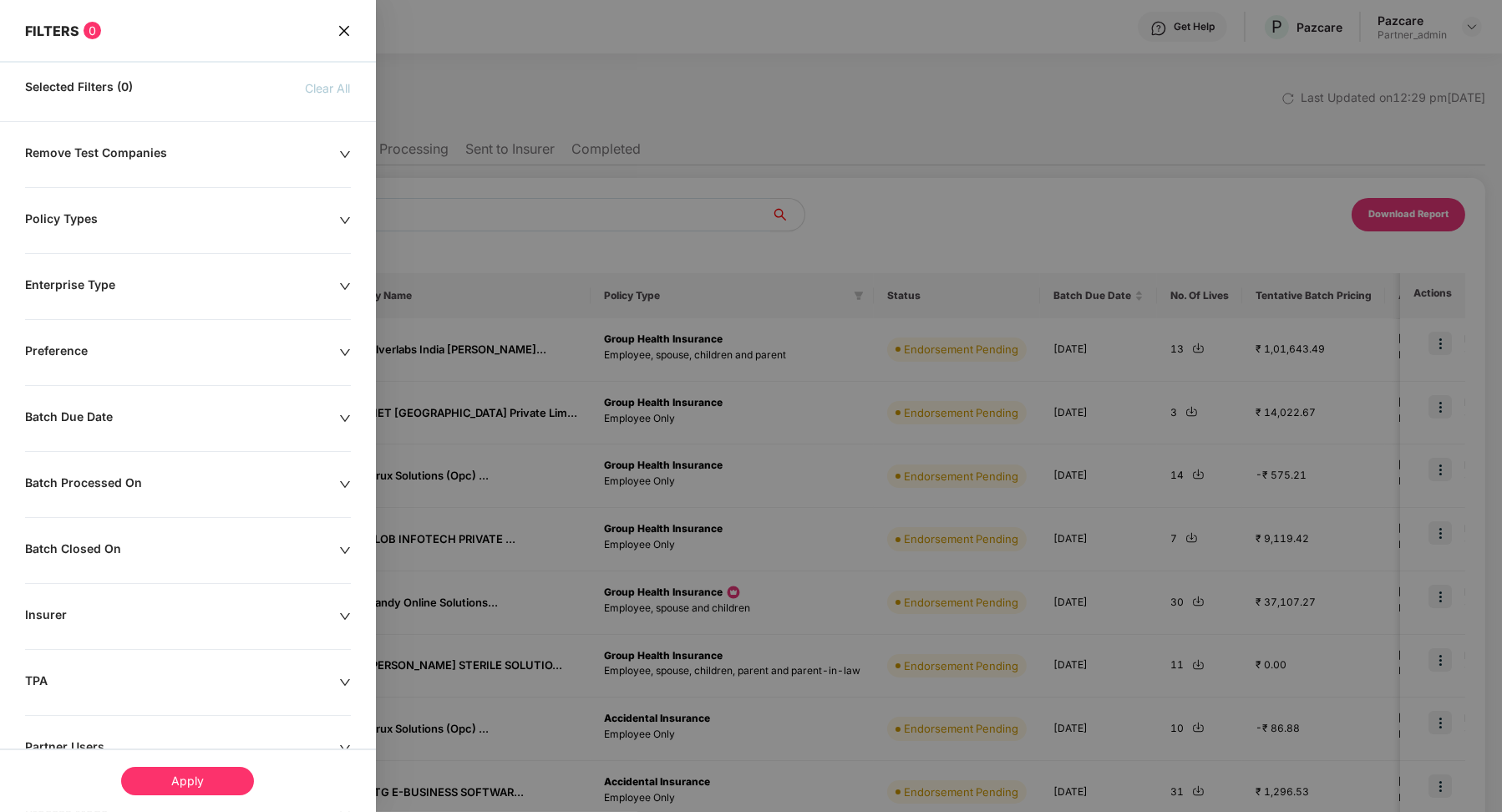
scroll to position [121, 0]
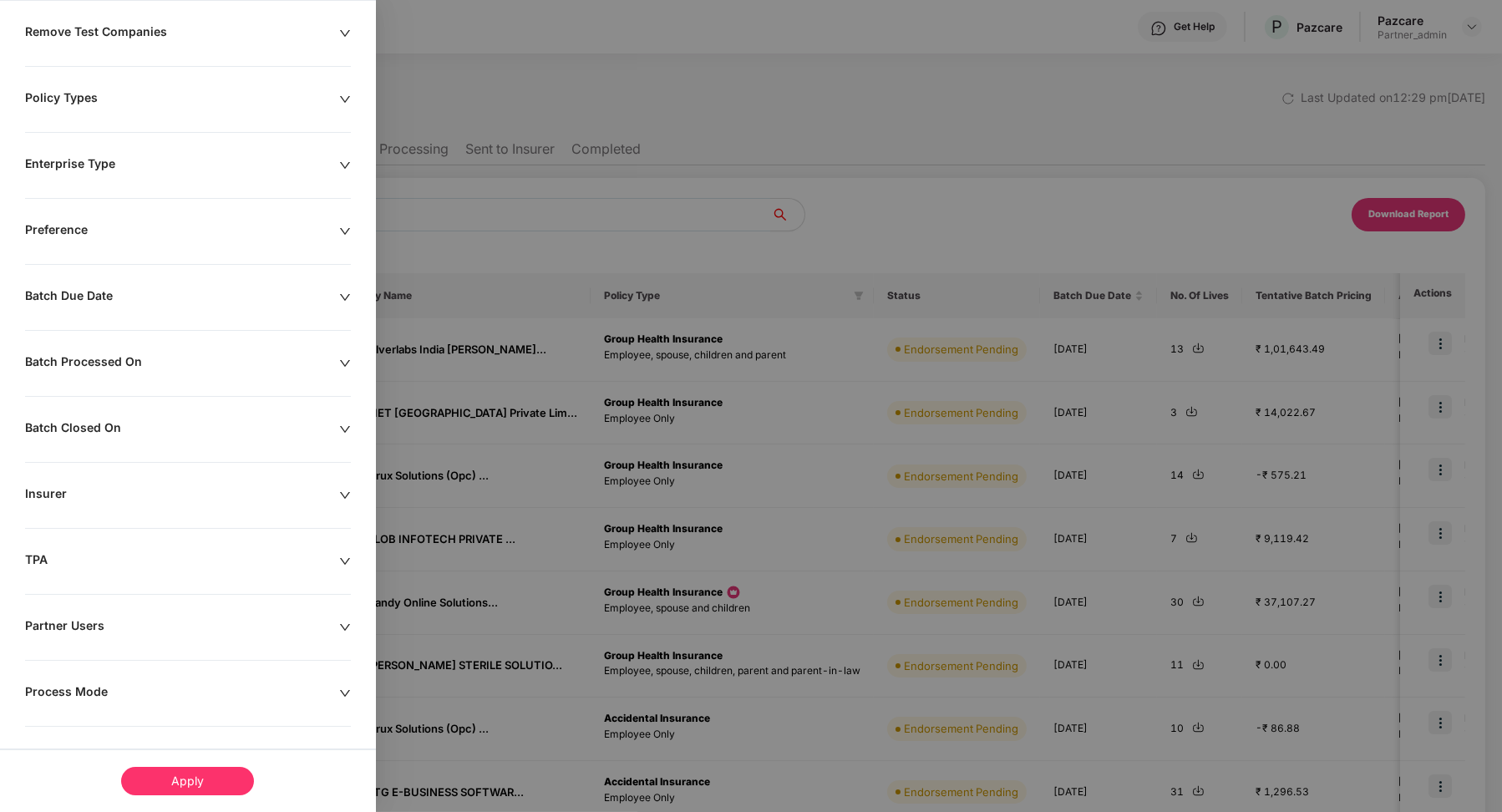
click at [82, 691] on div "Process Mode" at bounding box center [182, 693] width 314 height 19
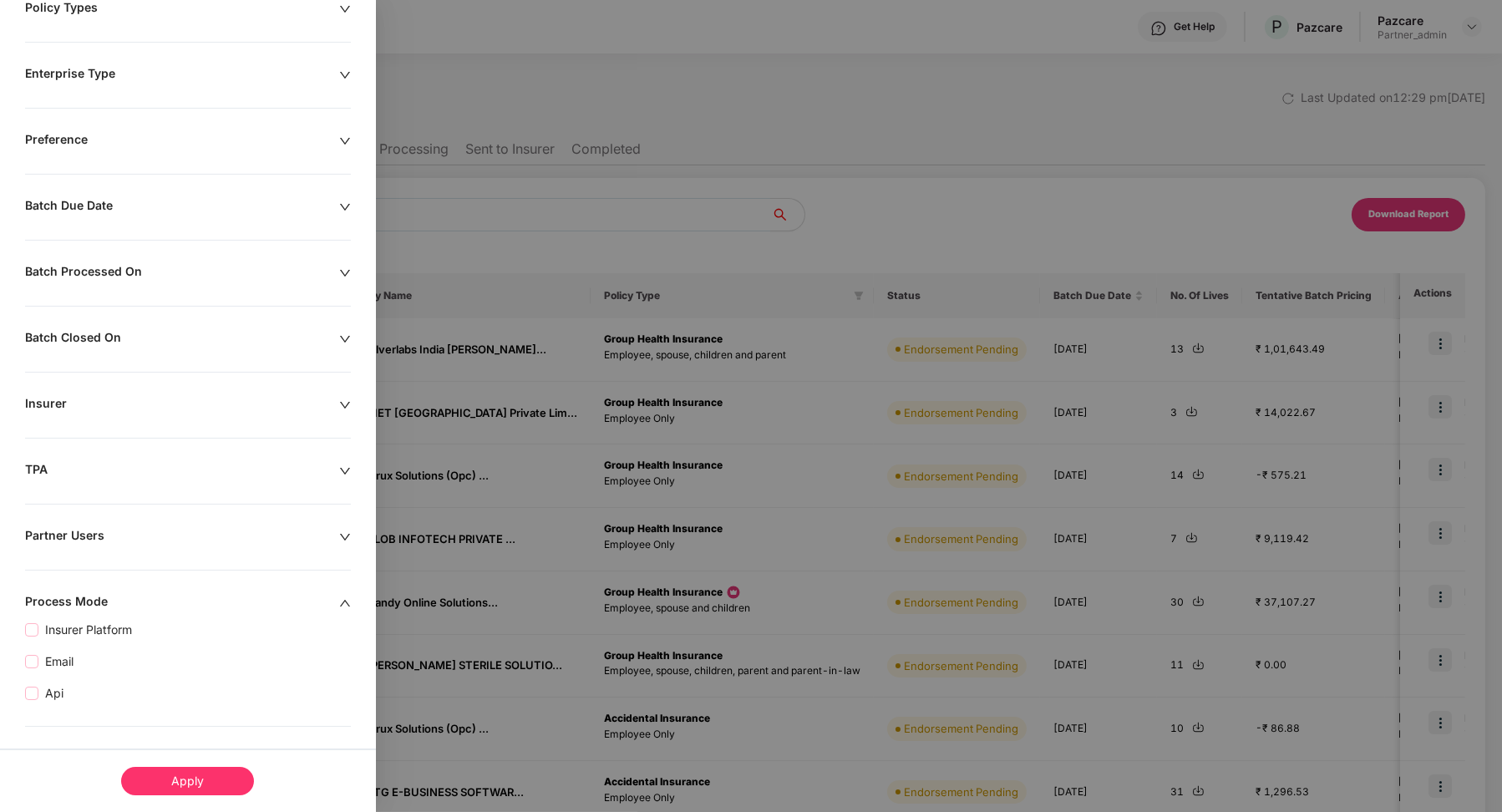
click at [55, 689] on span "Api" at bounding box center [54, 693] width 31 height 19
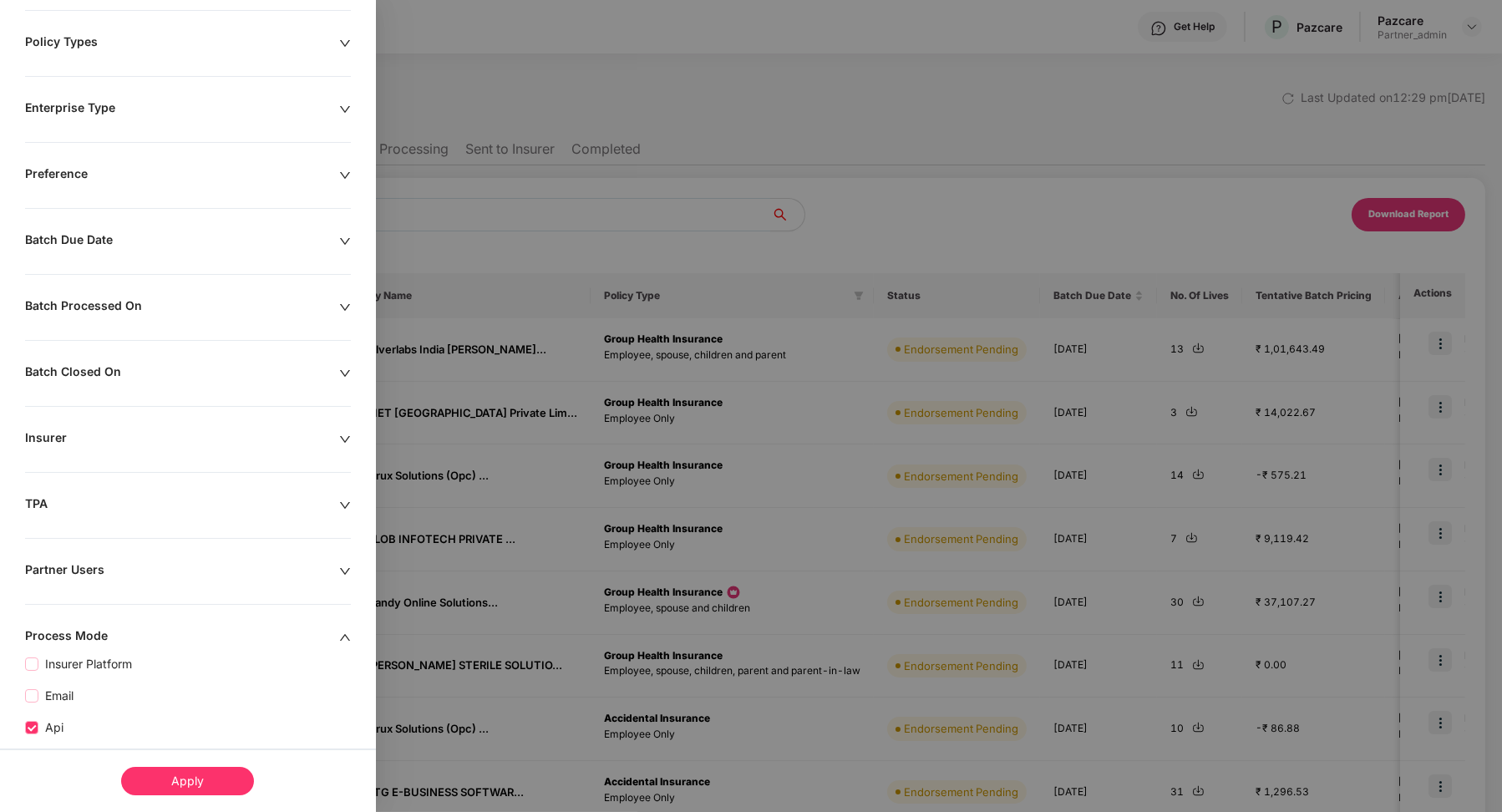
scroll to position [246, 0]
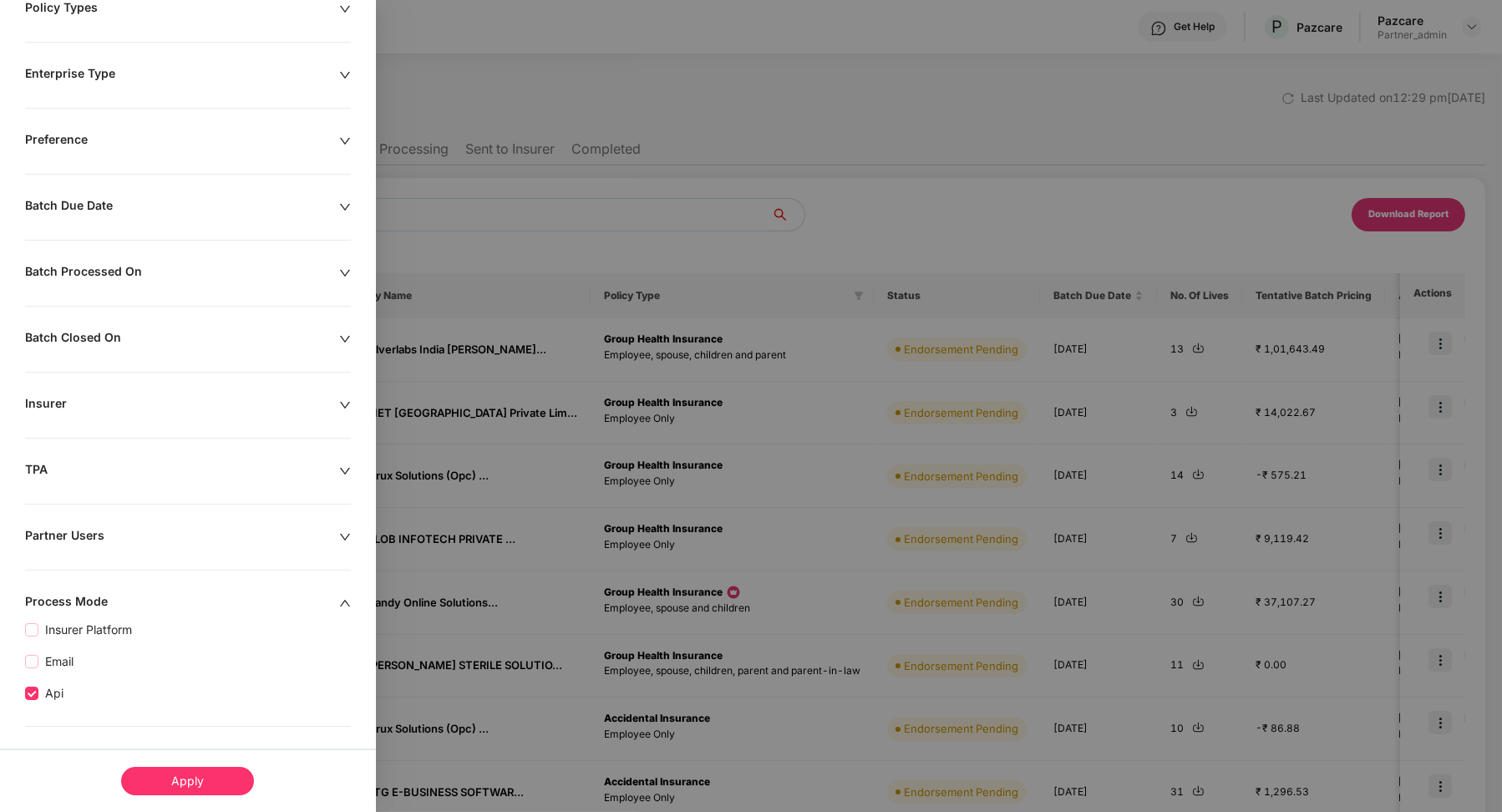
click at [214, 805] on div "Apply" at bounding box center [188, 780] width 376 height 63
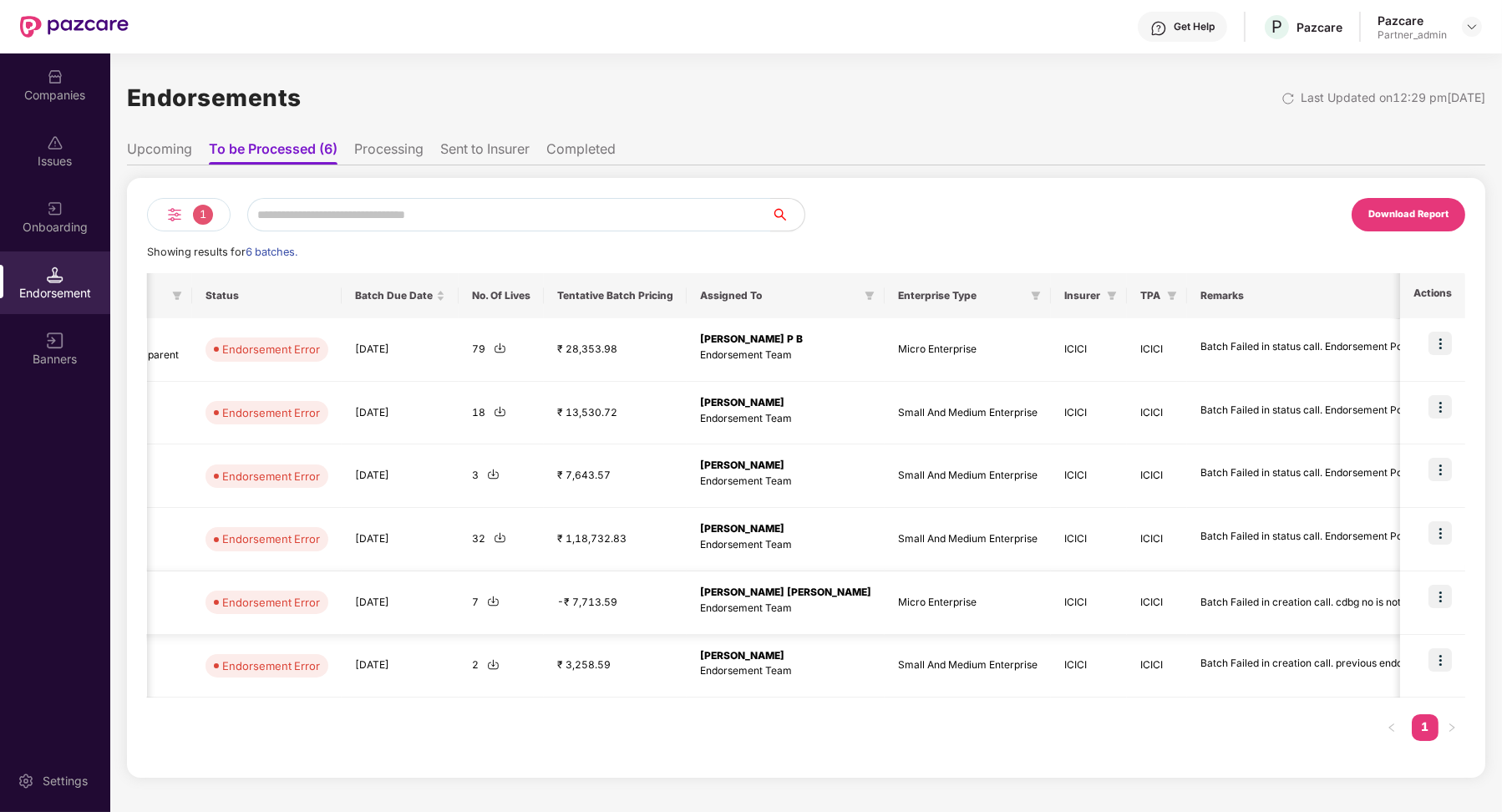
scroll to position [0, 594]
